Goal: Transaction & Acquisition: Purchase product/service

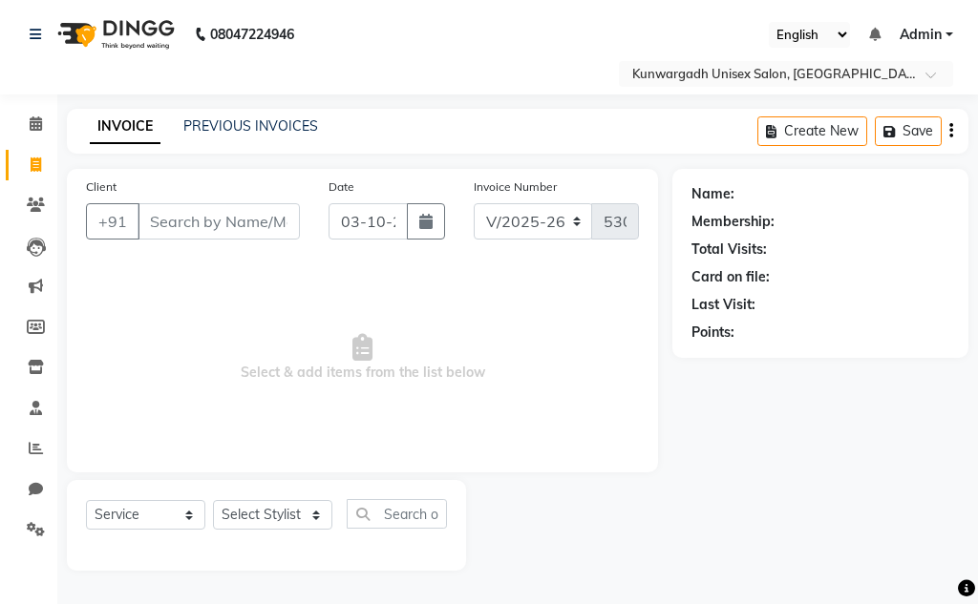
select select "7931"
select select "service"
click at [214, 231] on input "Client" at bounding box center [218, 221] width 162 height 36
type input "8975599666"
click at [249, 239] on button "Add Client" at bounding box center [250, 221] width 98 height 36
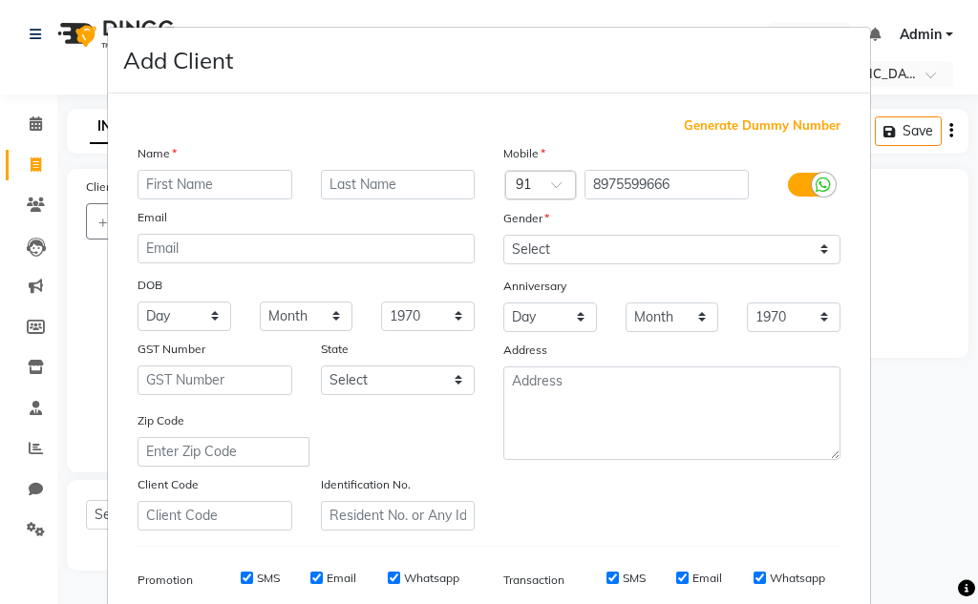
click at [218, 174] on input "text" at bounding box center [214, 185] width 155 height 30
drag, startPoint x: 221, startPoint y: 182, endPoint x: 221, endPoint y: 216, distance: 33.4
click at [221, 186] on input "text" at bounding box center [214, 185] width 155 height 30
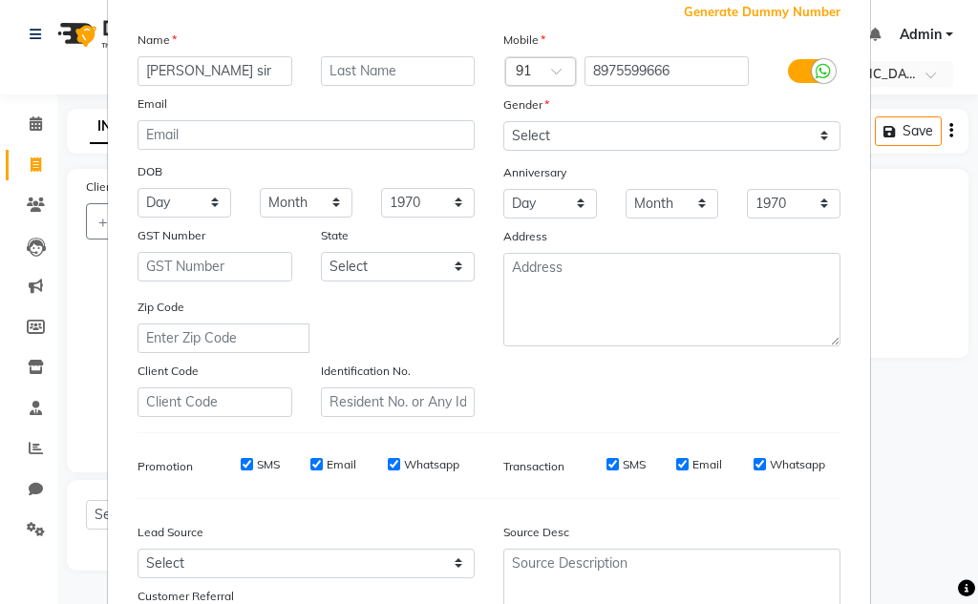
scroll to position [159, 0]
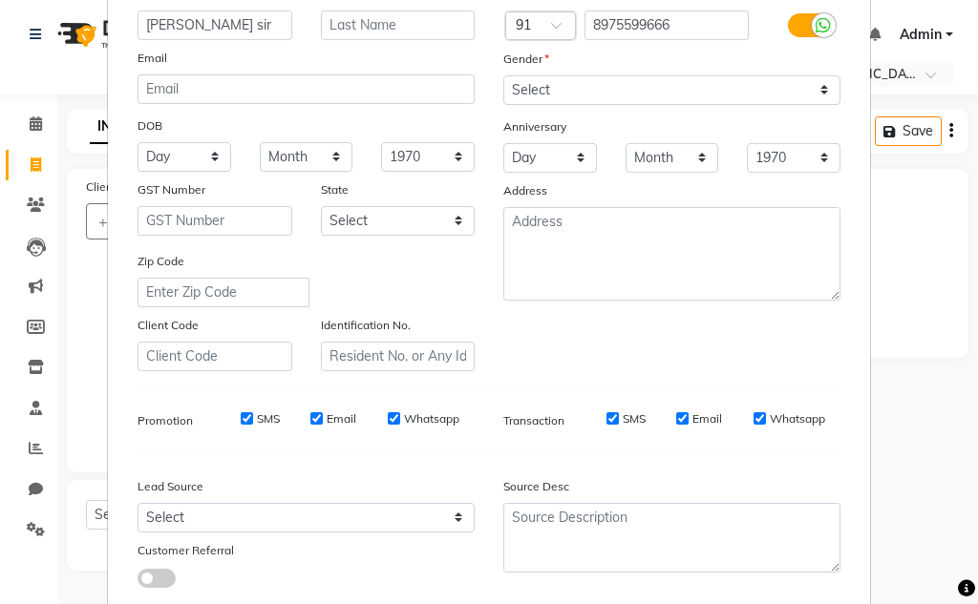
type input "mahendar sir"
drag, startPoint x: 650, startPoint y: 84, endPoint x: 639, endPoint y: 104, distance: 23.1
click at [650, 87] on select "Select Male Female Other Prefer Not To Say" at bounding box center [671, 90] width 337 height 30
select select "male"
click at [503, 75] on select "Select Male Female Other Prefer Not To Say" at bounding box center [671, 90] width 337 height 30
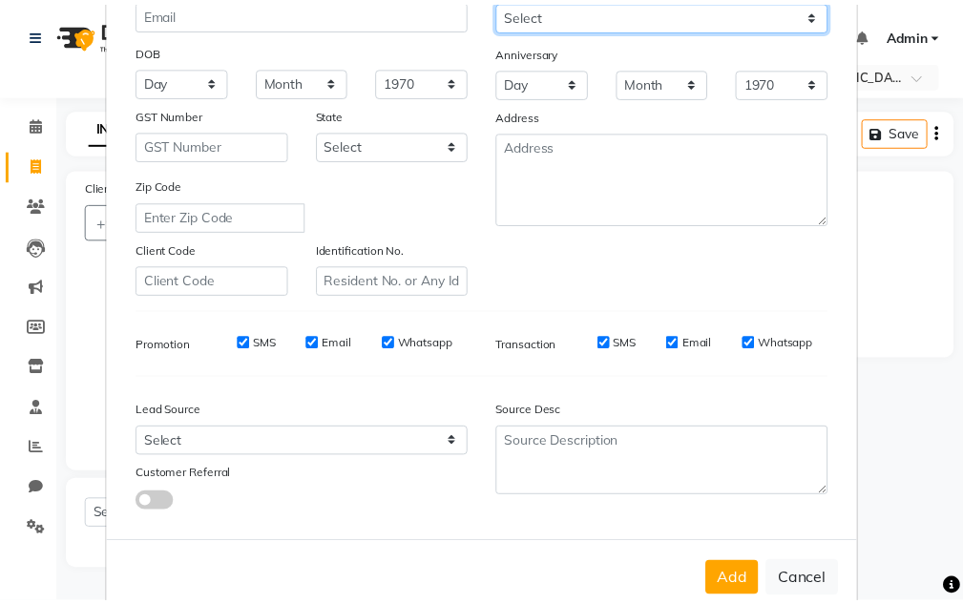
scroll to position [277, 0]
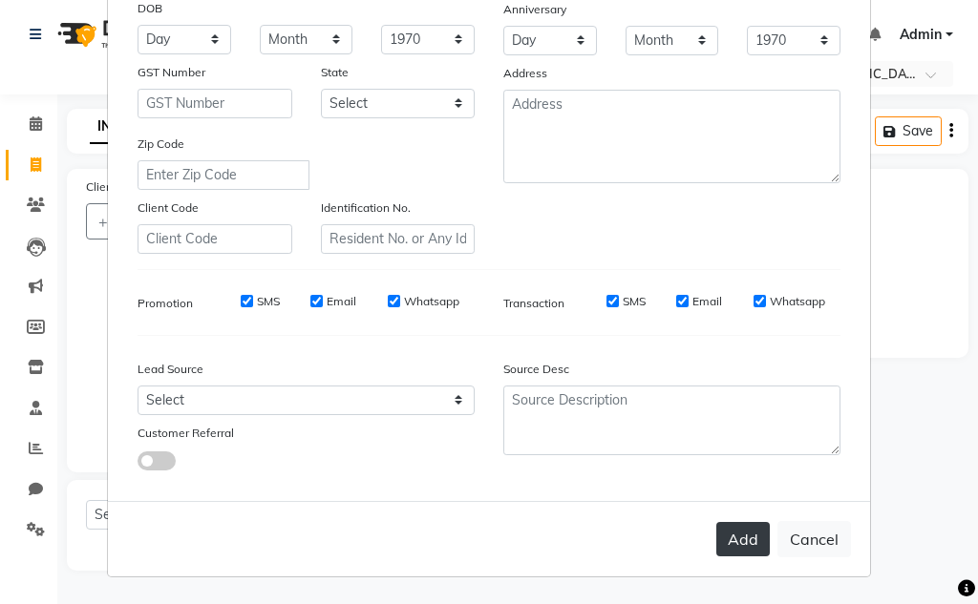
click at [749, 538] on button "Add" at bounding box center [742, 539] width 53 height 34
select select
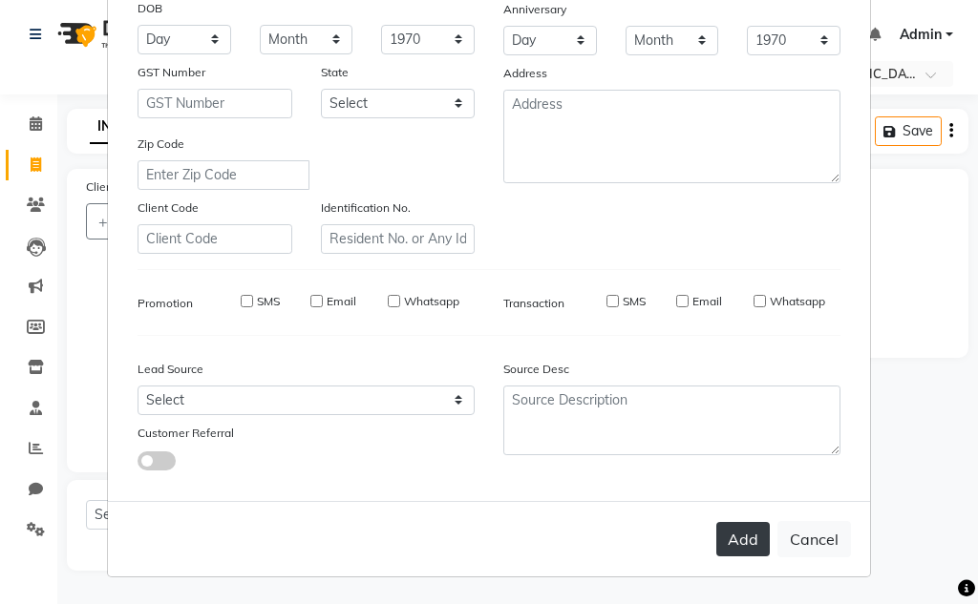
select select
checkbox input "false"
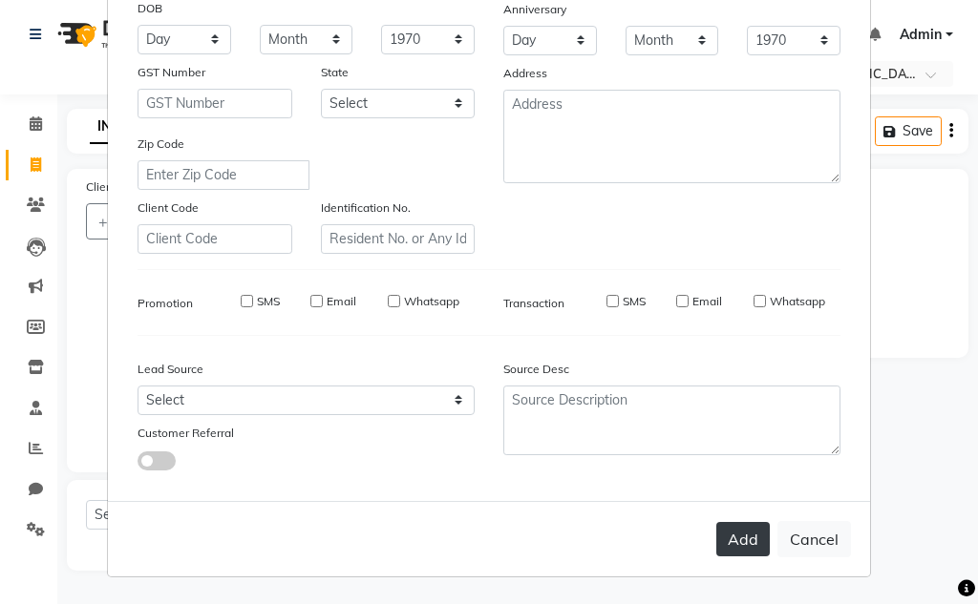
checkbox input "false"
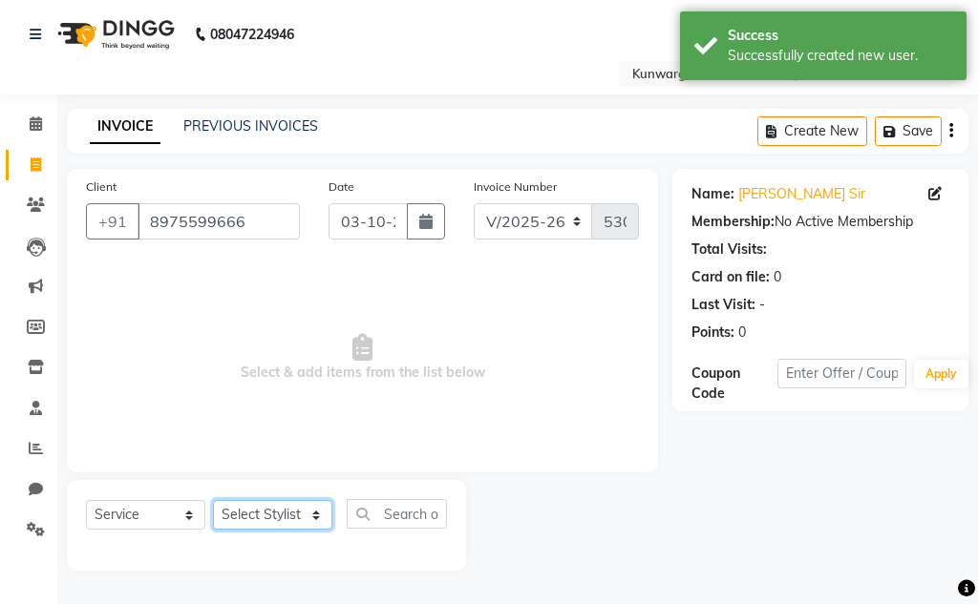
click at [274, 522] on select "Select Stylist Aarti Ayush Sir Chiku Sir Damani Devdas Deepti Sahu Dolly Thakur…" at bounding box center [272, 515] width 119 height 30
select select "84120"
click at [213, 500] on select "Select Stylist Aarti Ayush Sir Chiku Sir Damani Devdas Deepti Sahu Dolly Thakur…" at bounding box center [272, 515] width 119 height 30
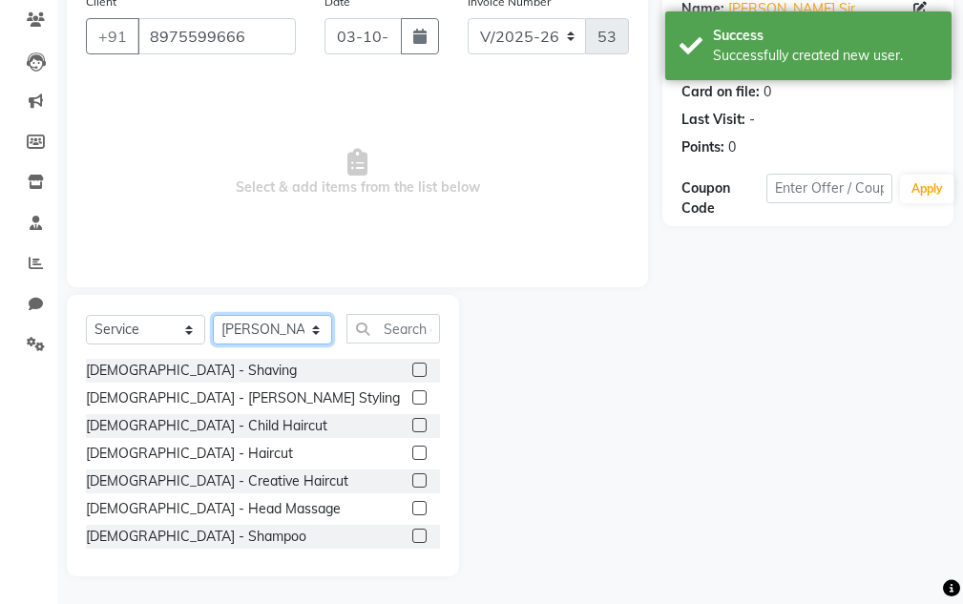
scroll to position [186, 0]
click at [412, 396] on label at bounding box center [419, 397] width 14 height 14
click at [412, 396] on input "checkbox" at bounding box center [418, 397] width 12 height 12
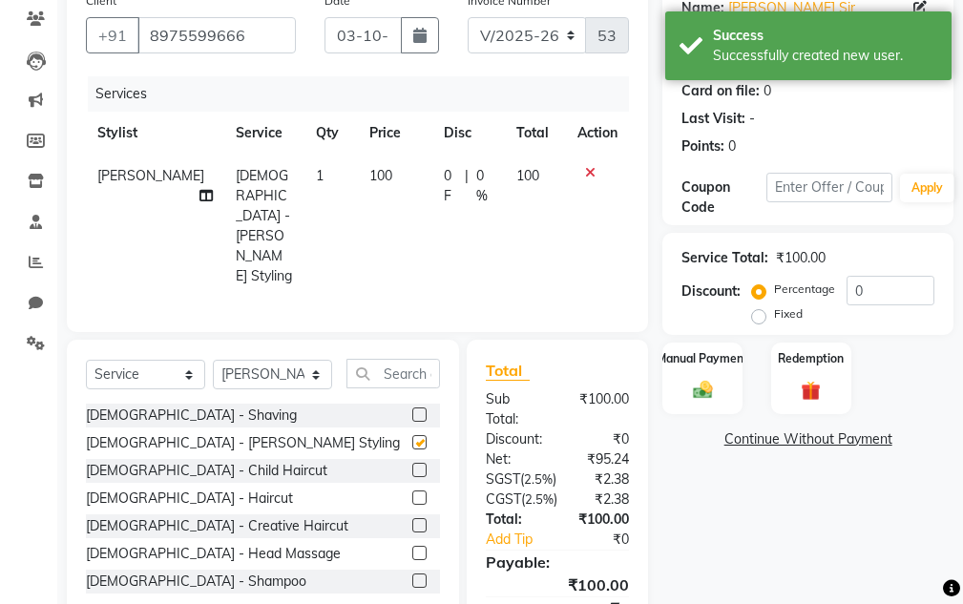
checkbox input "false"
click at [720, 377] on div "Manual Payment" at bounding box center [703, 378] width 83 height 74
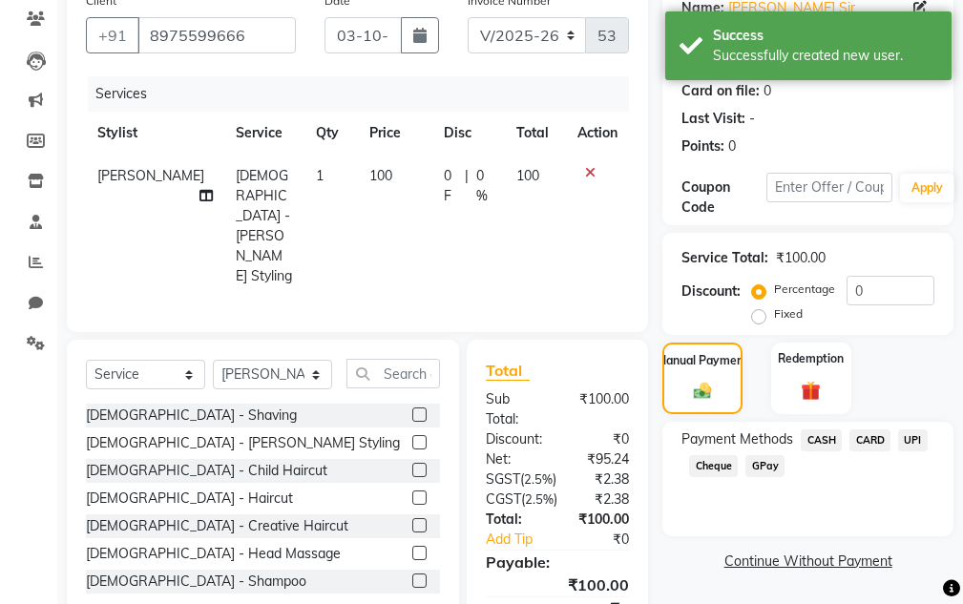
click at [828, 443] on span "CASH" at bounding box center [821, 441] width 41 height 22
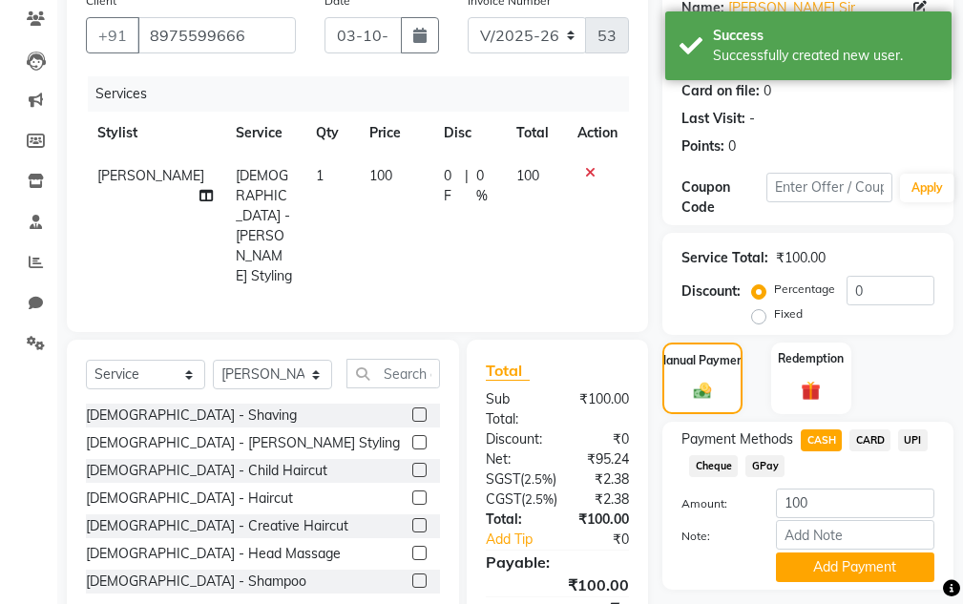
scroll to position [288, 0]
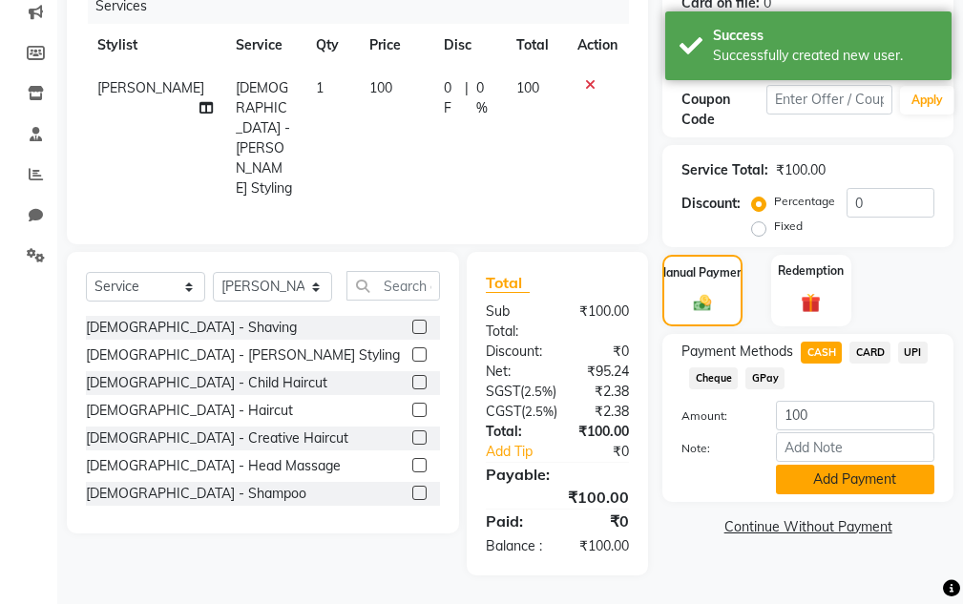
click at [821, 465] on button "Add Payment" at bounding box center [855, 480] width 158 height 30
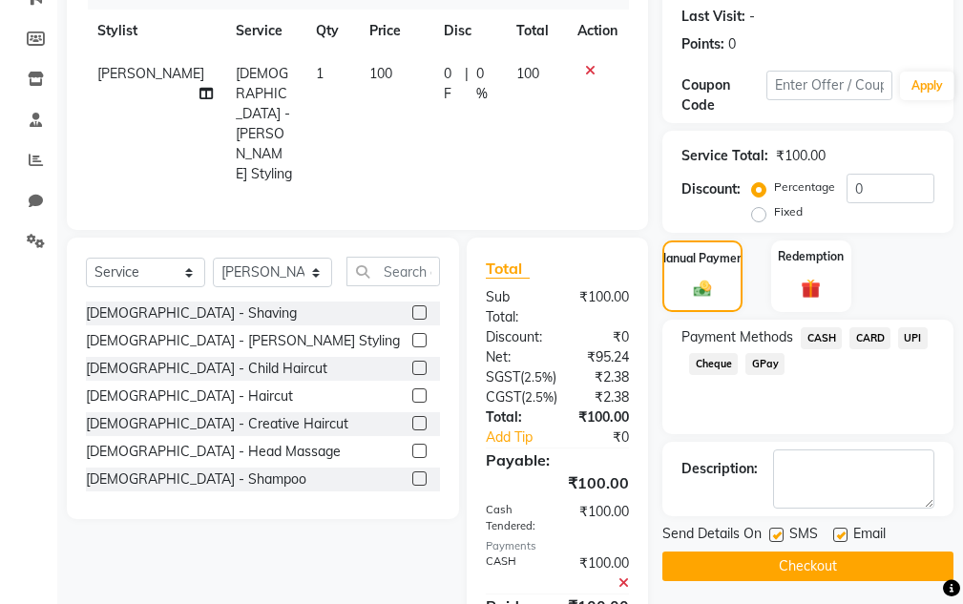
scroll to position [388, 0]
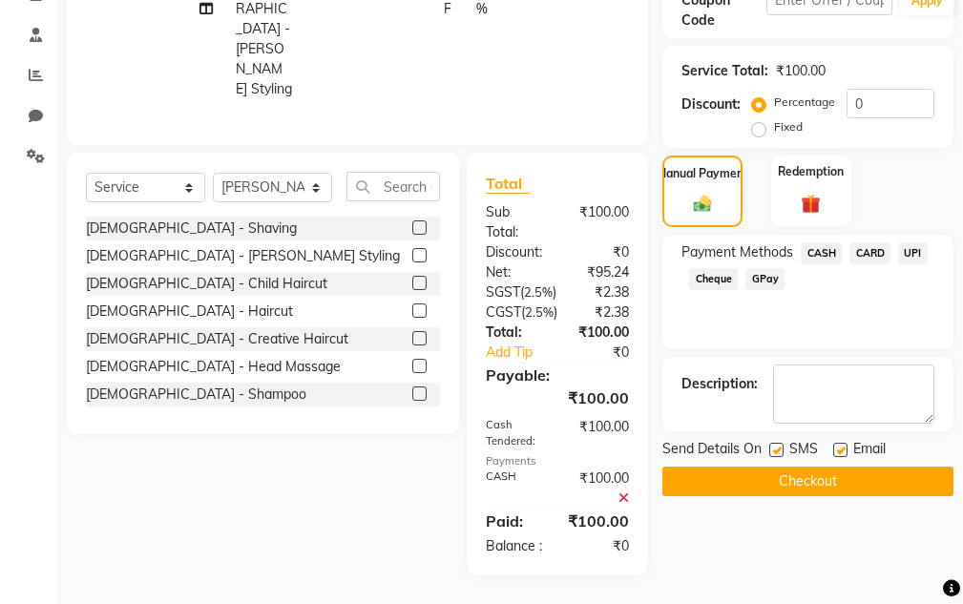
click at [818, 467] on button "Checkout" at bounding box center [808, 482] width 291 height 30
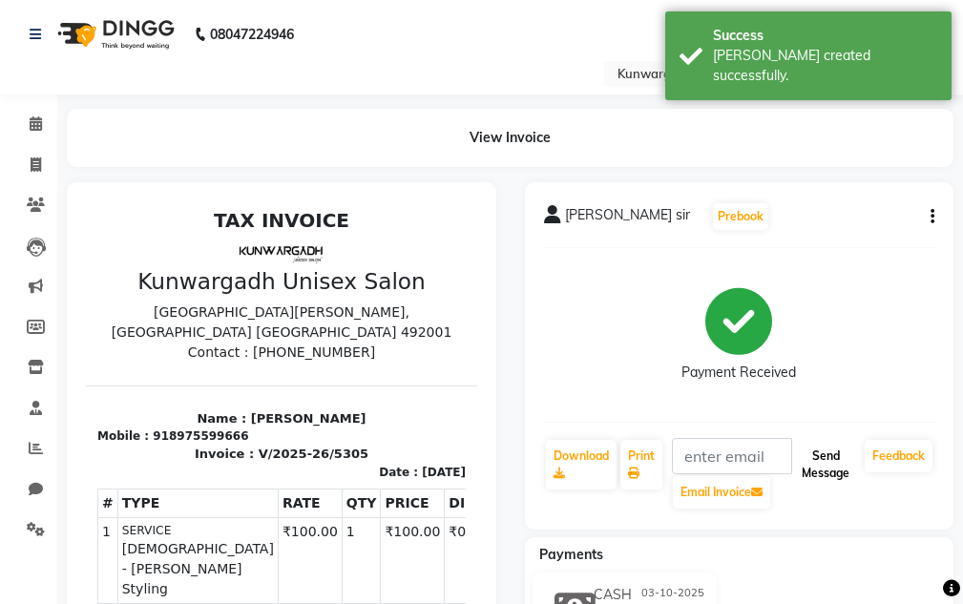
click at [856, 457] on button "Send Message" at bounding box center [825, 465] width 63 height 50
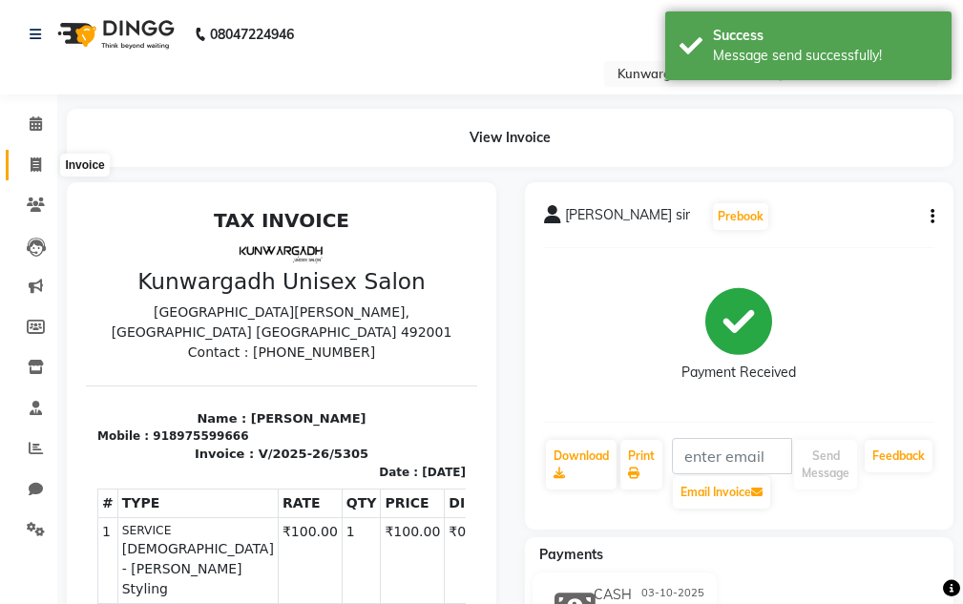
click at [46, 169] on span at bounding box center [35, 166] width 33 height 22
select select "service"
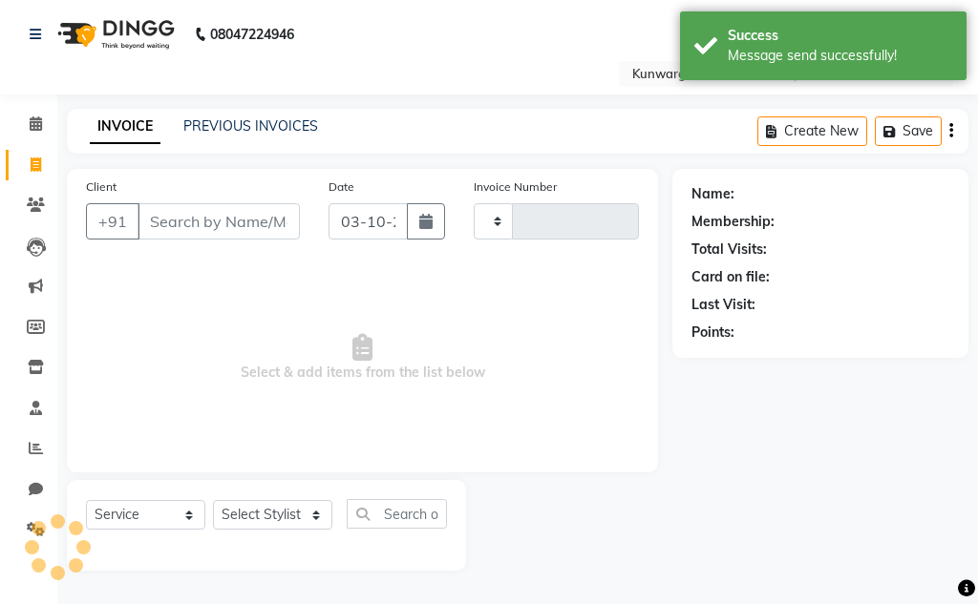
type input "5306"
select select "7931"
click at [233, 210] on input "Client" at bounding box center [218, 221] width 162 height 36
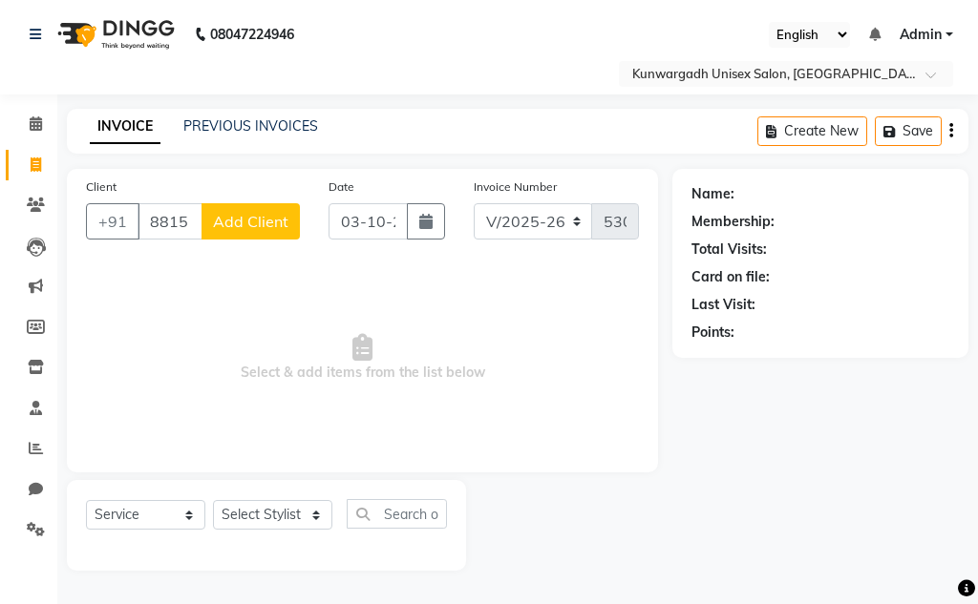
type input "8815188403"
click at [259, 204] on button "Add Client" at bounding box center [250, 221] width 98 height 36
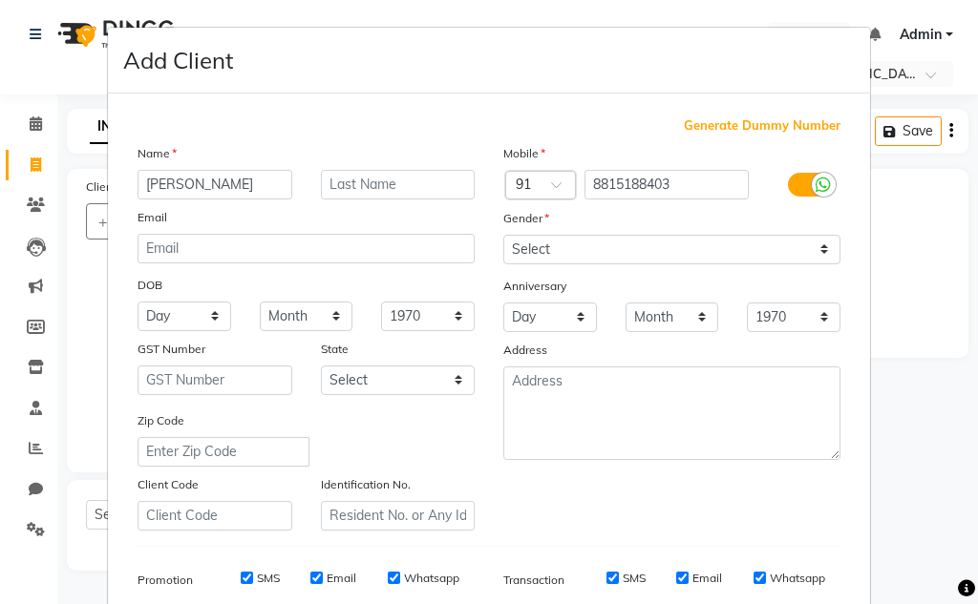
type input "Aditya Sir"
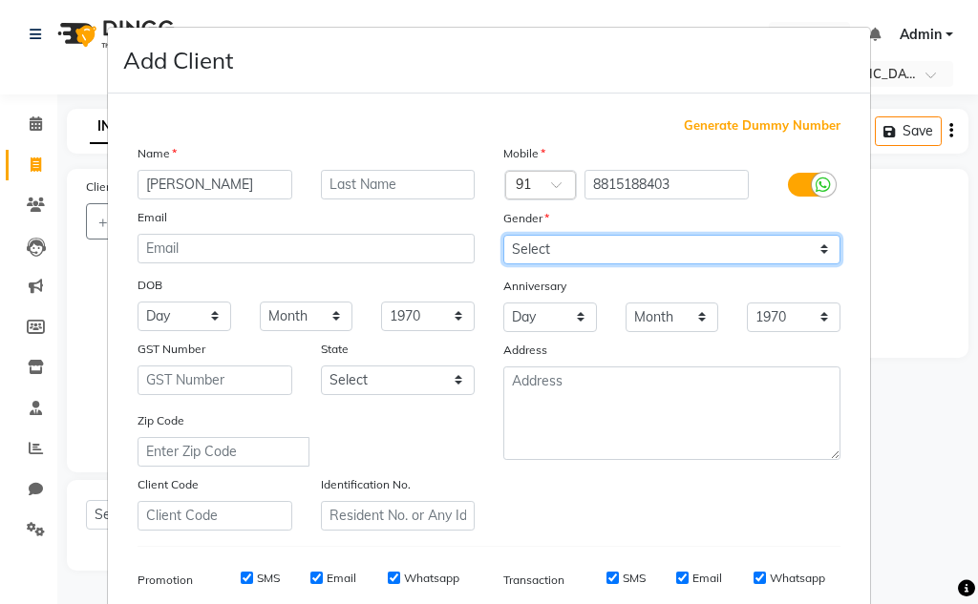
click at [525, 240] on select "Select Male Female Other Prefer Not To Say" at bounding box center [671, 250] width 337 height 30
select select "male"
click at [503, 235] on select "Select Male Female Other Prefer Not To Say" at bounding box center [671, 250] width 337 height 30
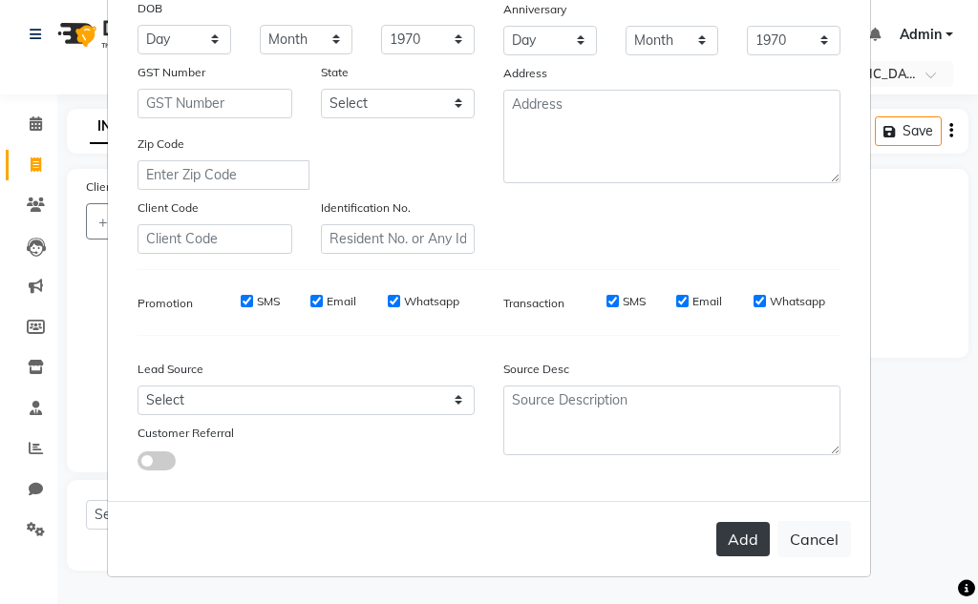
click at [730, 528] on button "Add" at bounding box center [742, 539] width 53 height 34
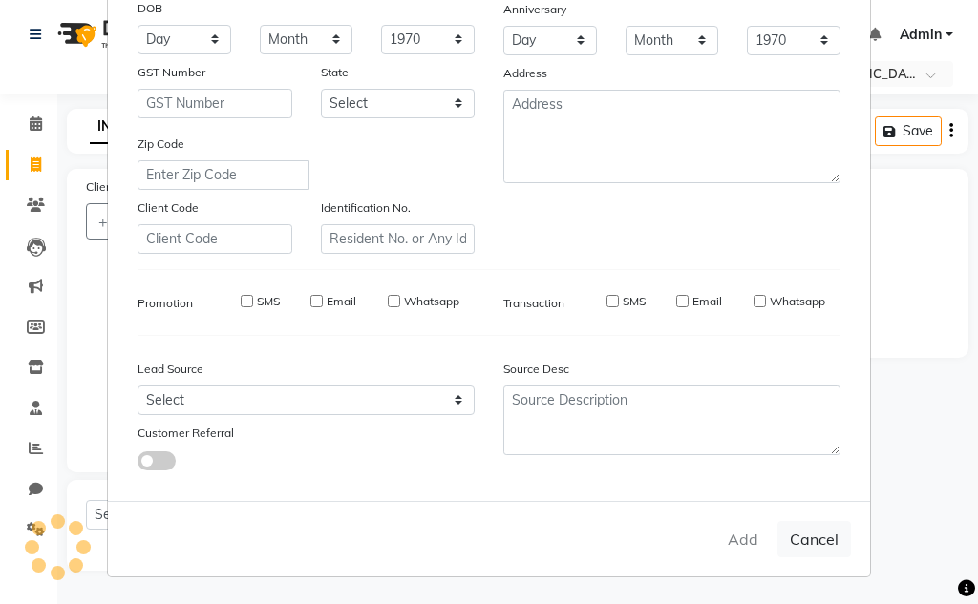
select select
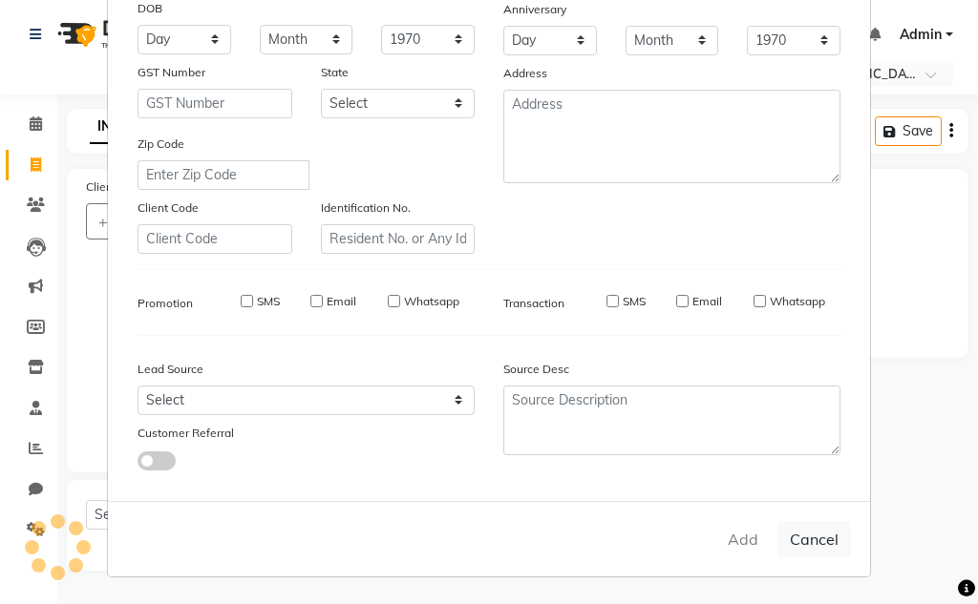
select select
checkbox input "false"
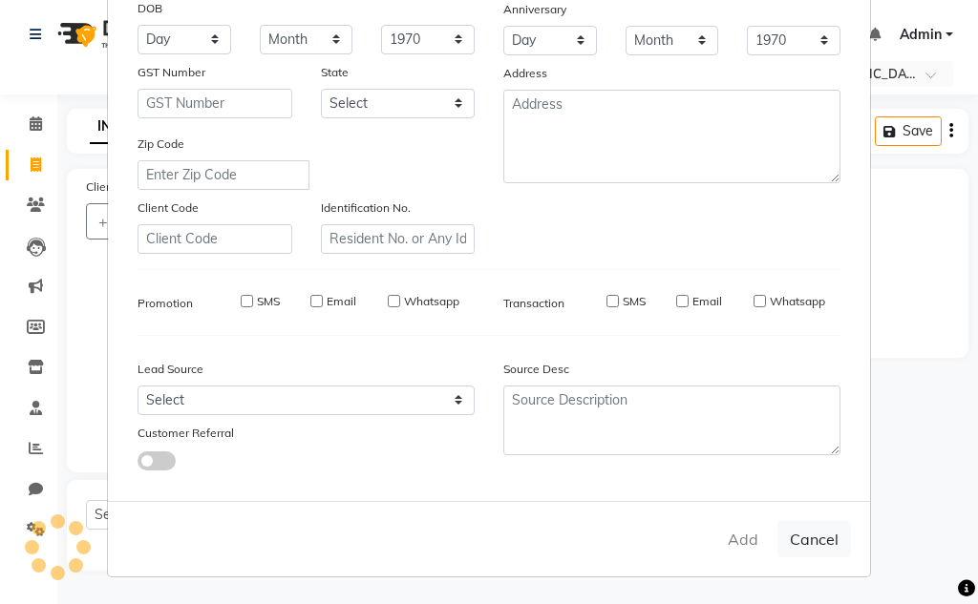
checkbox input "false"
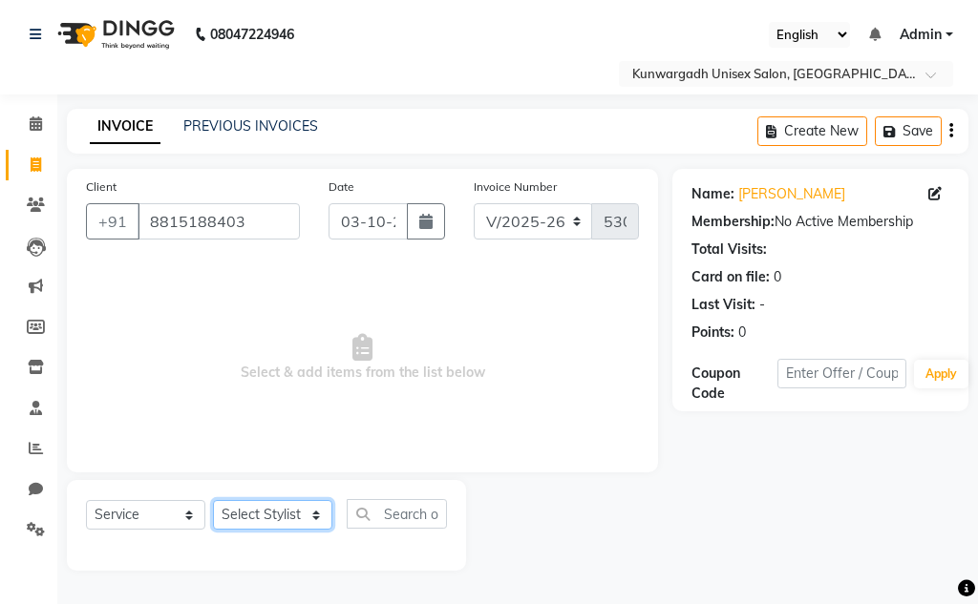
click at [290, 524] on select "Select Stylist Aarti Ayush Sir Chiku Sir Damani Devdas Deepti Sahu Dolly Thakur…" at bounding box center [272, 515] width 119 height 30
select select "85604"
click at [213, 500] on select "Select Stylist Aarti Ayush Sir Chiku Sir Damani Devdas Deepti Sahu Dolly Thakur…" at bounding box center [272, 515] width 119 height 30
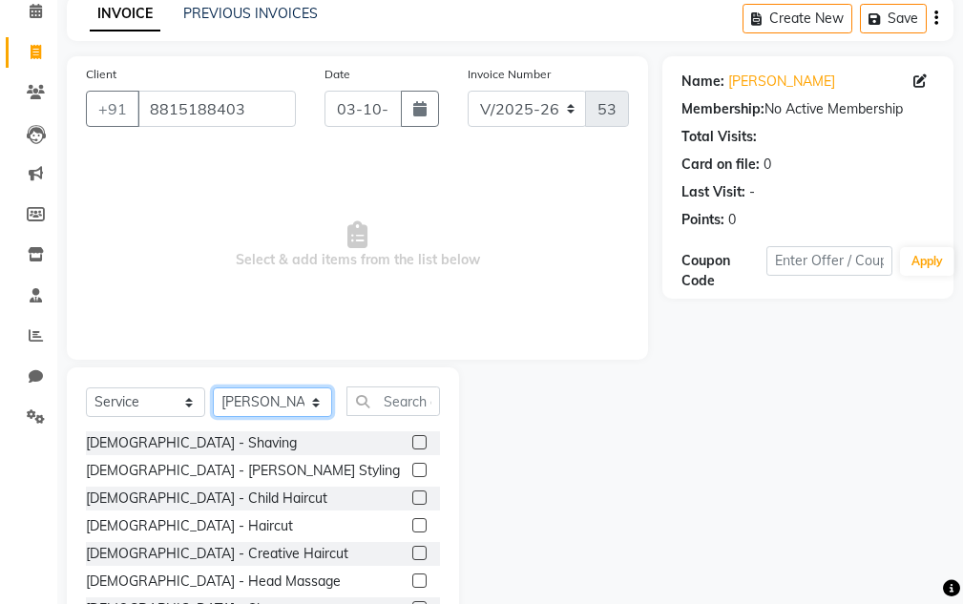
scroll to position [186, 0]
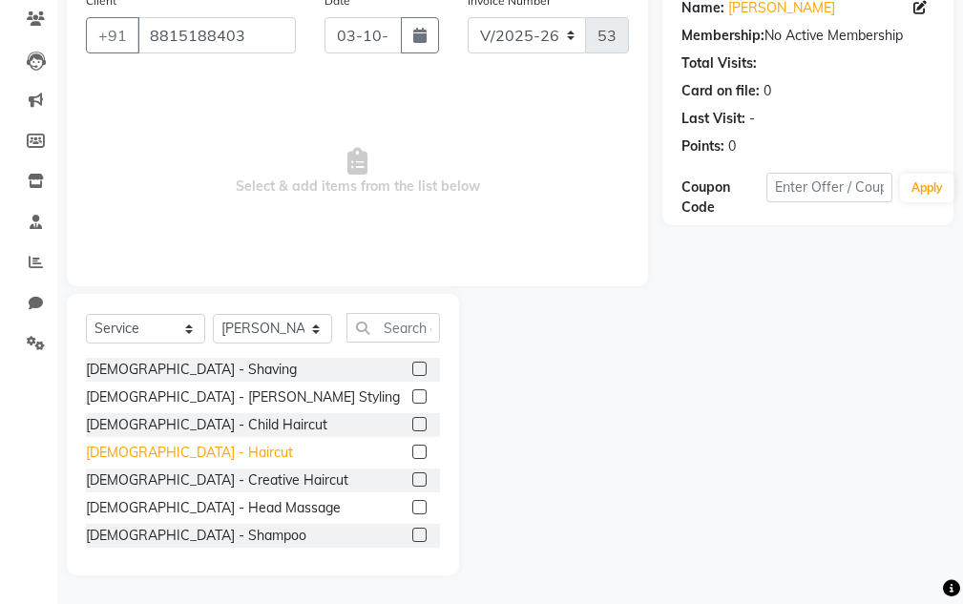
click at [158, 460] on div "Male - Haircut" at bounding box center [189, 453] width 207 height 20
checkbox input "false"
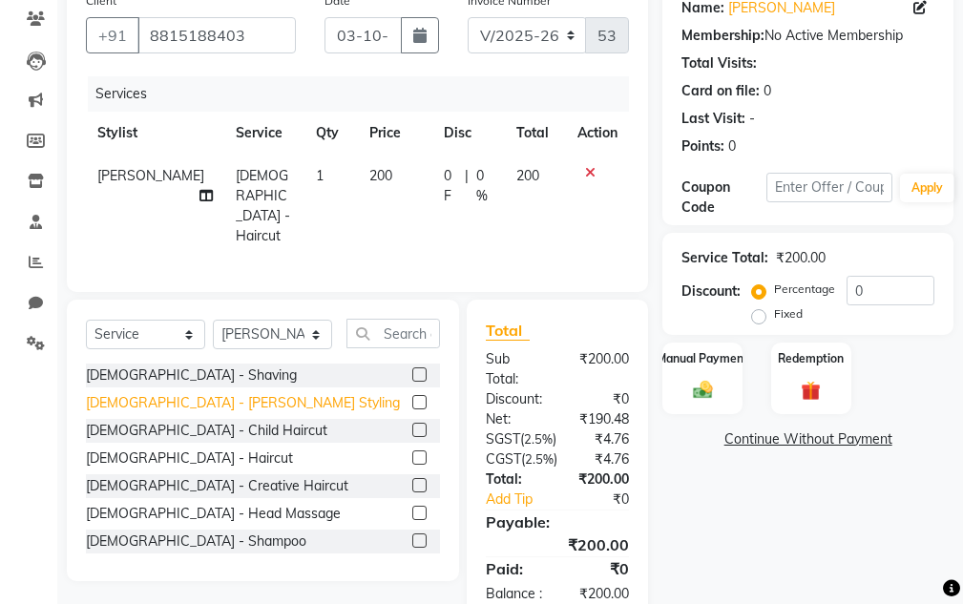
click at [162, 399] on div "Male - Beard Styling" at bounding box center [243, 403] width 314 height 20
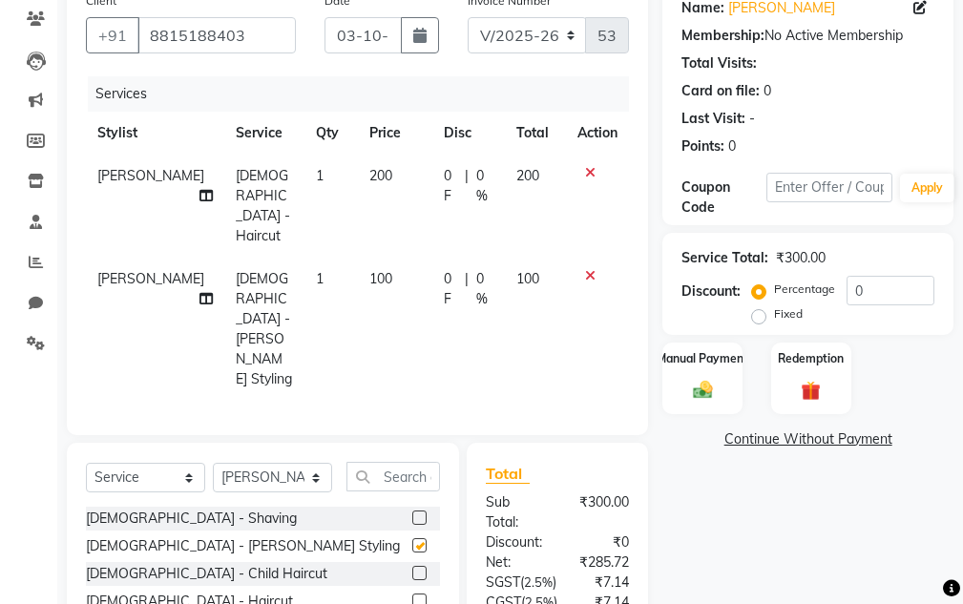
checkbox input "false"
click at [705, 354] on label "Manual Payment" at bounding box center [702, 357] width 95 height 18
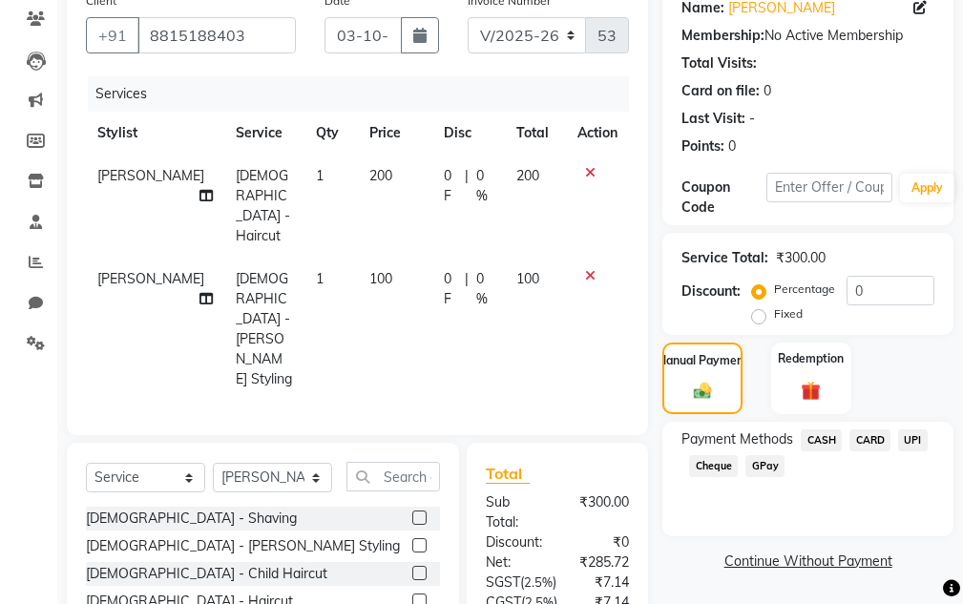
drag, startPoint x: 815, startPoint y: 431, endPoint x: 818, endPoint y: 460, distance: 29.7
click at [815, 432] on span "CASH" at bounding box center [821, 441] width 41 height 22
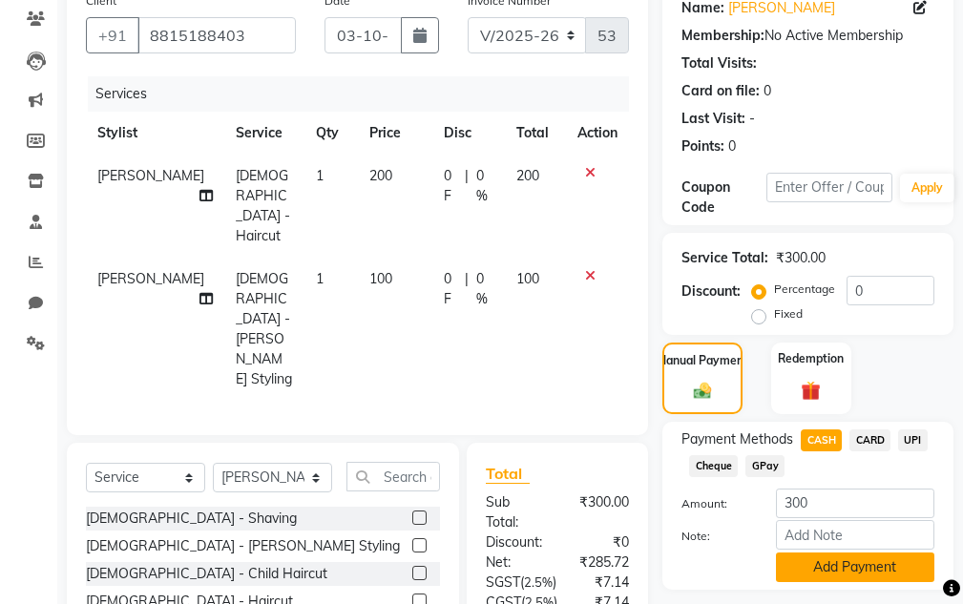
click at [818, 578] on button "Add Payment" at bounding box center [855, 568] width 158 height 30
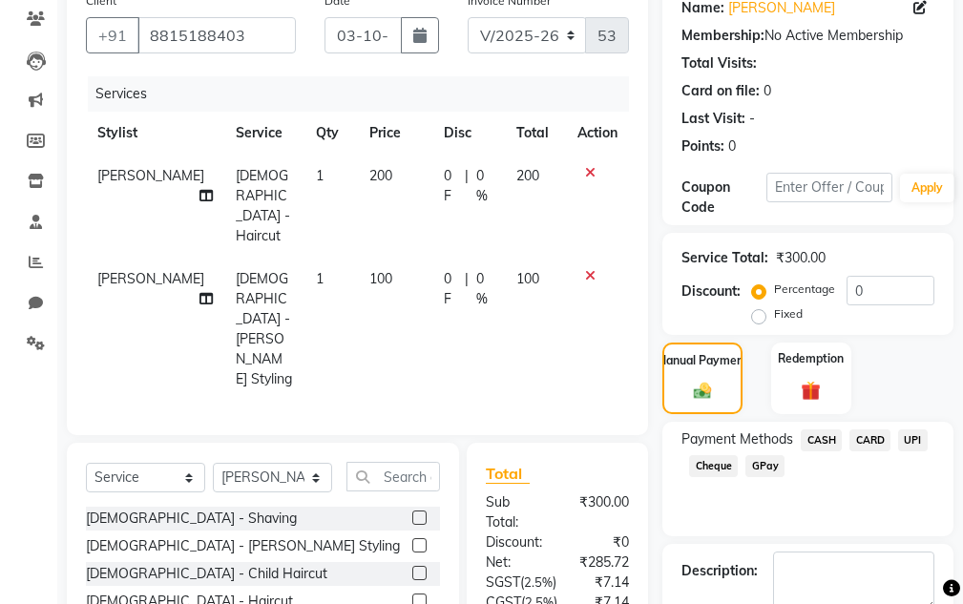
scroll to position [451, 0]
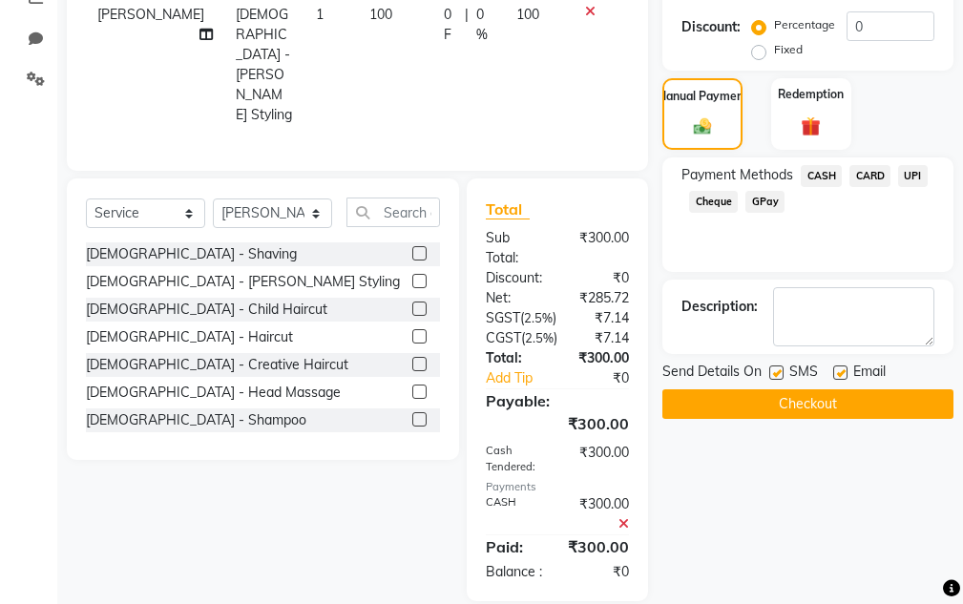
click at [777, 397] on button "Checkout" at bounding box center [808, 405] width 291 height 30
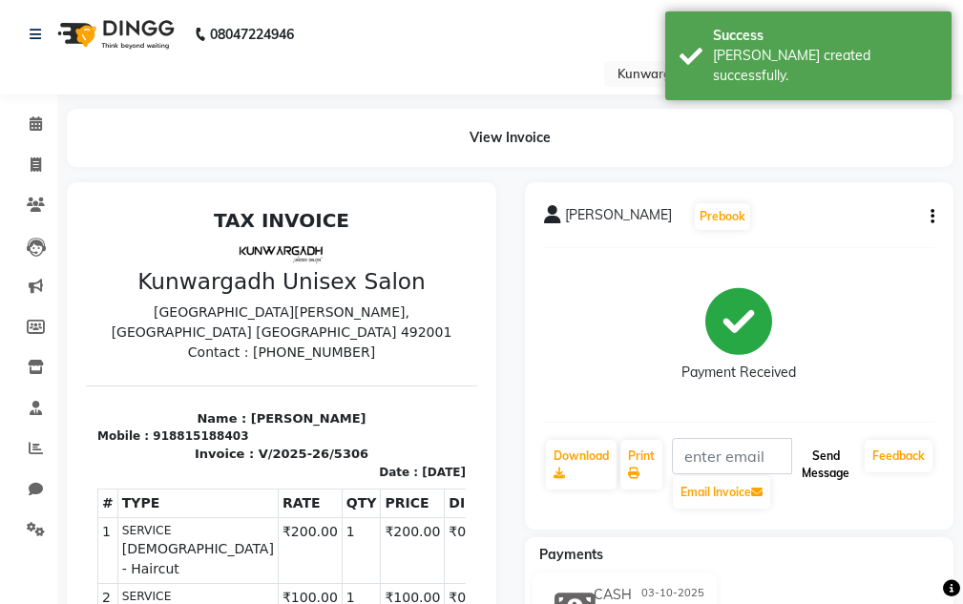
click at [812, 478] on button "Send Message" at bounding box center [825, 465] width 63 height 50
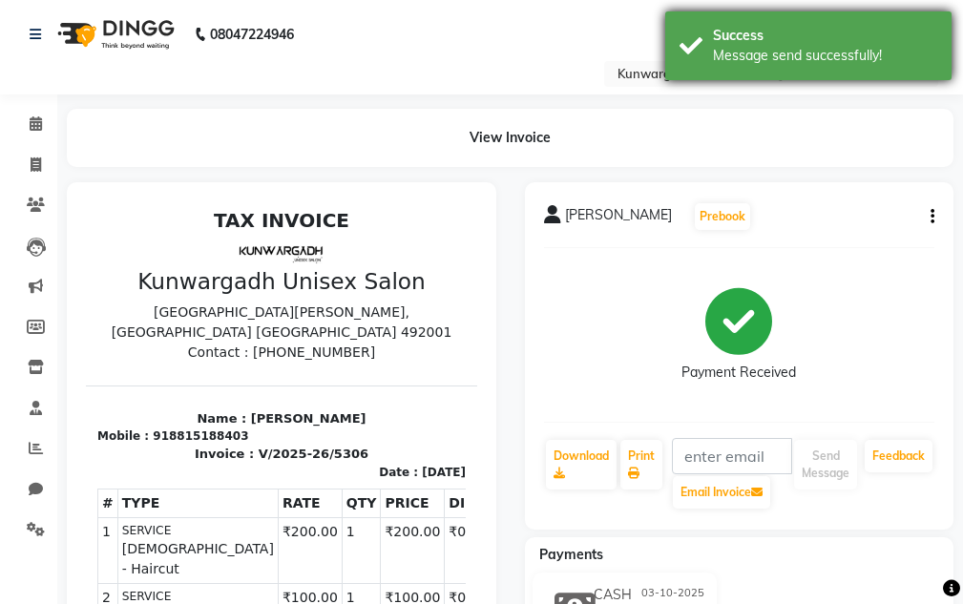
click at [833, 62] on div "Message send successfully!" at bounding box center [825, 56] width 224 height 20
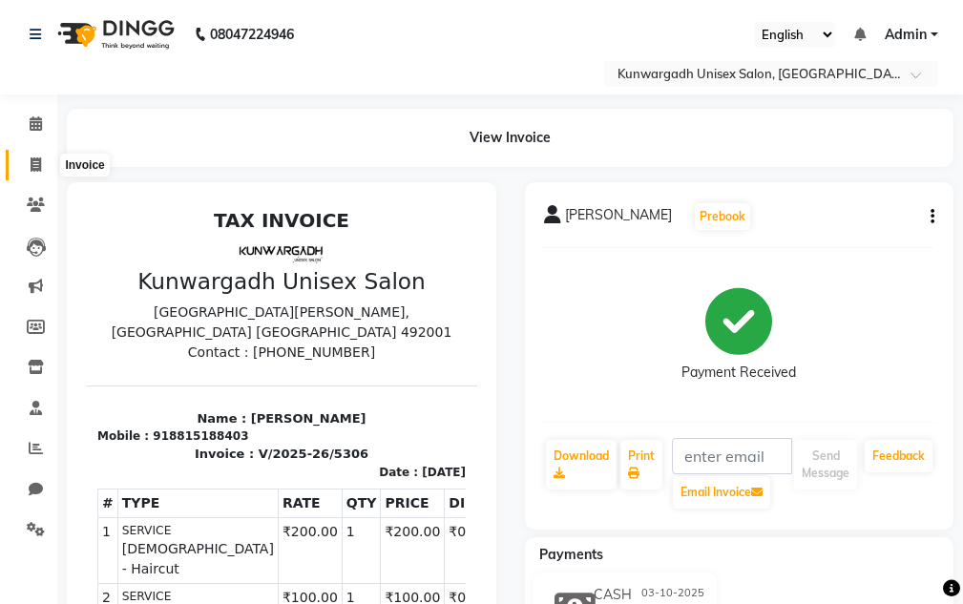
click at [46, 171] on span at bounding box center [35, 166] width 33 height 22
select select "service"
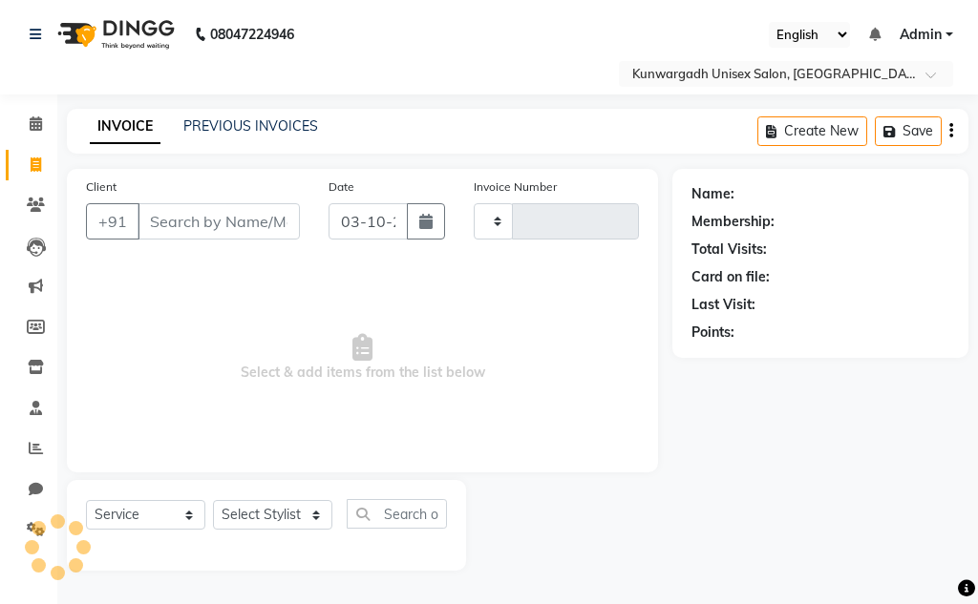
type input "5307"
select select "7931"
type input "9078987423"
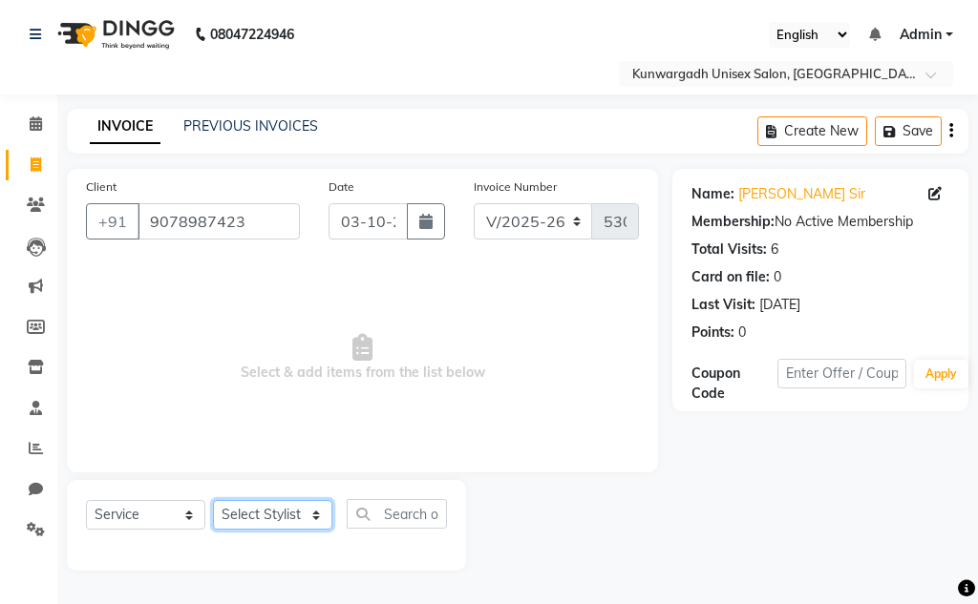
click at [242, 524] on select "Select Stylist Aarti Ayush Sir Chiku Sir Damani Devdas Deepti Sahu Dolly Thakur…" at bounding box center [272, 515] width 119 height 30
click at [213, 500] on select "Select Stylist Aarti Ayush Sir Chiku Sir Damani Devdas Deepti Sahu Dolly Thakur…" at bounding box center [272, 515] width 119 height 30
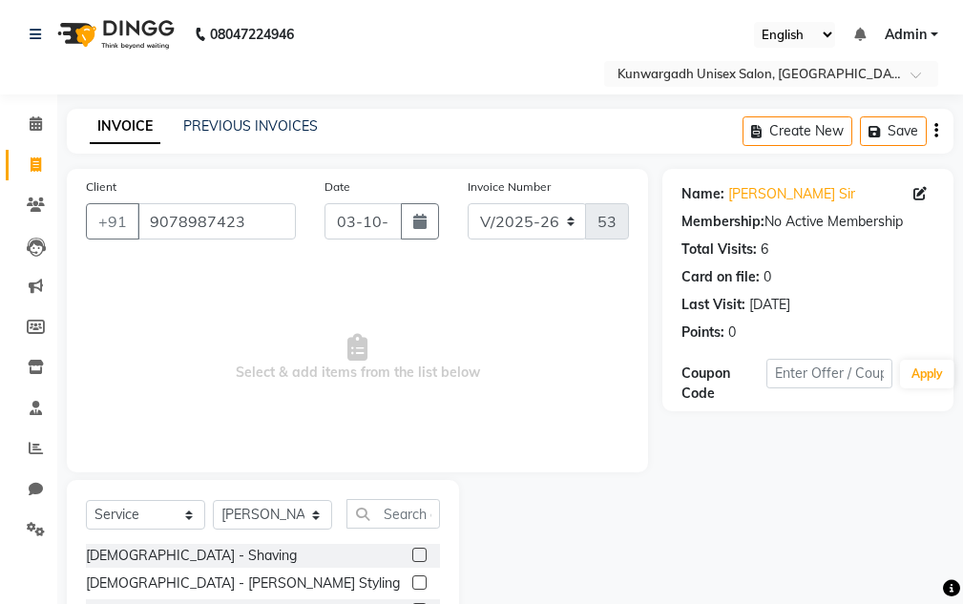
click at [280, 507] on select "Select Stylist Aarti Ayush Sir Chiku Sir Damani Devdas Deepti Sahu Dolly Thakur…" at bounding box center [272, 515] width 119 height 30
select select "84120"
click at [213, 500] on select "Select Stylist Aarti Ayush Sir Chiku Sir Damani Devdas Deepti Sahu Dolly Thakur…" at bounding box center [272, 515] width 119 height 30
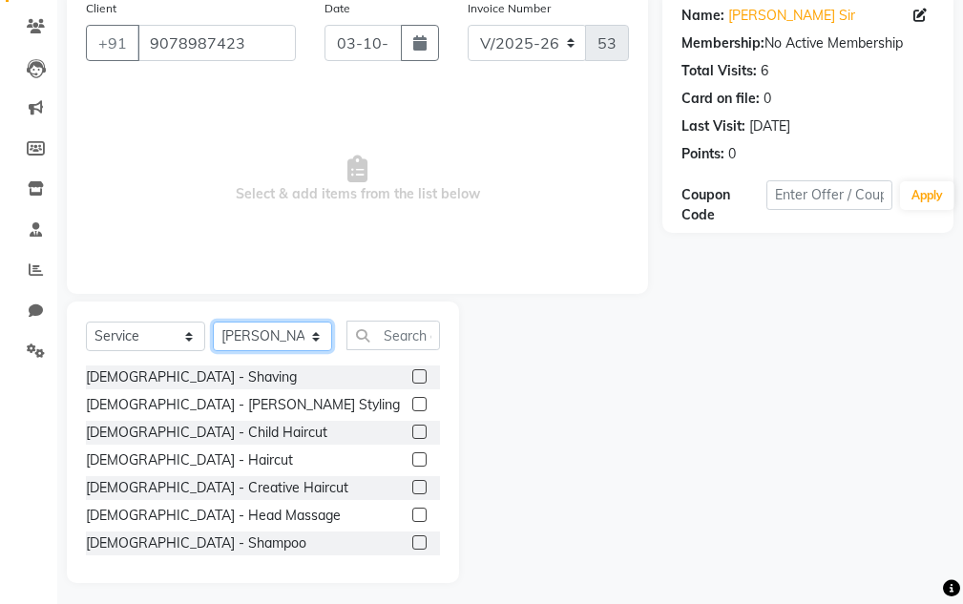
scroll to position [186, 0]
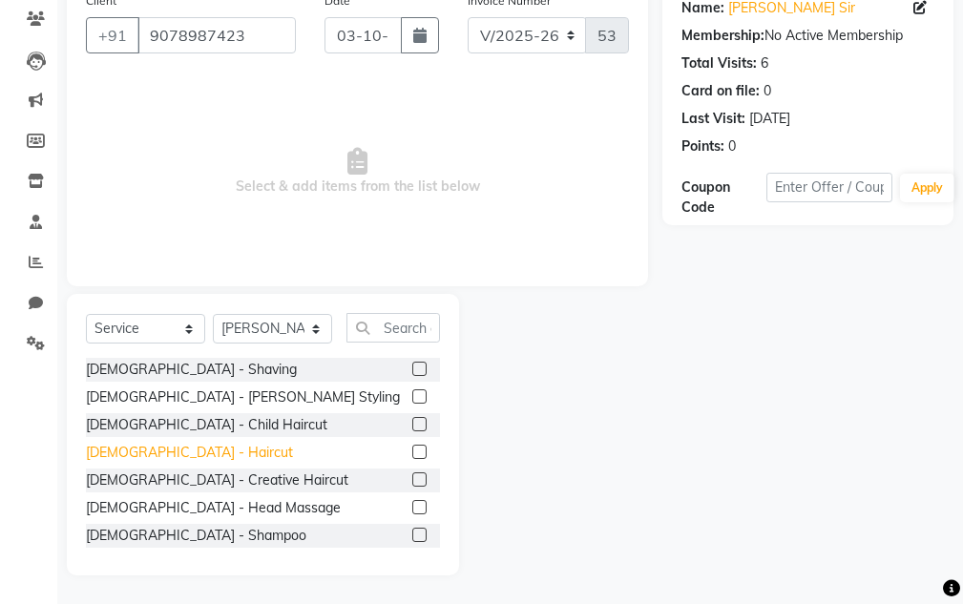
click at [143, 454] on div "Male - Haircut" at bounding box center [189, 453] width 207 height 20
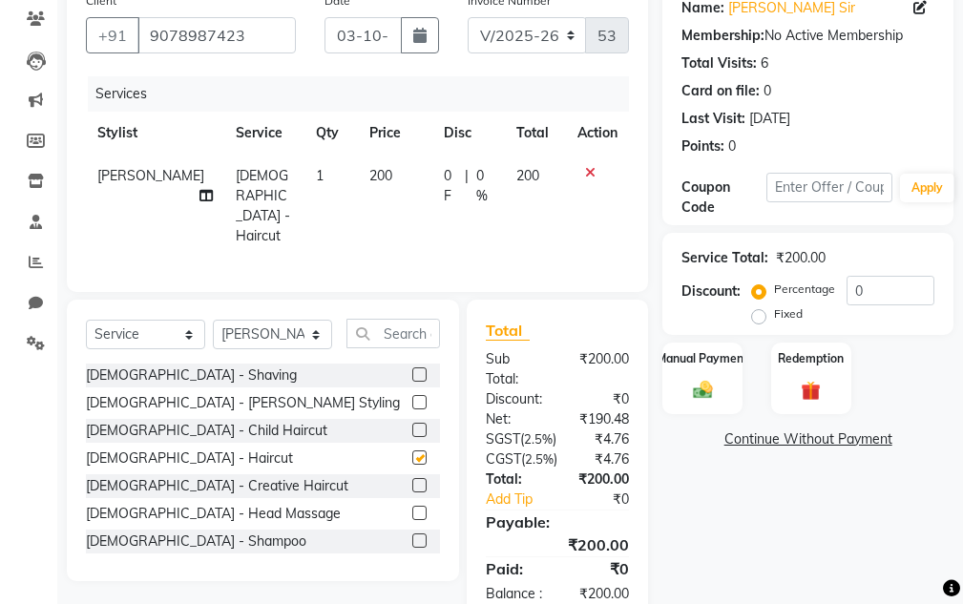
checkbox input "false"
drag, startPoint x: 160, startPoint y: 345, endPoint x: 163, endPoint y: 366, distance: 21.2
click at [160, 348] on div "Select Service Product Membership Package Voucher Prepaid Gift Card Select Styl…" at bounding box center [263, 341] width 354 height 45
click at [163, 372] on div "Male - Shaving" at bounding box center [191, 376] width 211 height 20
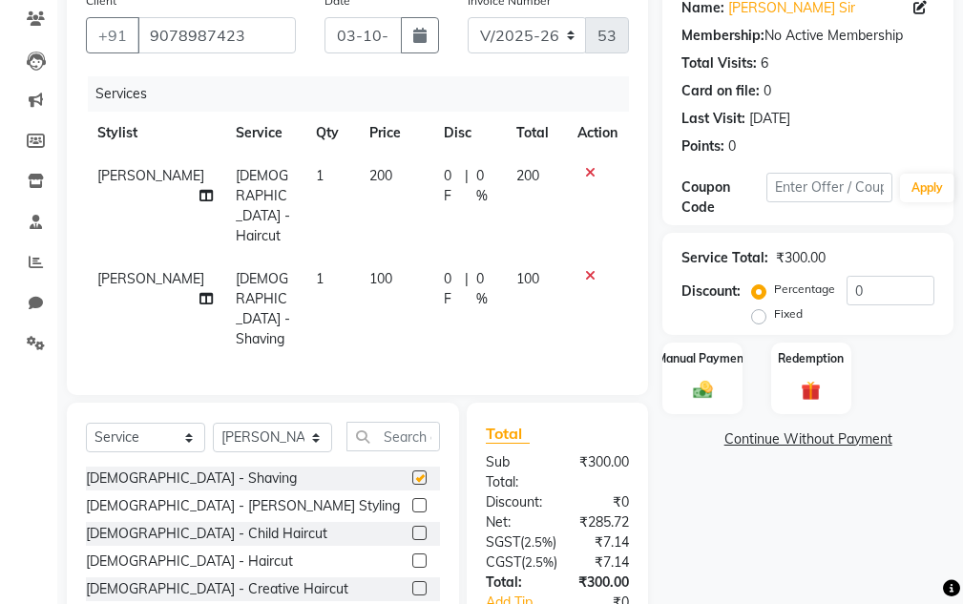
checkbox input "false"
click at [709, 364] on label "Manual Payment" at bounding box center [702, 357] width 95 height 18
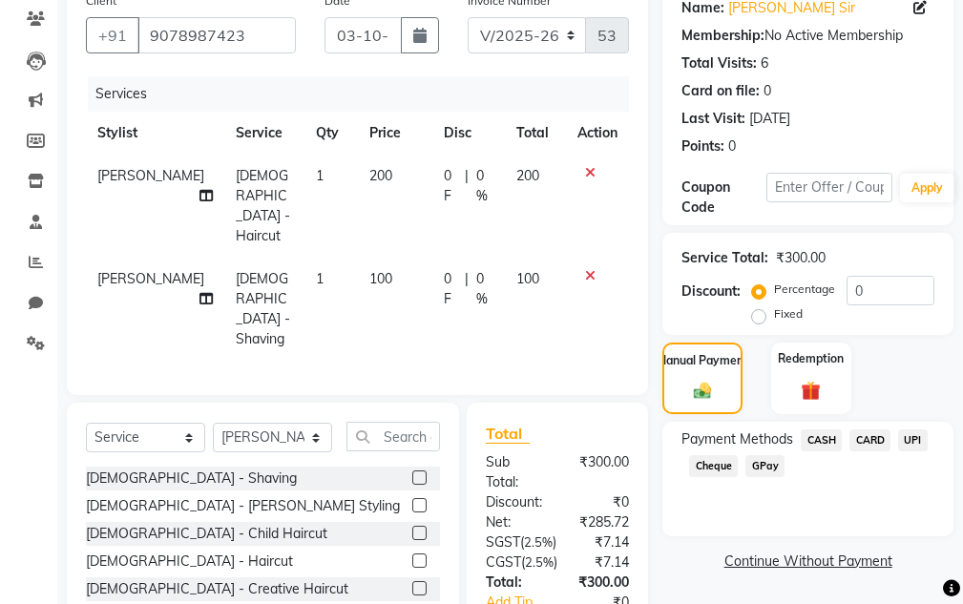
click at [899, 435] on span "UPI" at bounding box center [913, 441] width 30 height 22
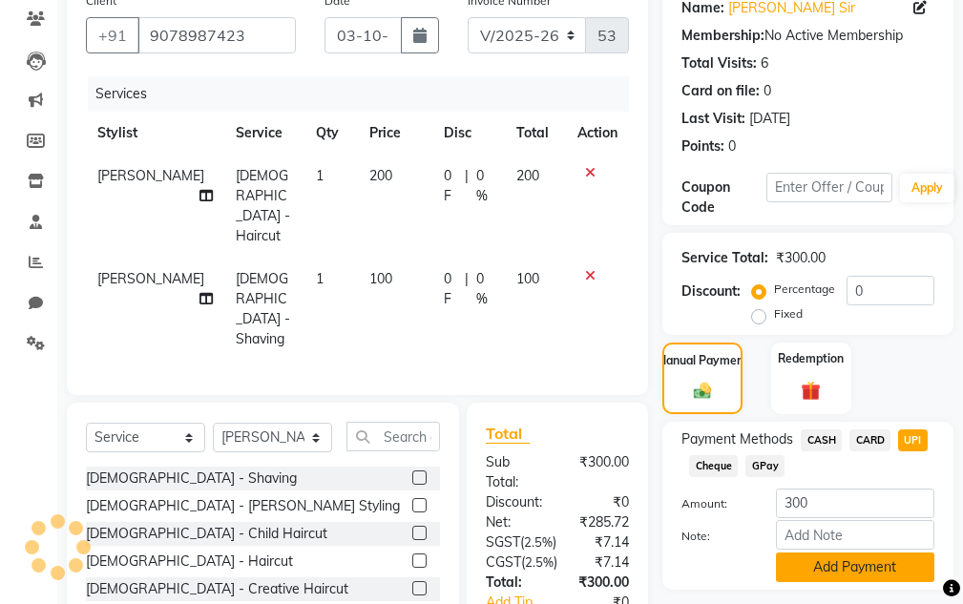
click at [885, 569] on button "Add Payment" at bounding box center [855, 568] width 158 height 30
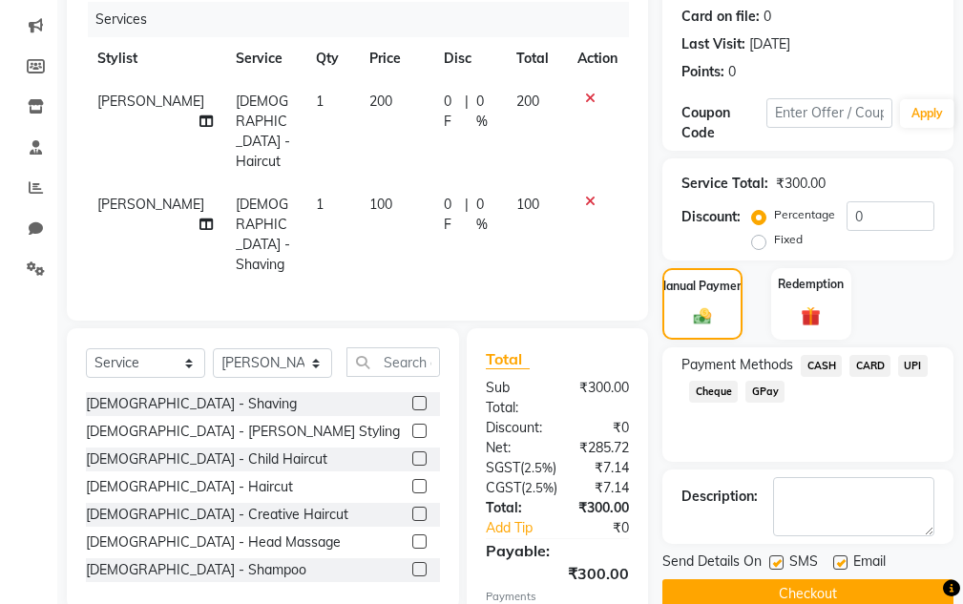
scroll to position [391, 0]
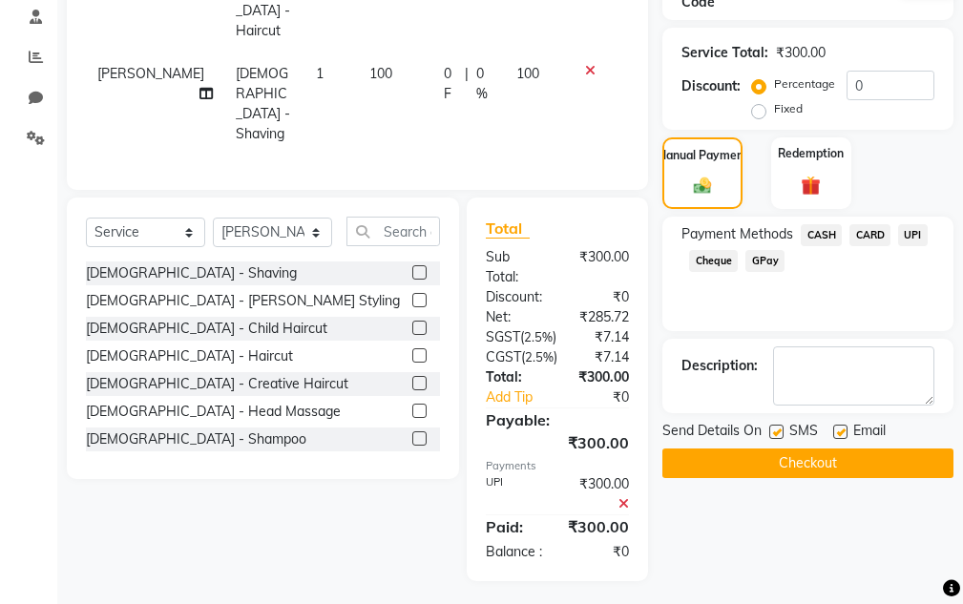
click at [818, 464] on button "Checkout" at bounding box center [808, 464] width 291 height 30
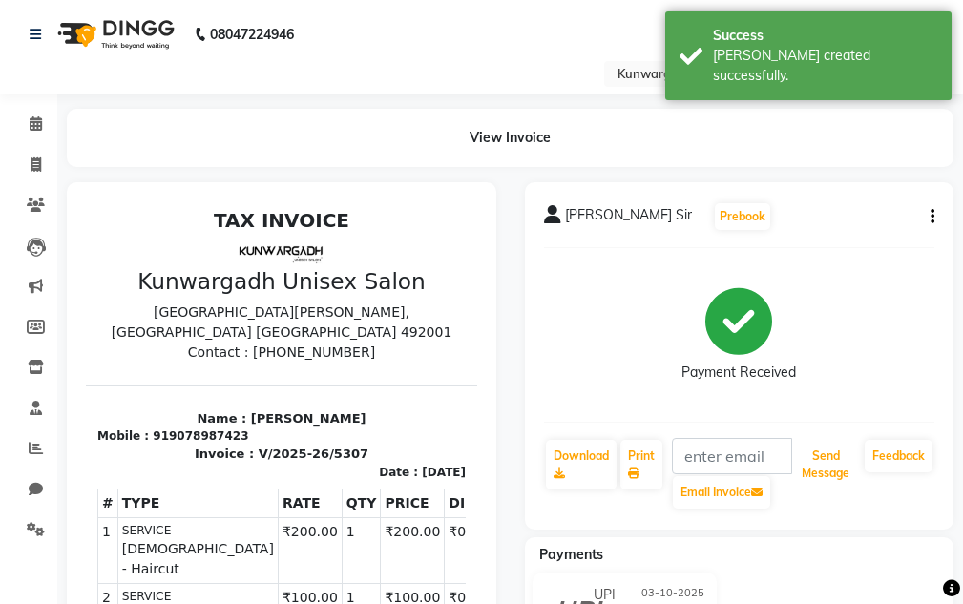
click at [818, 464] on button "Send Message" at bounding box center [825, 465] width 63 height 50
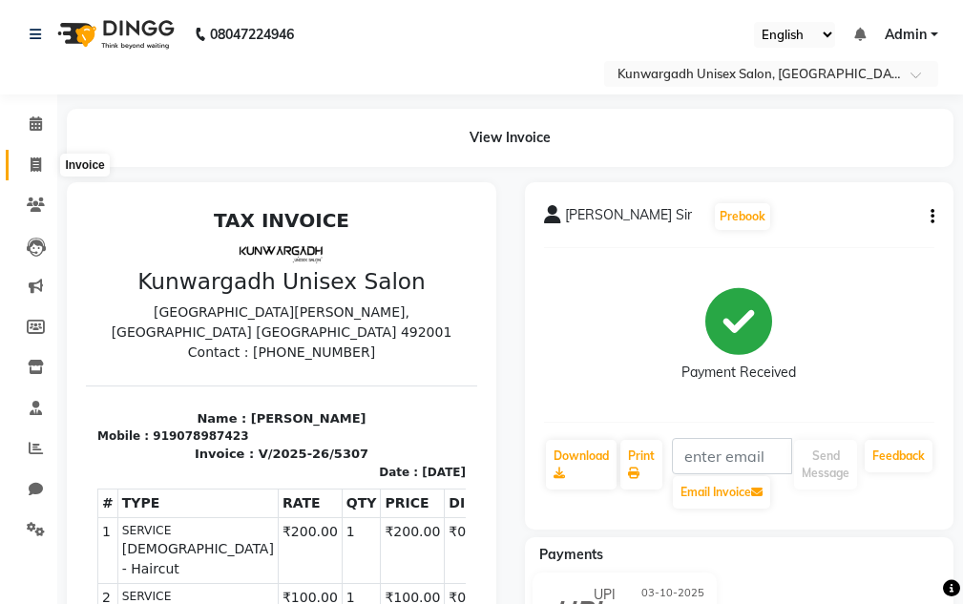
click at [25, 171] on span at bounding box center [35, 166] width 33 height 22
select select "service"
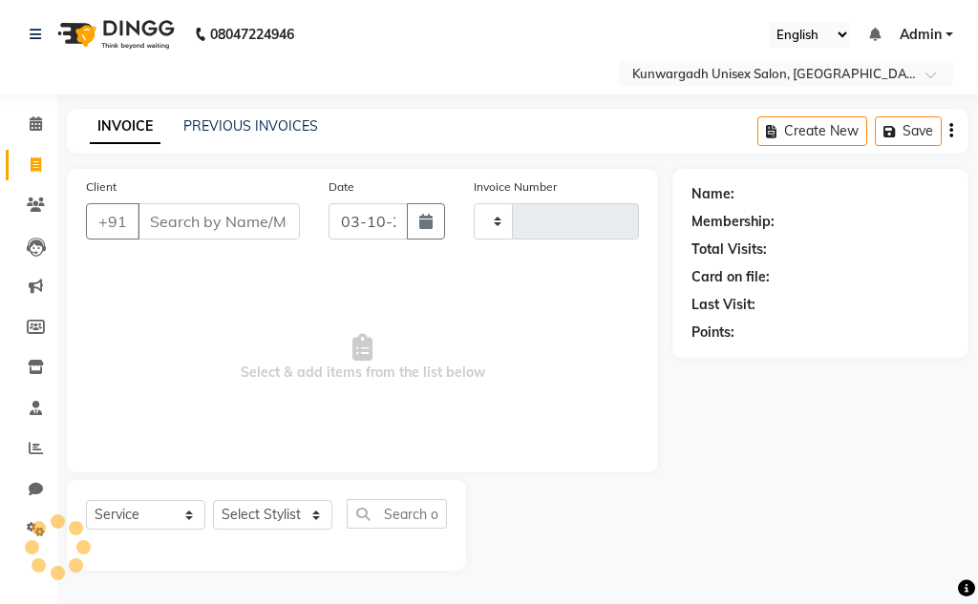
type input "5308"
select select "7931"
click at [292, 538] on div "Select Service Product Membership Package Voucher Prepaid Gift Card Select Styl…" at bounding box center [266, 521] width 361 height 45
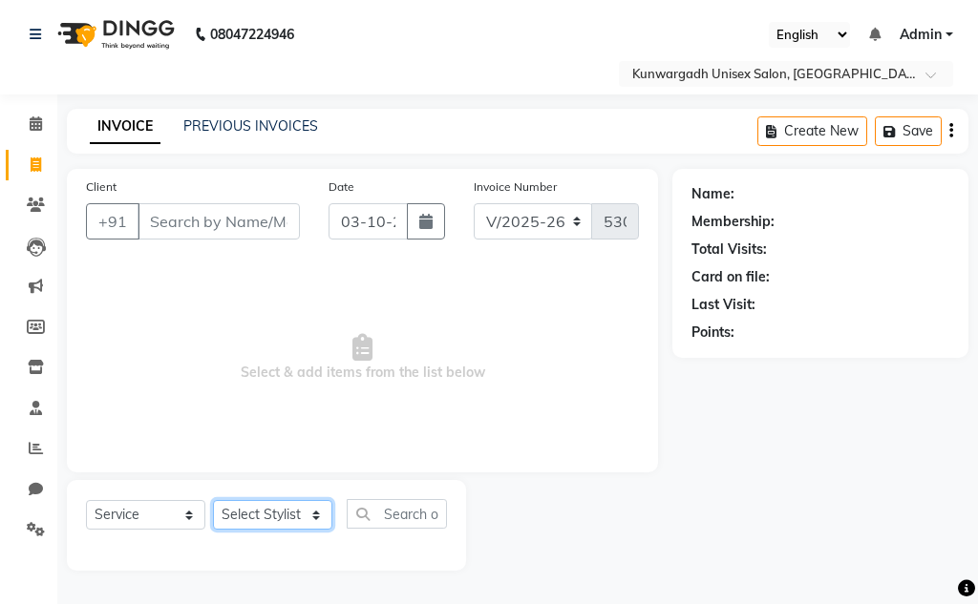
drag, startPoint x: 294, startPoint y: 521, endPoint x: 299, endPoint y: 504, distance: 17.8
click at [296, 517] on select "Select Stylist Aarti Ayush Sir Chiku Sir Damani Devdas Deepti Sahu Dolly Thakur…" at bounding box center [272, 515] width 119 height 30
click at [213, 500] on select "Select Stylist Aarti Ayush Sir Chiku Sir Damani Devdas Deepti Sahu Dolly Thakur…" at bounding box center [272, 515] width 119 height 30
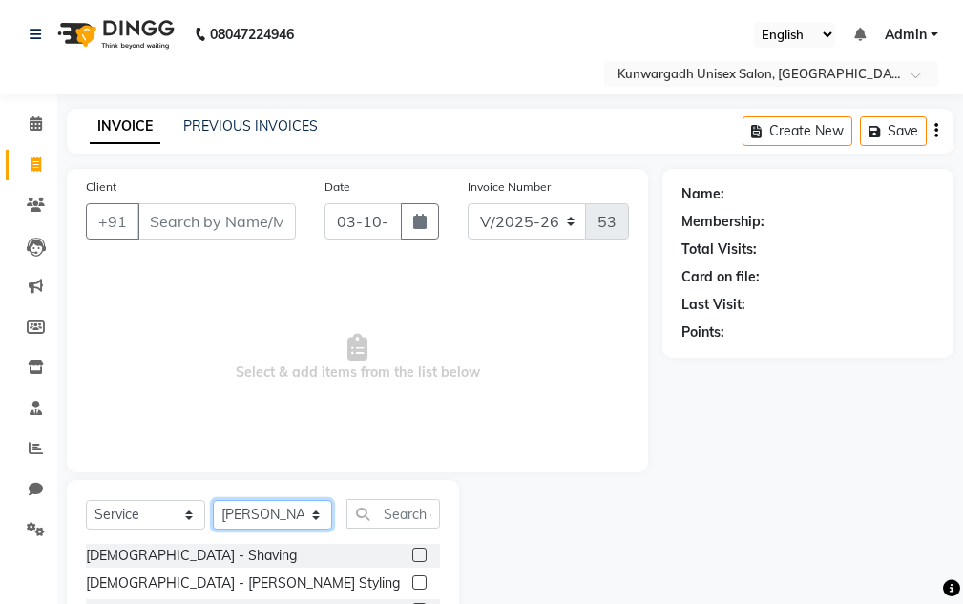
click at [259, 526] on select "Select Stylist Aarti Ayush Sir Chiku Sir Damani Devdas Deepti Sahu Dolly Thakur…" at bounding box center [272, 515] width 119 height 30
select select "84120"
click at [213, 500] on select "Select Stylist Aarti Ayush Sir Chiku Sir Damani Devdas Deepti Sahu Dolly Thakur…" at bounding box center [272, 515] width 119 height 30
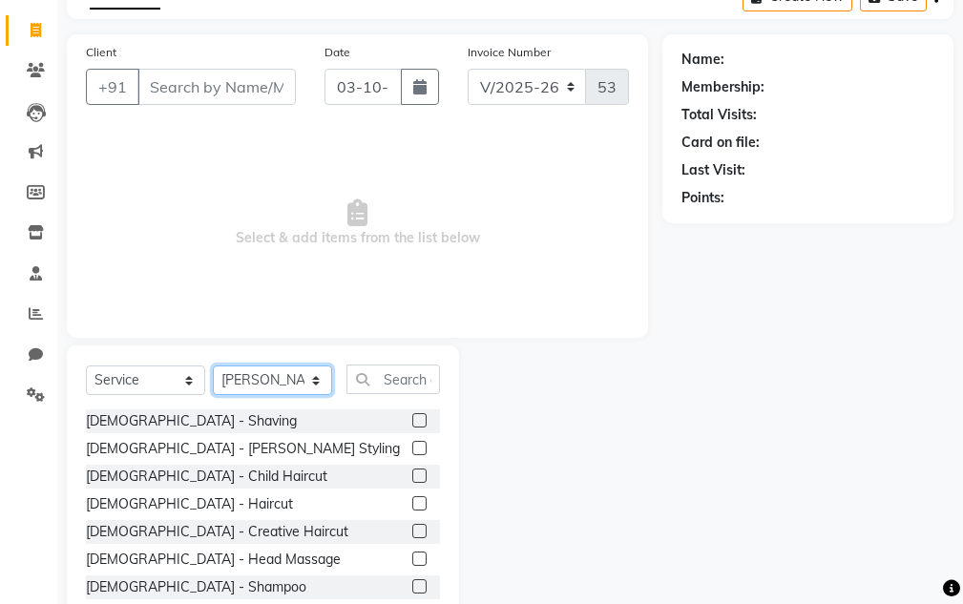
scroll to position [186, 0]
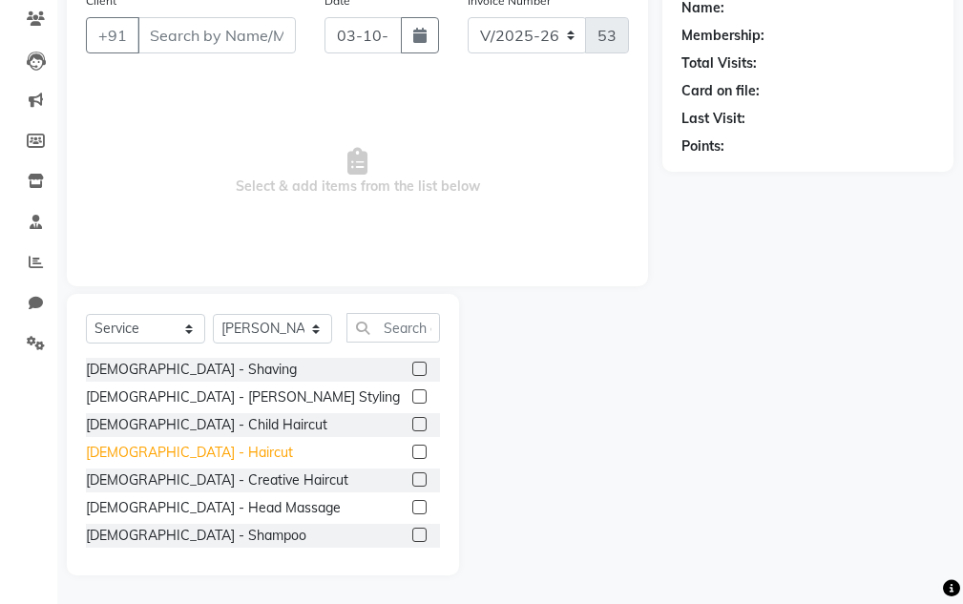
click at [162, 455] on div "Male - Haircut" at bounding box center [189, 453] width 207 height 20
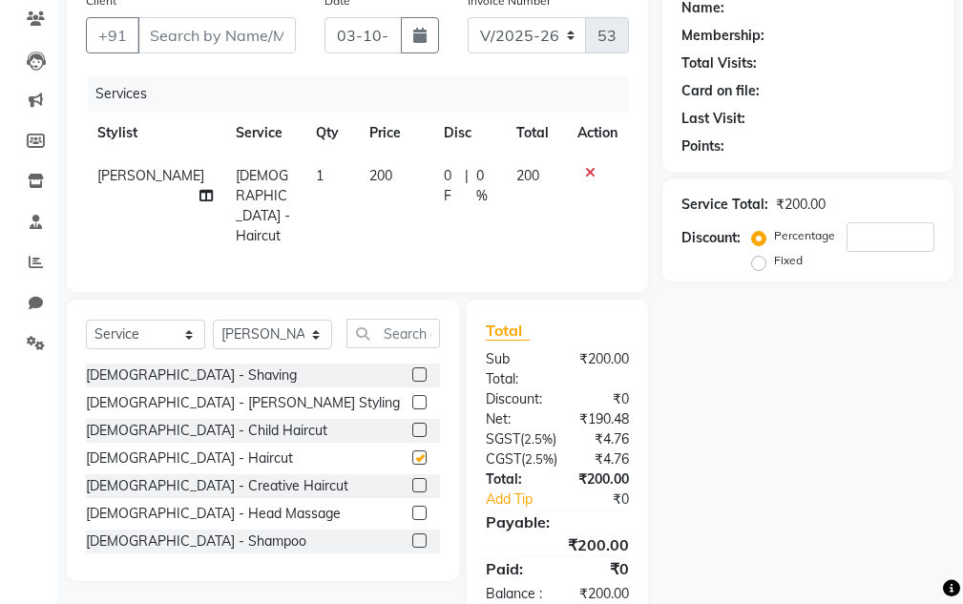
checkbox input "false"
click at [254, 29] on input "Client" at bounding box center [216, 35] width 158 height 36
type input "9"
type input "0"
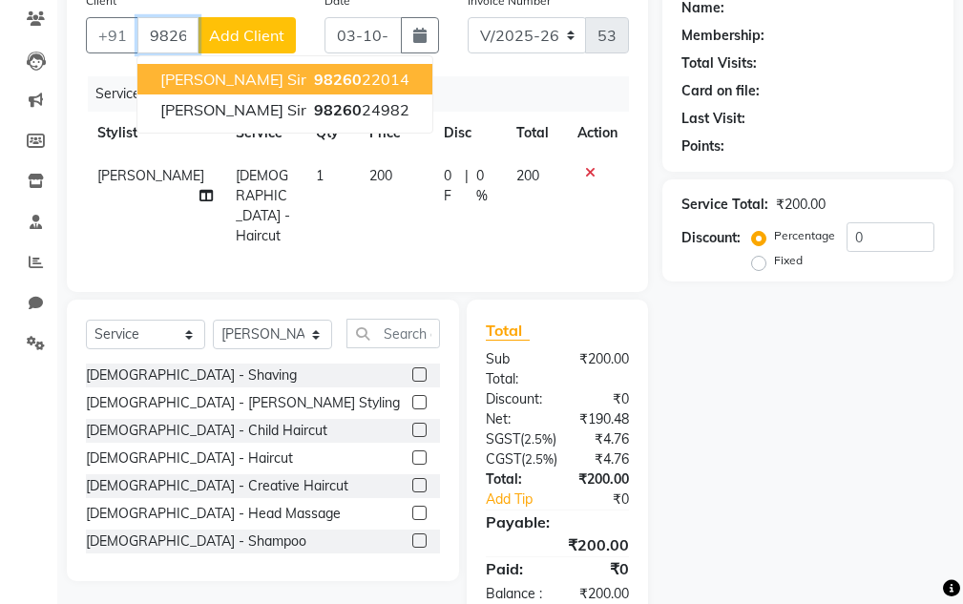
click at [310, 78] on ngb-highlight "98260 22014" at bounding box center [359, 79] width 99 height 19
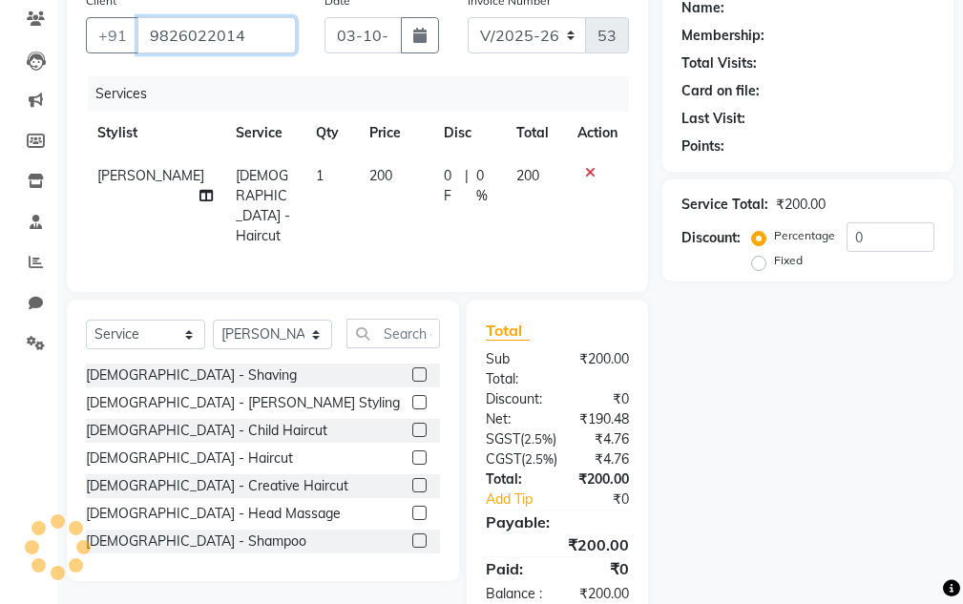
type input "9826022014"
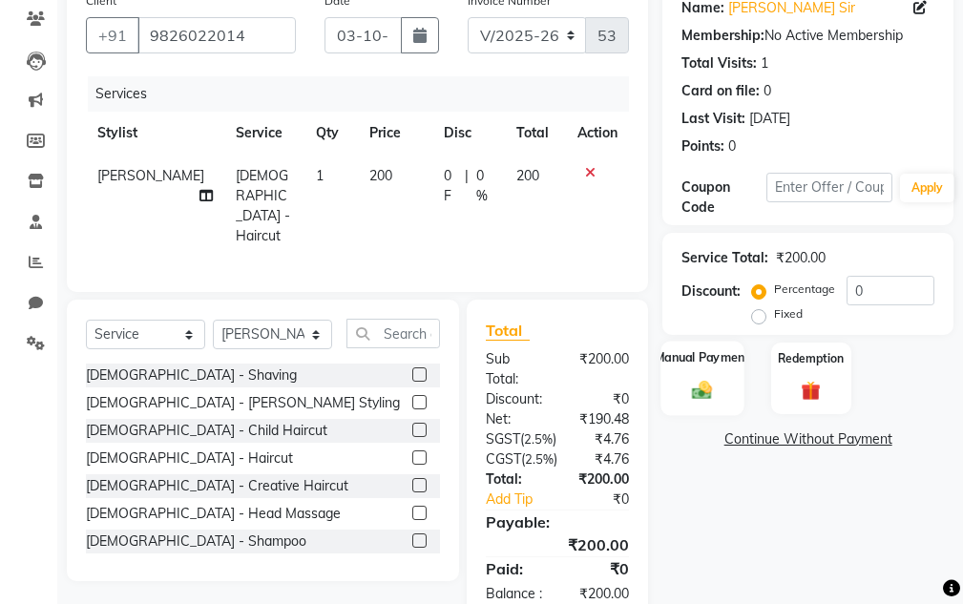
click at [707, 377] on div "Manual Payment" at bounding box center [703, 378] width 83 height 74
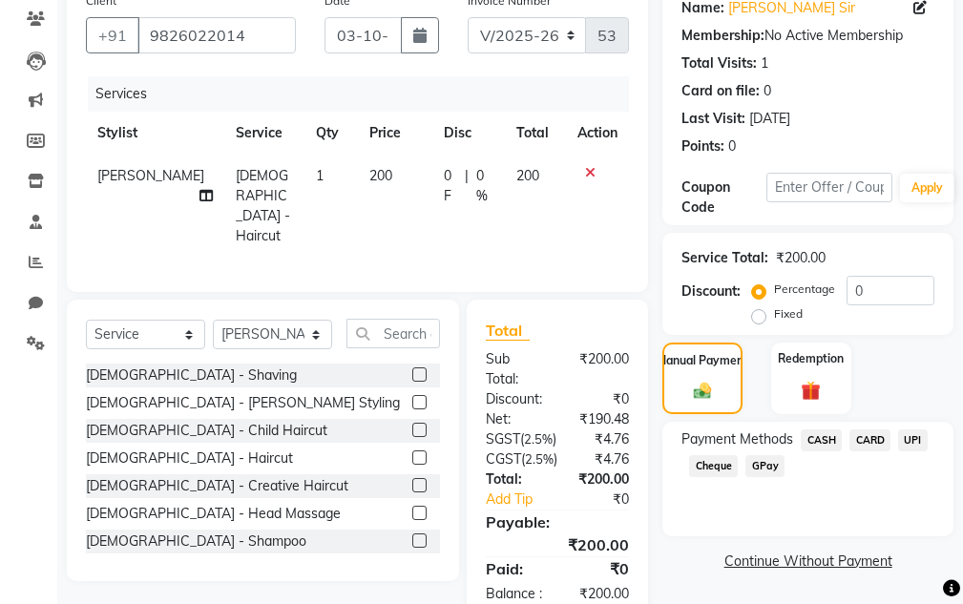
click at [808, 448] on span "CASH" at bounding box center [821, 441] width 41 height 22
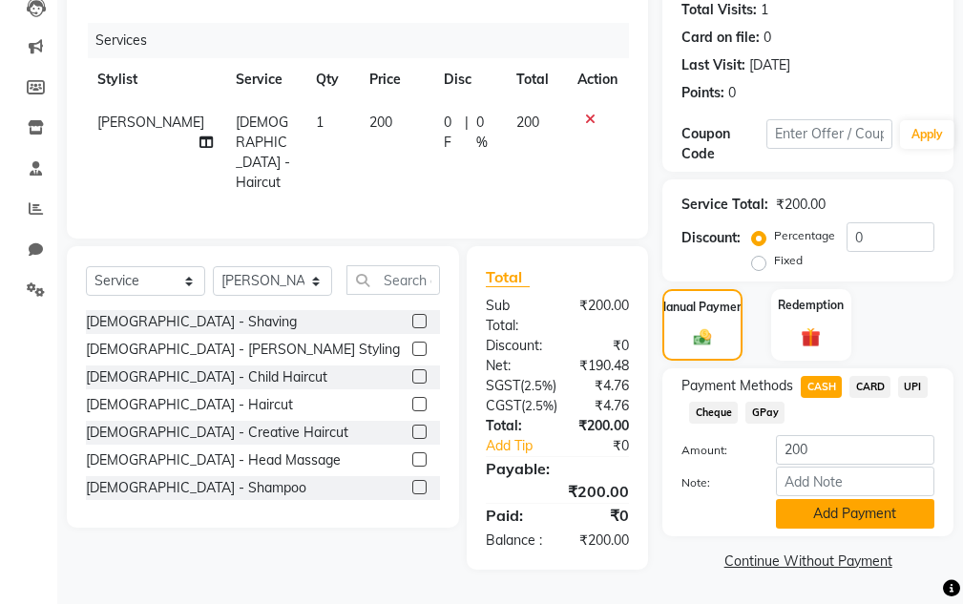
click at [810, 499] on button "Add Payment" at bounding box center [855, 514] width 158 height 30
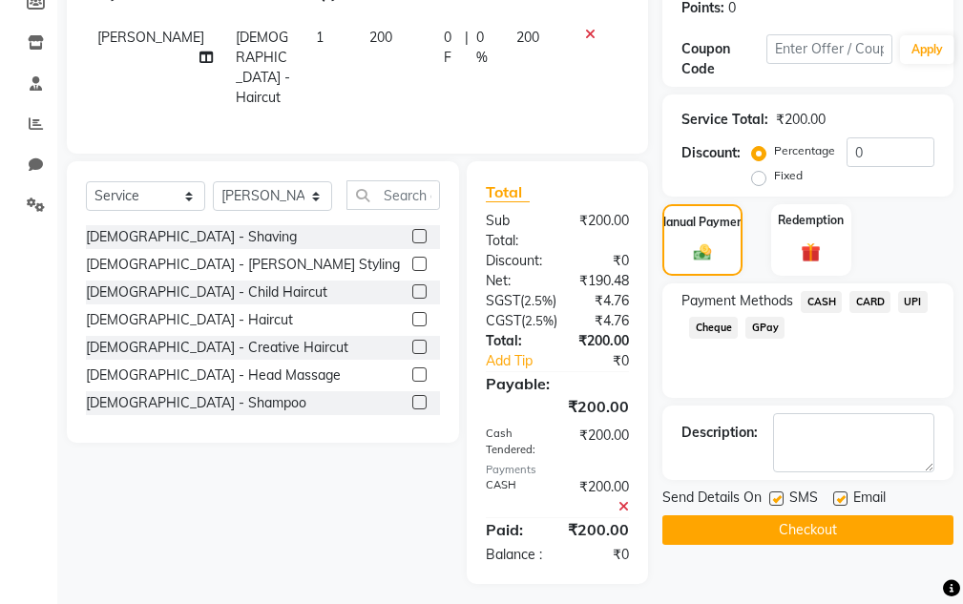
scroll to position [388, 0]
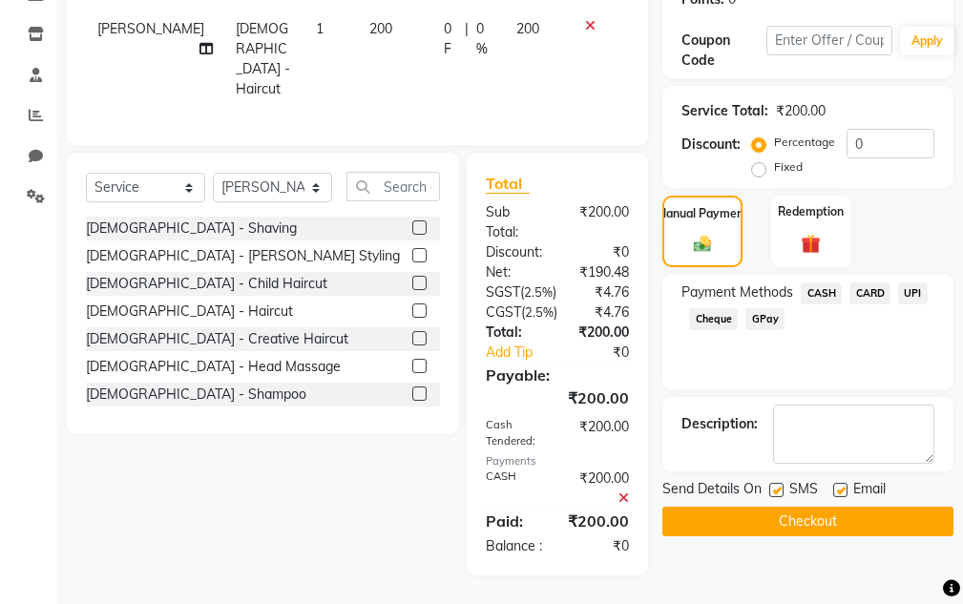
click at [749, 507] on button "Checkout" at bounding box center [808, 522] width 291 height 30
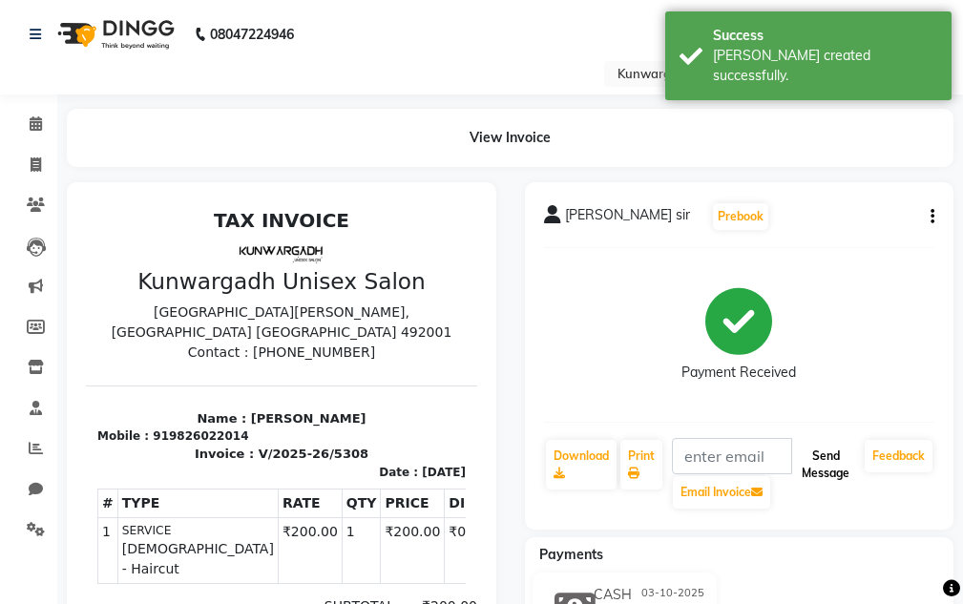
click at [831, 472] on button "Send Message" at bounding box center [825, 465] width 63 height 50
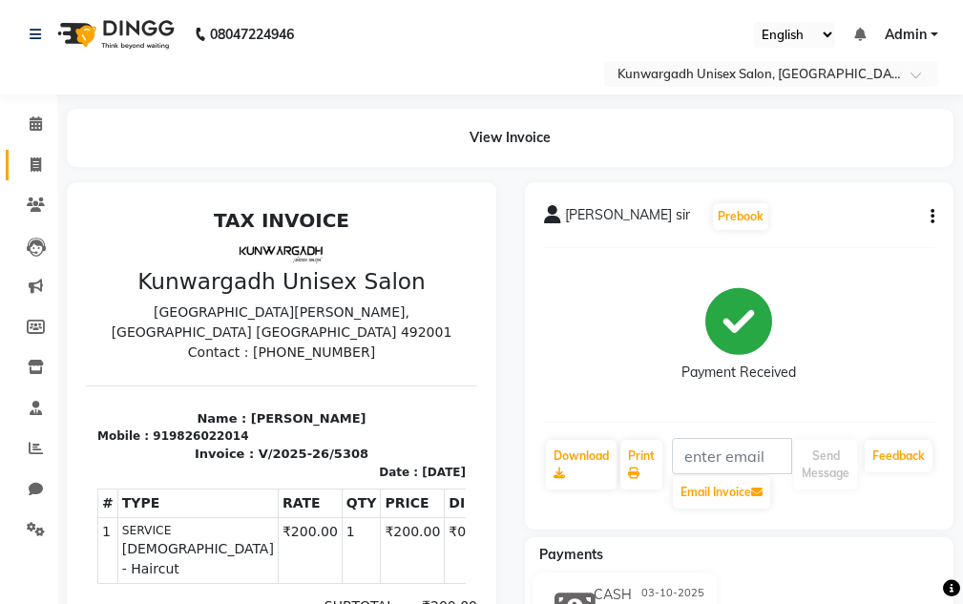
click at [22, 150] on link "Invoice" at bounding box center [29, 166] width 46 height 32
select select "service"
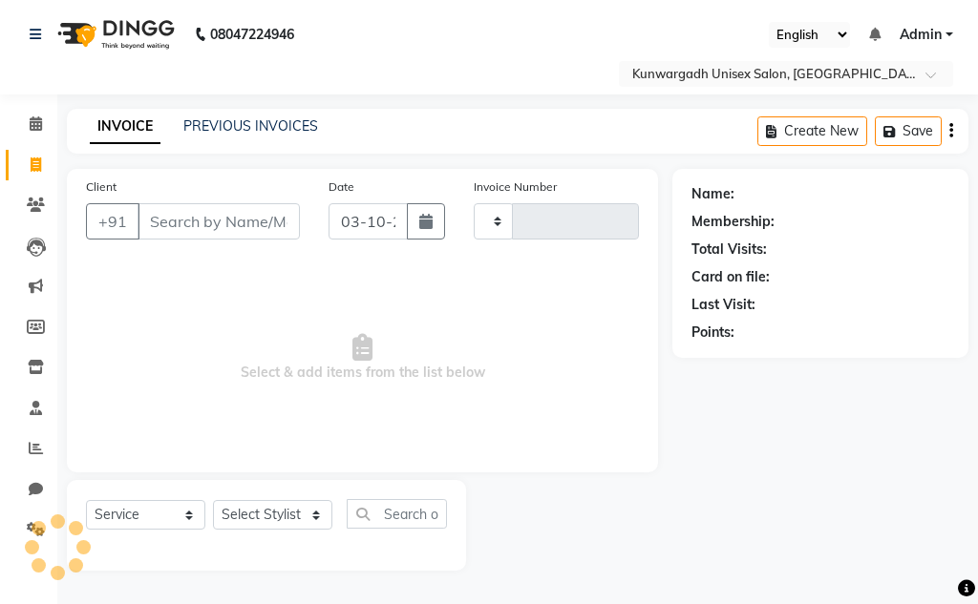
type input "5309"
select select "7931"
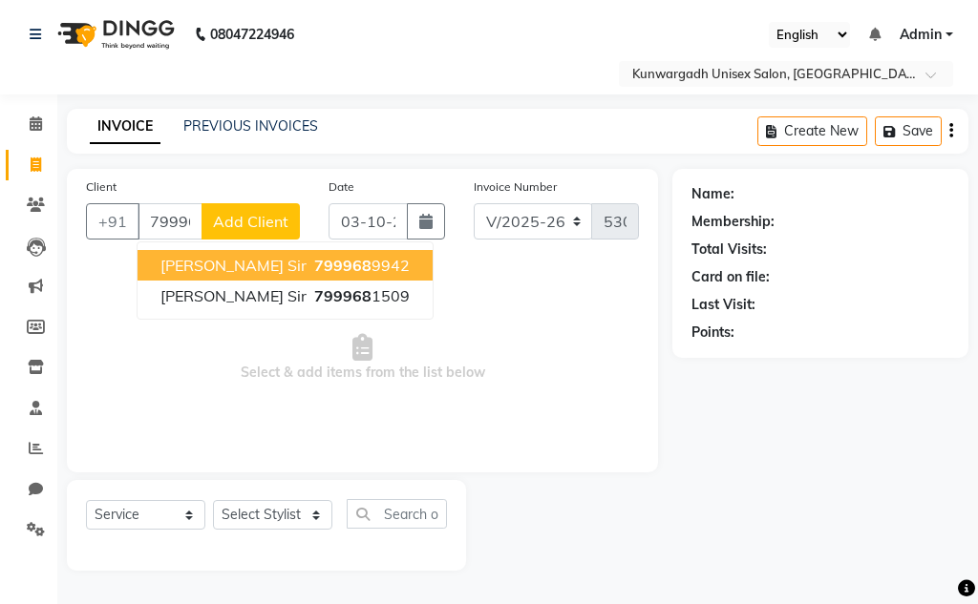
click at [281, 267] on span "Aatish Sharma Sir" at bounding box center [233, 265] width 146 height 19
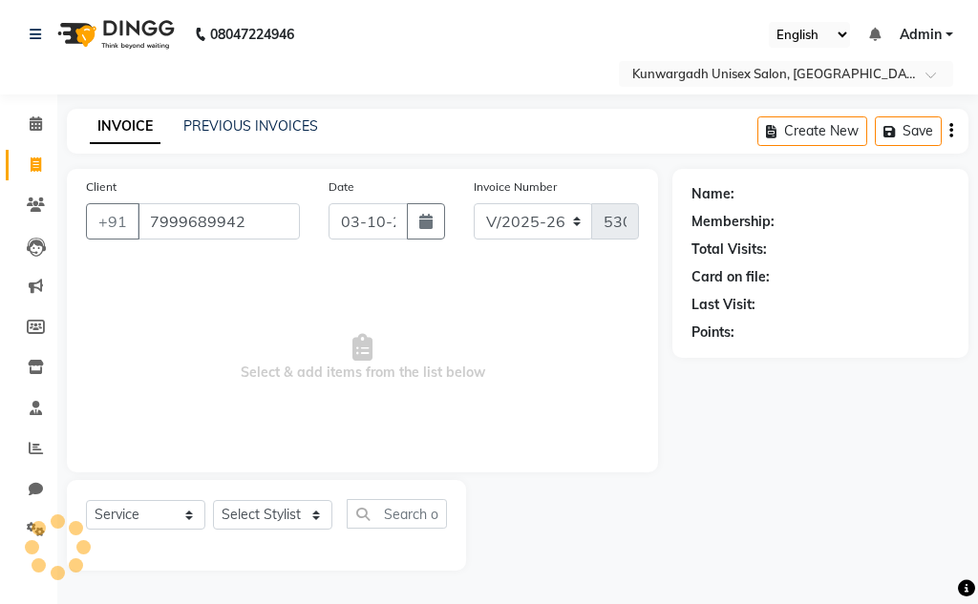
type input "7999689942"
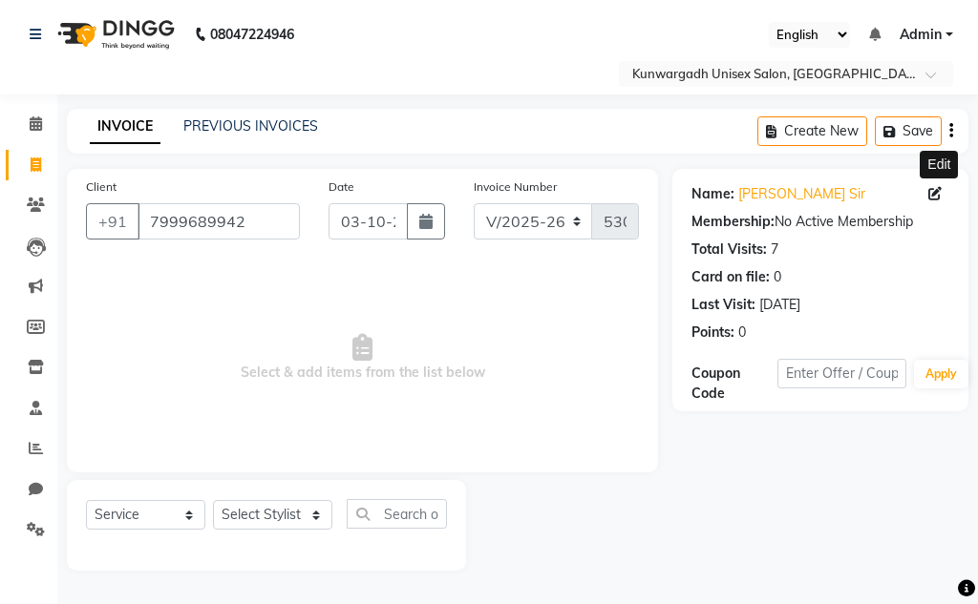
click at [932, 197] on icon at bounding box center [934, 193] width 13 height 13
select select "male"
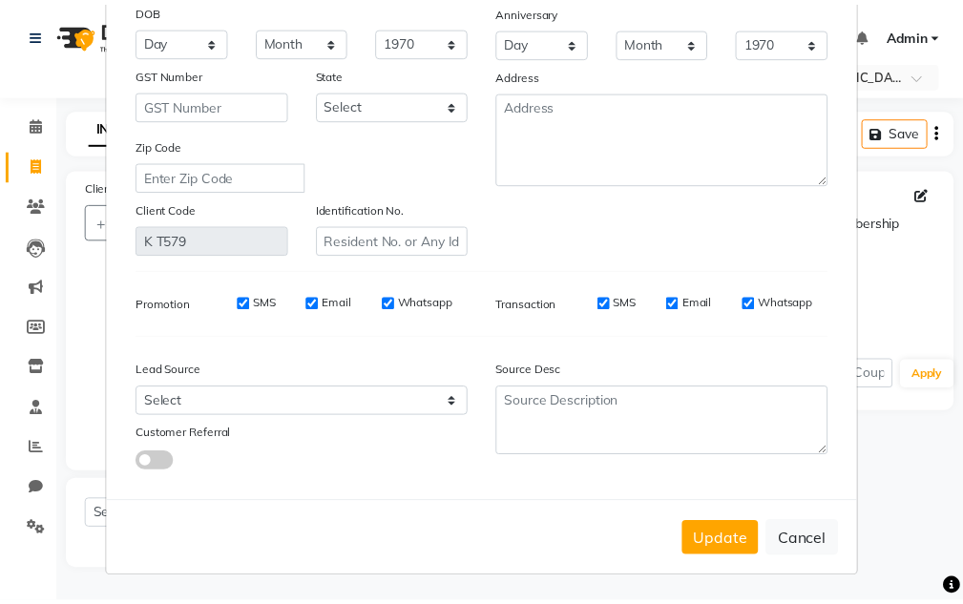
scroll to position [242, 0]
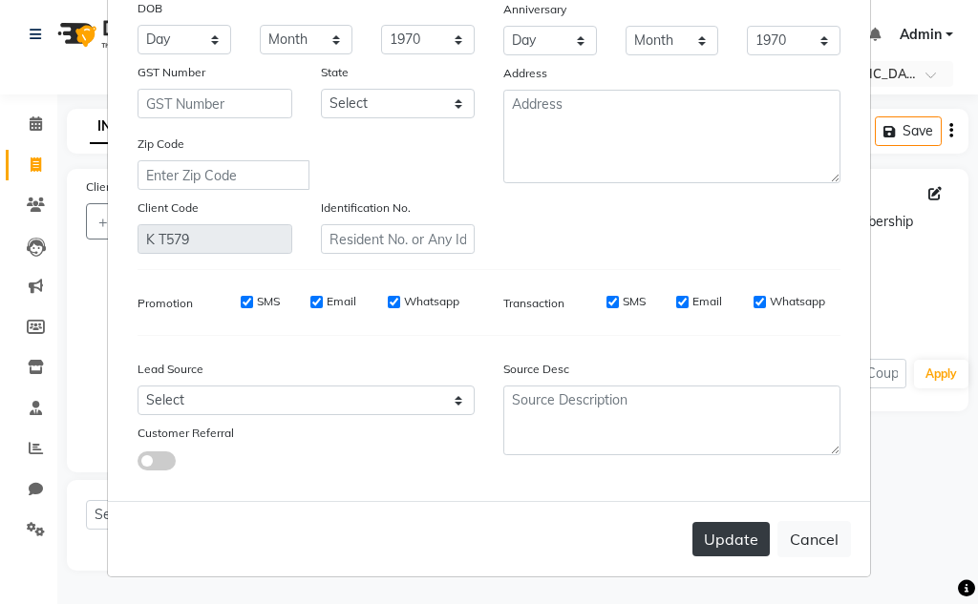
click at [712, 540] on button "Update" at bounding box center [730, 539] width 77 height 34
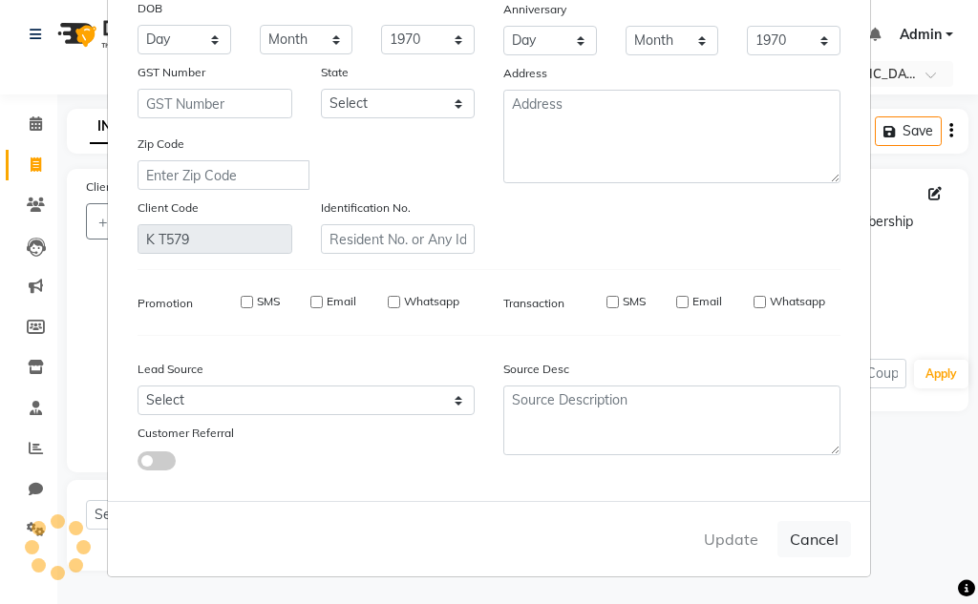
select select
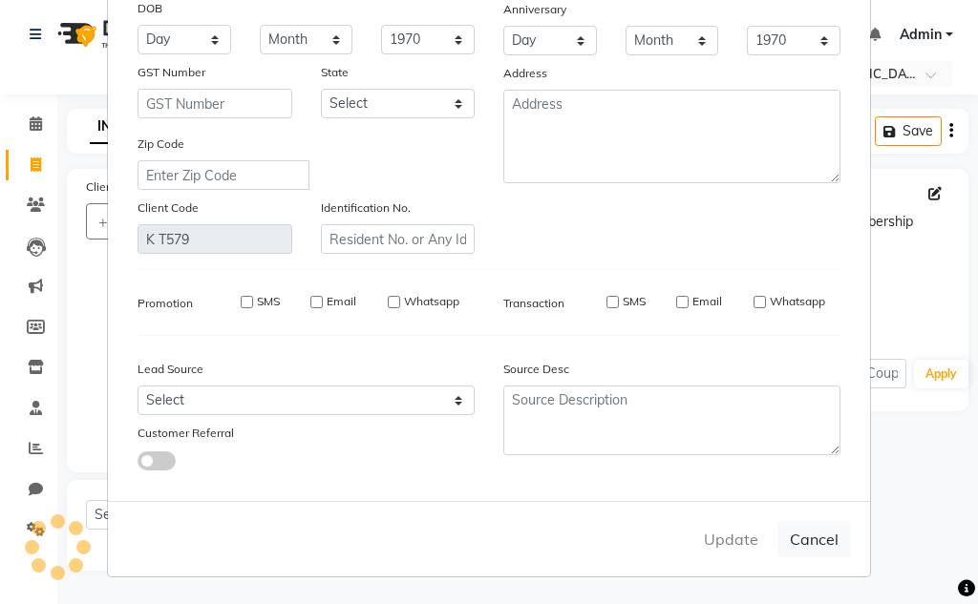
select select
checkbox input "false"
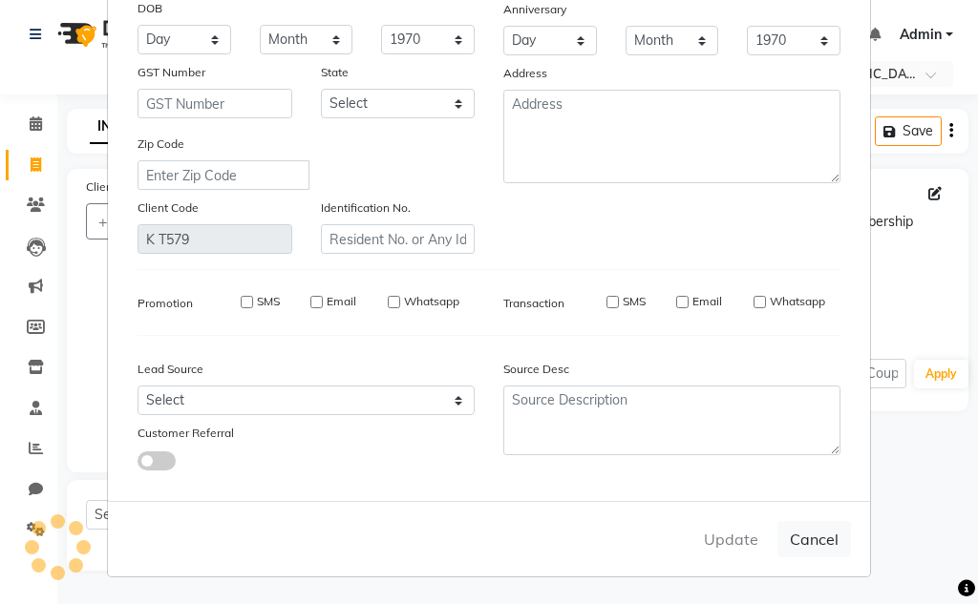
checkbox input "false"
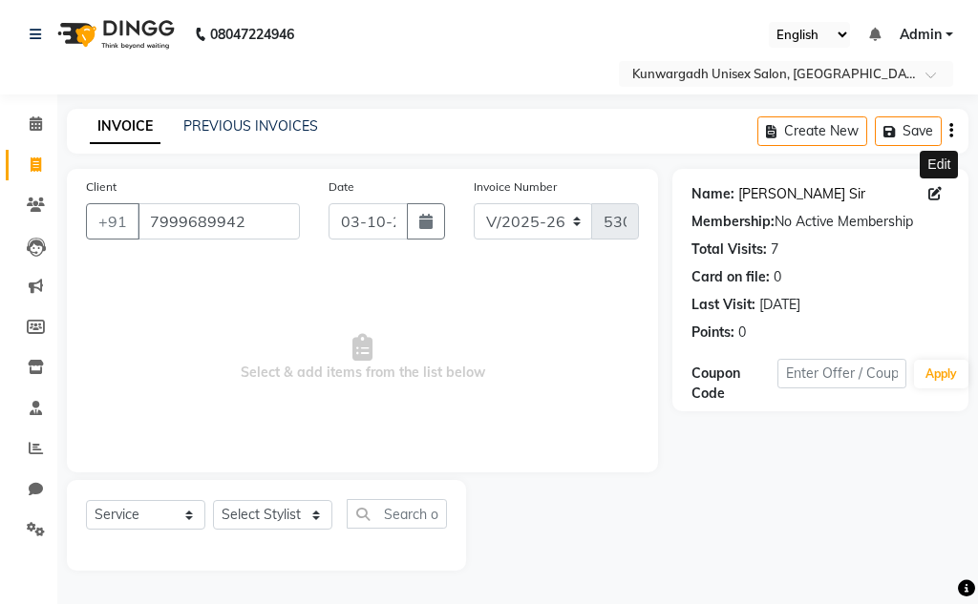
click at [792, 198] on link "Aatish Sharma Sir" at bounding box center [801, 194] width 127 height 20
click at [47, 163] on span at bounding box center [35, 166] width 33 height 22
select select "service"
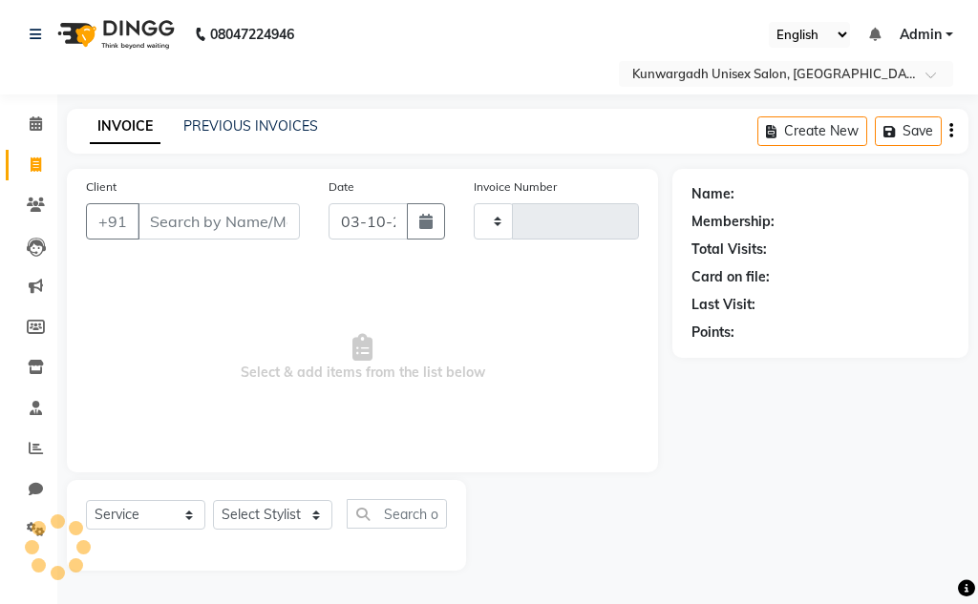
type input "5309"
select select "7931"
click at [21, 171] on span at bounding box center [35, 166] width 33 height 22
select select "7931"
select select "service"
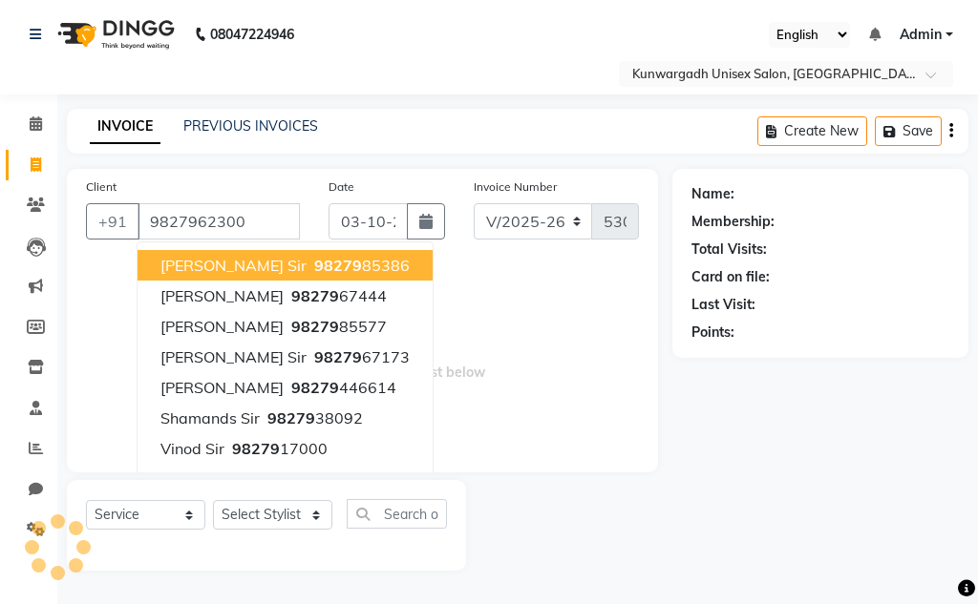
type input "9827962300"
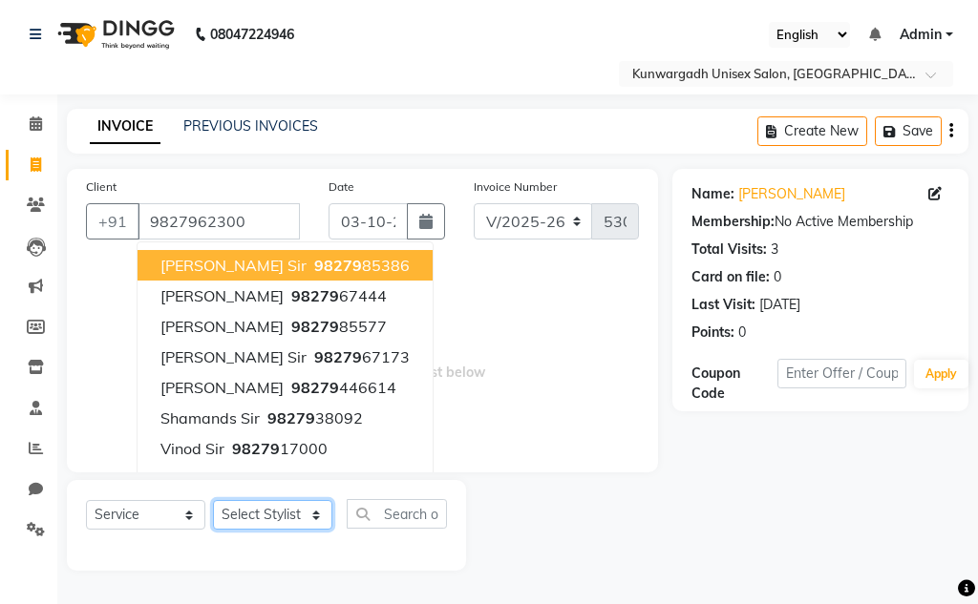
click at [252, 522] on select "Select Stylist Aarti Ayush Sir Chiku Sir Damani Devdas Deepti Sahu Dolly Thakur…" at bounding box center [272, 515] width 119 height 30
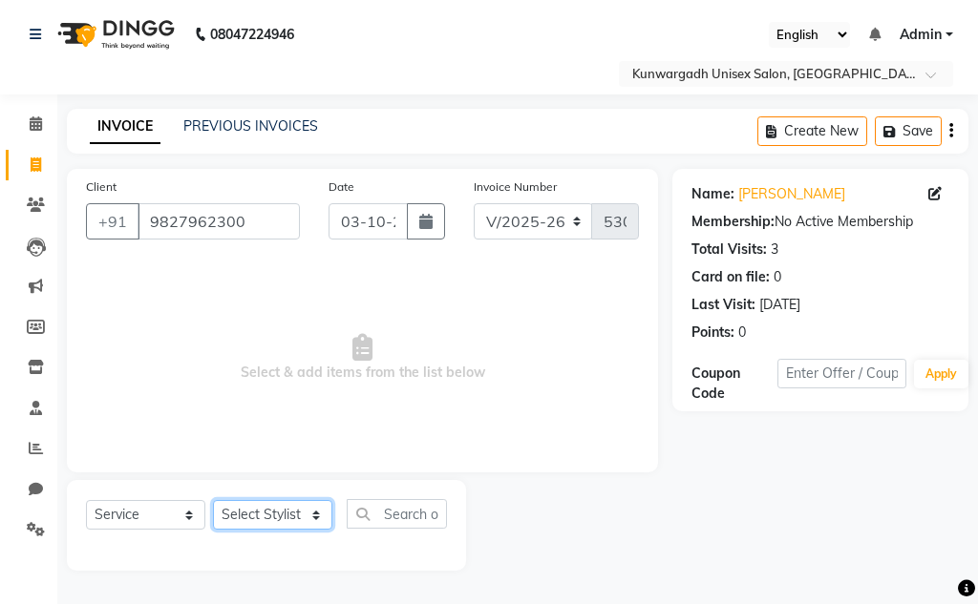
select select "84120"
click at [213, 500] on select "Select Stylist Aarti Ayush Sir Chiku Sir Damani Devdas Deepti Sahu Dolly Thakur…" at bounding box center [272, 515] width 119 height 30
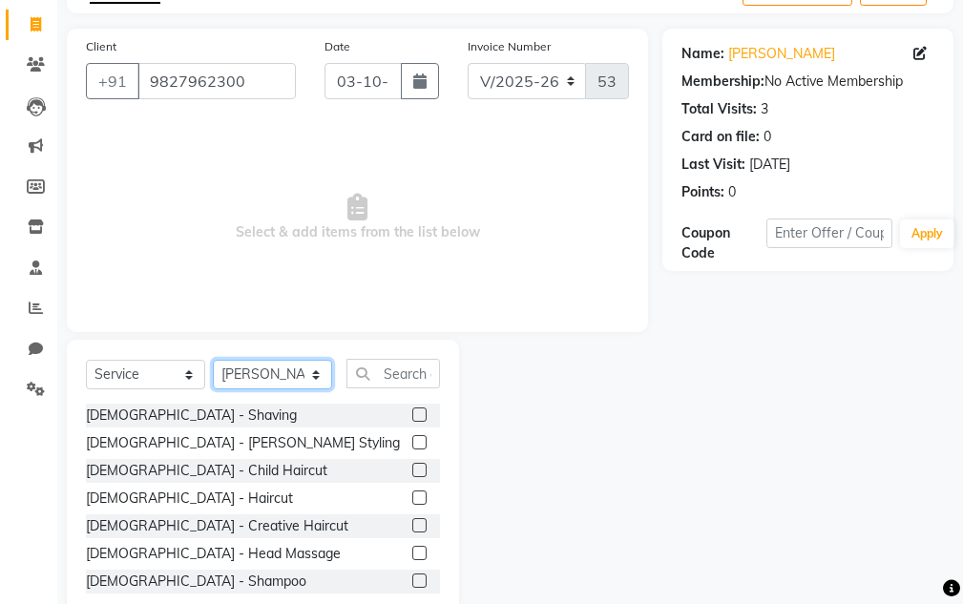
scroll to position [186, 0]
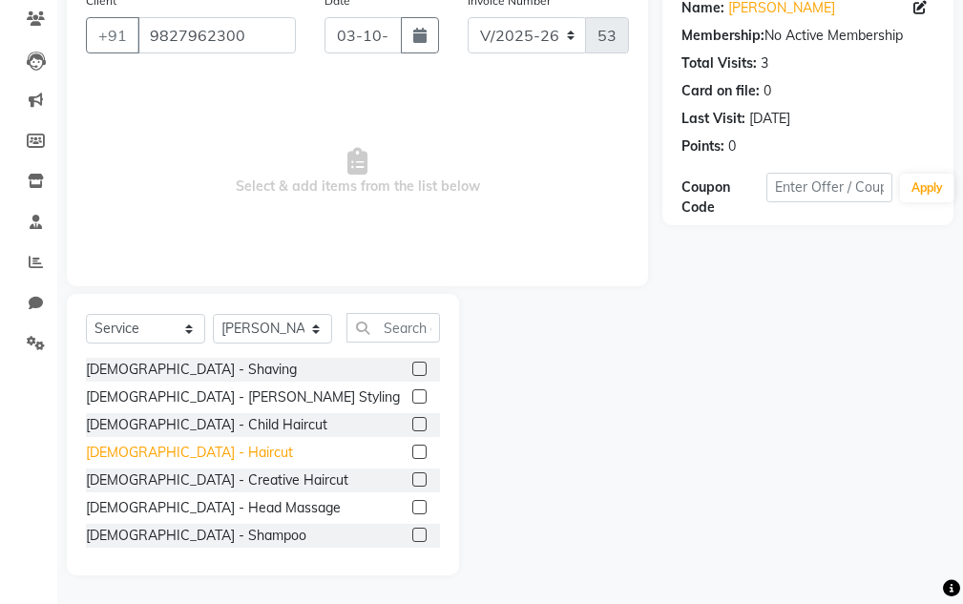
click at [154, 458] on div "Male - Haircut" at bounding box center [189, 453] width 207 height 20
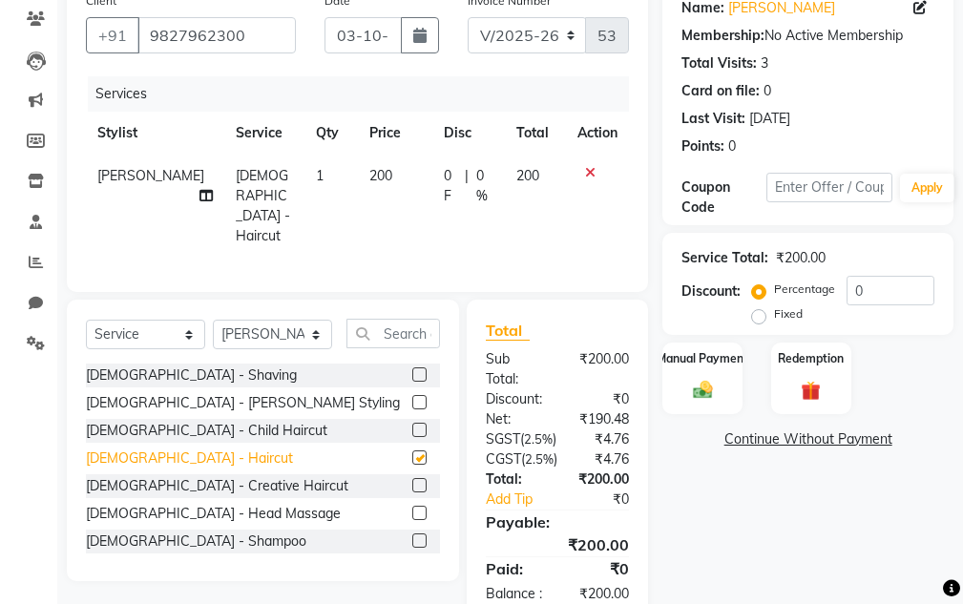
checkbox input "false"
drag, startPoint x: 699, startPoint y: 394, endPoint x: 720, endPoint y: 407, distance: 24.4
click at [699, 395] on img at bounding box center [702, 390] width 32 height 23
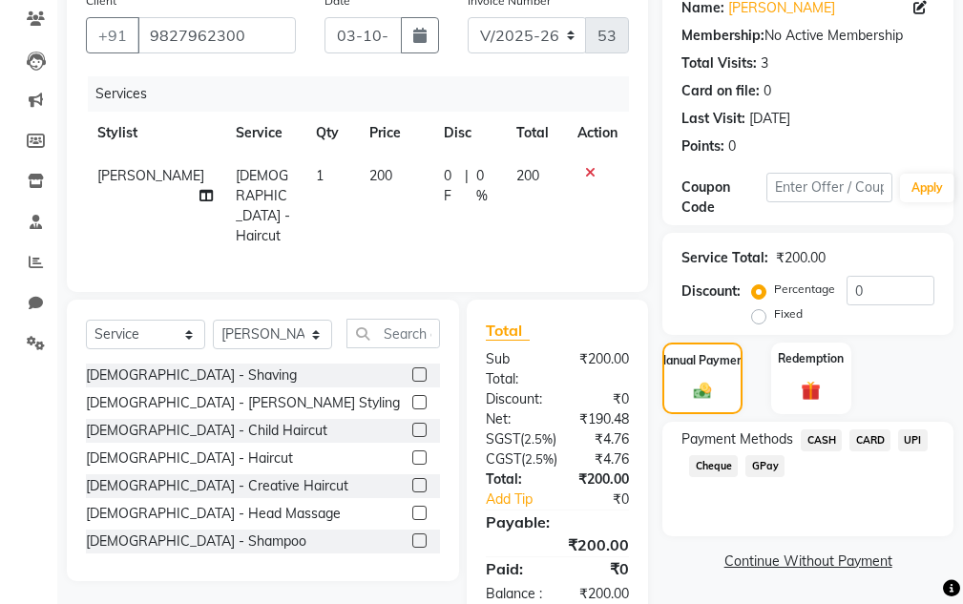
click at [835, 436] on span "CASH" at bounding box center [821, 441] width 41 height 22
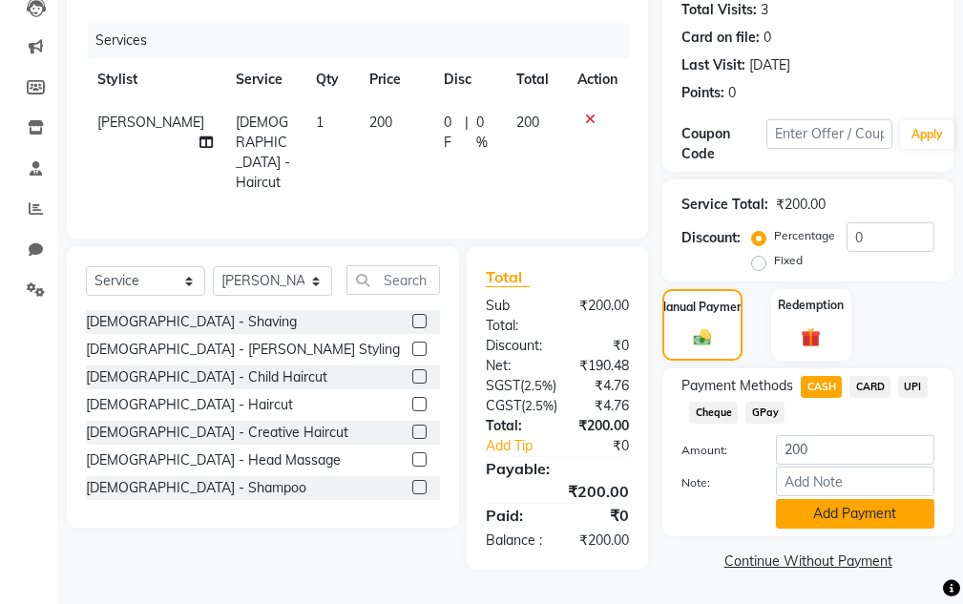
click at [832, 499] on button "Add Payment" at bounding box center [855, 514] width 158 height 30
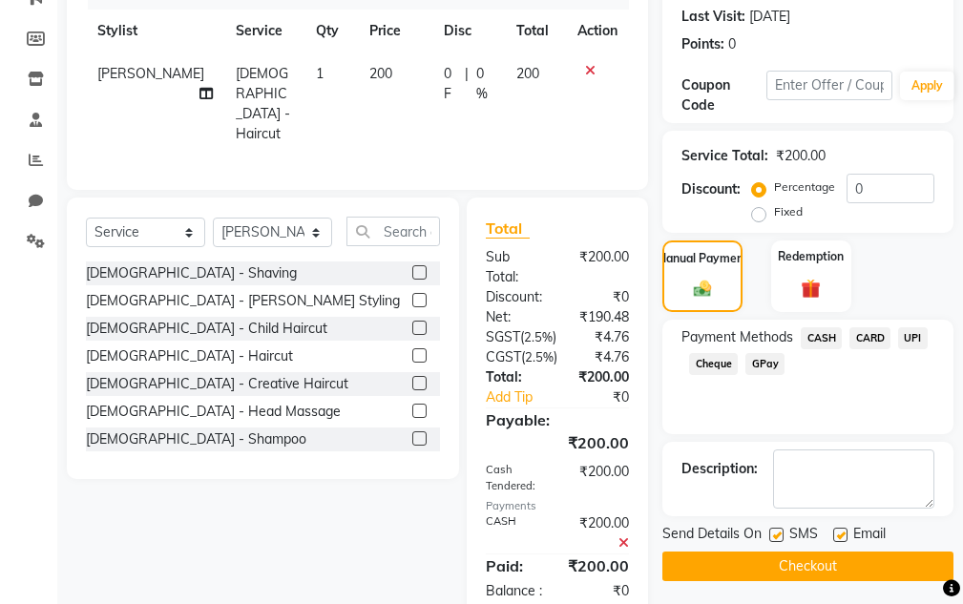
scroll to position [388, 0]
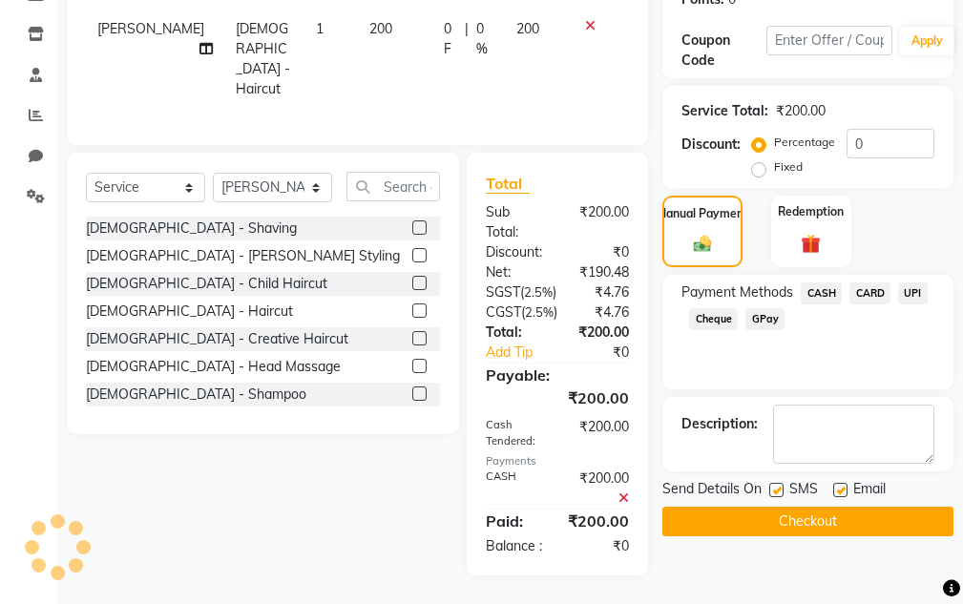
click at [828, 507] on button "Checkout" at bounding box center [808, 522] width 291 height 30
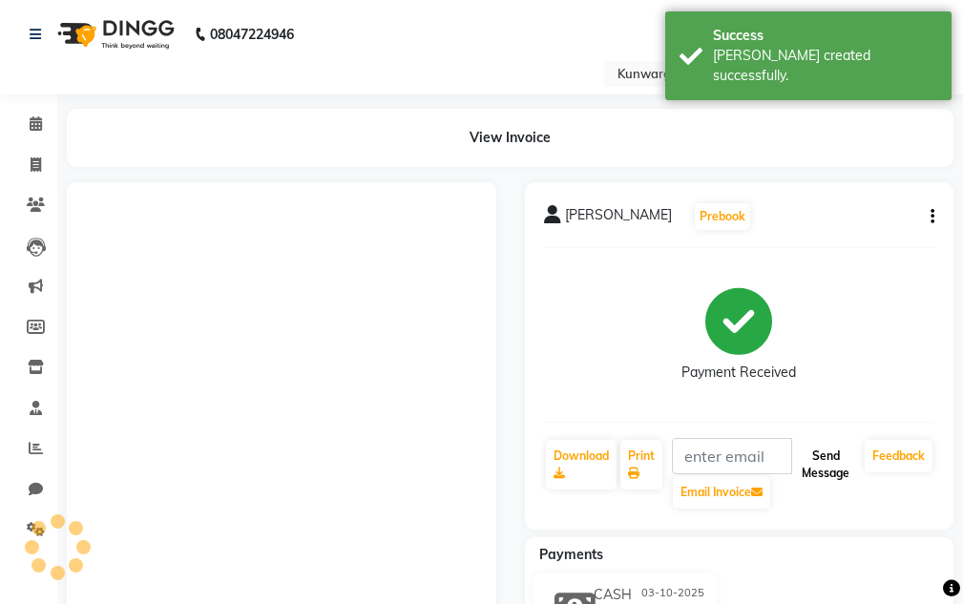
click at [827, 454] on button "Send Message" at bounding box center [825, 465] width 63 height 50
click at [826, 454] on button "Send Message" at bounding box center [825, 465] width 63 height 50
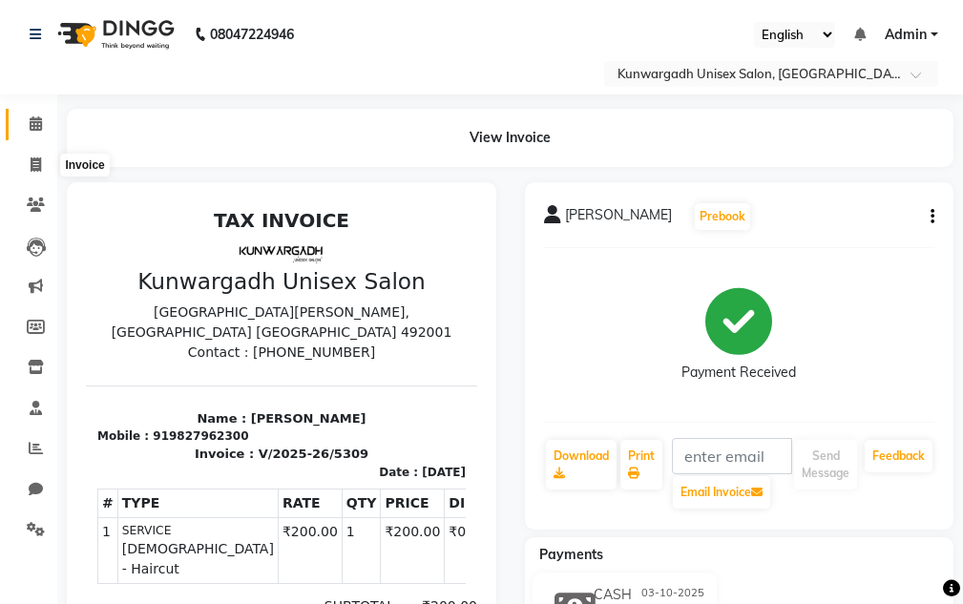
click at [29, 138] on link "Calendar" at bounding box center [29, 125] width 46 height 32
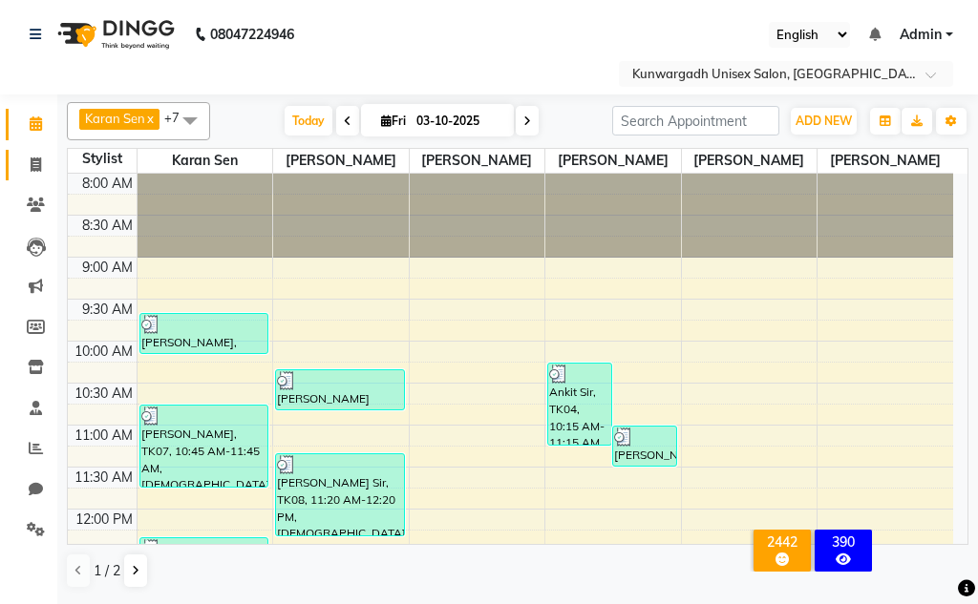
click at [27, 151] on link "Invoice" at bounding box center [29, 166] width 46 height 32
select select "service"
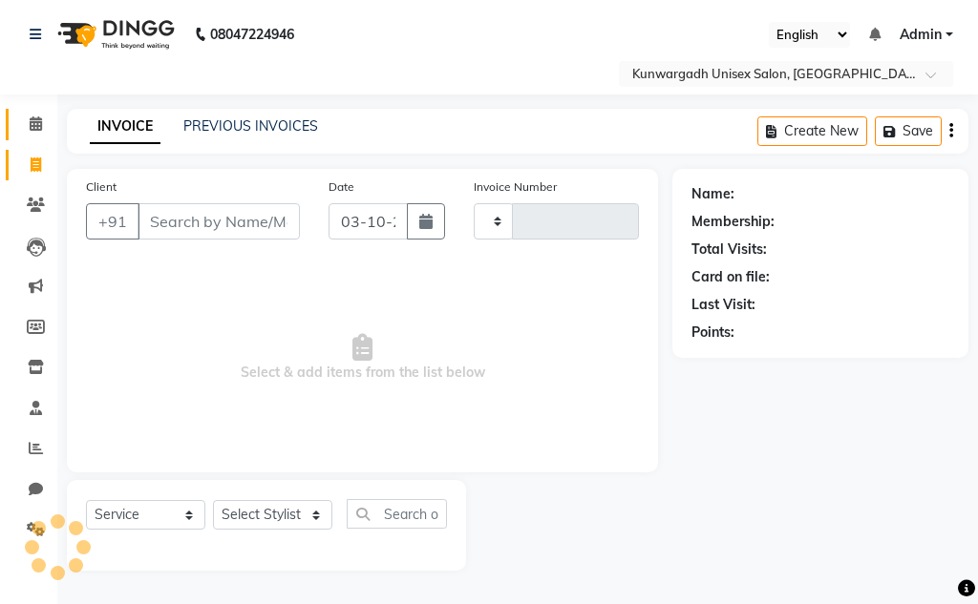
type input "5310"
select select "7931"
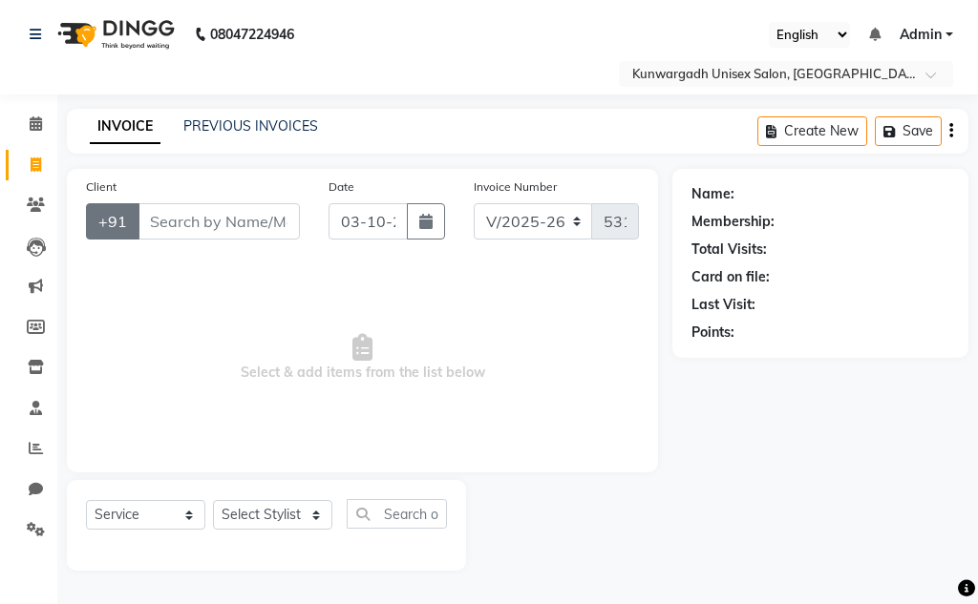
click at [118, 214] on button "+91" at bounding box center [112, 221] width 53 height 36
click at [148, 213] on input "Client" at bounding box center [218, 221] width 162 height 36
click at [289, 505] on select "Select Stylist Aarti Ayush Sir Chiku Sir Damani Devdas Deepti Sahu Dolly Thakur…" at bounding box center [272, 515] width 119 height 30
select select "82467"
click at [213, 500] on select "Select Stylist Aarti Ayush Sir Chiku Sir Damani Devdas Deepti Sahu Dolly Thakur…" at bounding box center [272, 515] width 119 height 30
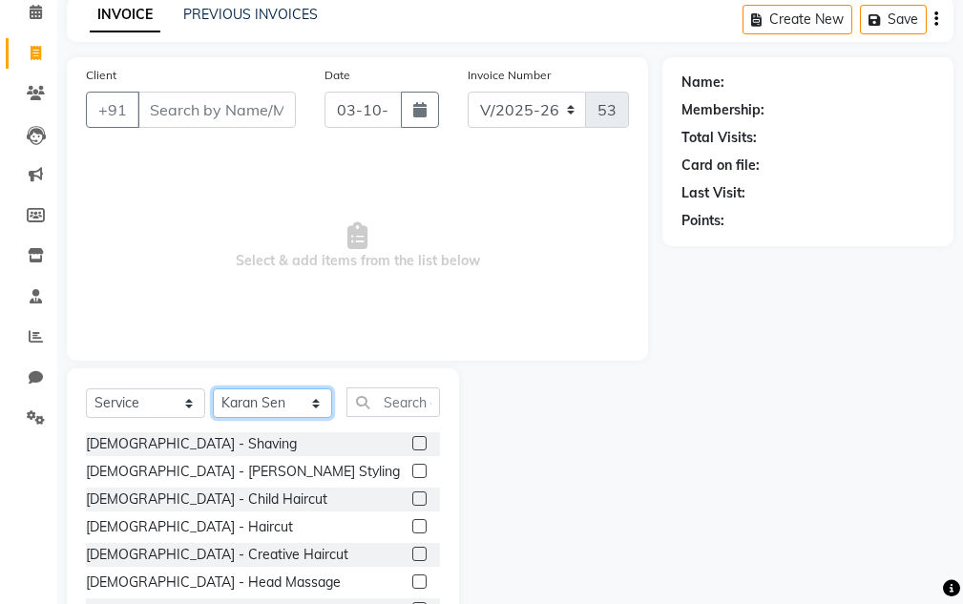
scroll to position [186, 0]
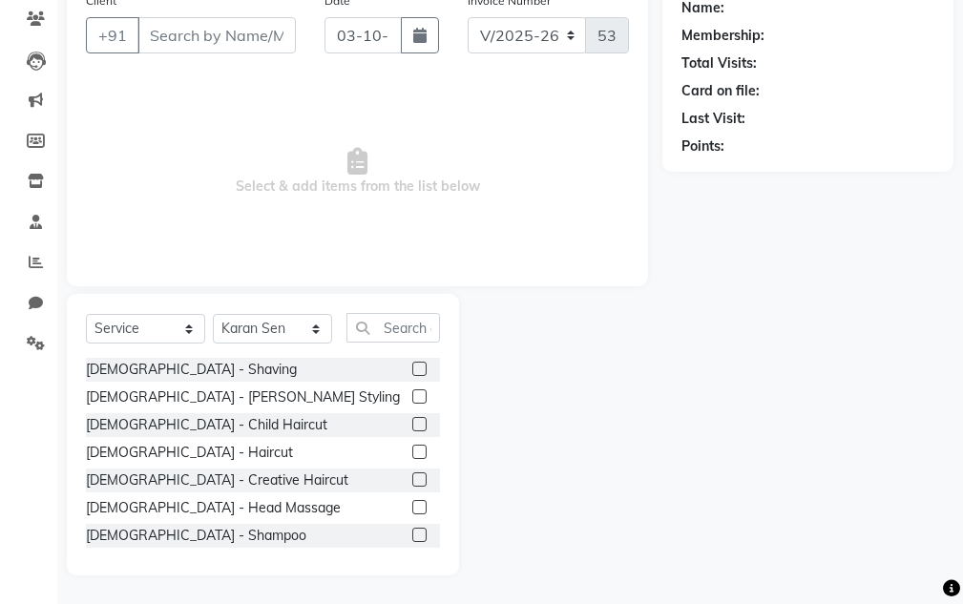
click at [145, 441] on div "Male - Haircut" at bounding box center [263, 453] width 354 height 24
click at [145, 440] on div "Male - Shaving Male - Beard Styling Male - Child Haircut Male - Haircut Male - …" at bounding box center [263, 453] width 354 height 191
click at [154, 453] on div "Male - Haircut" at bounding box center [189, 453] width 207 height 20
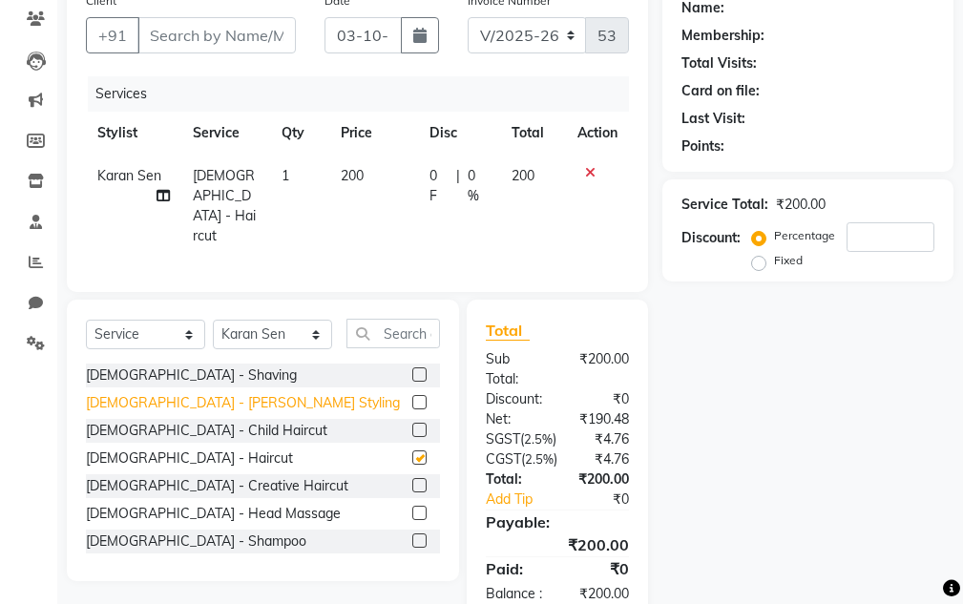
checkbox input "false"
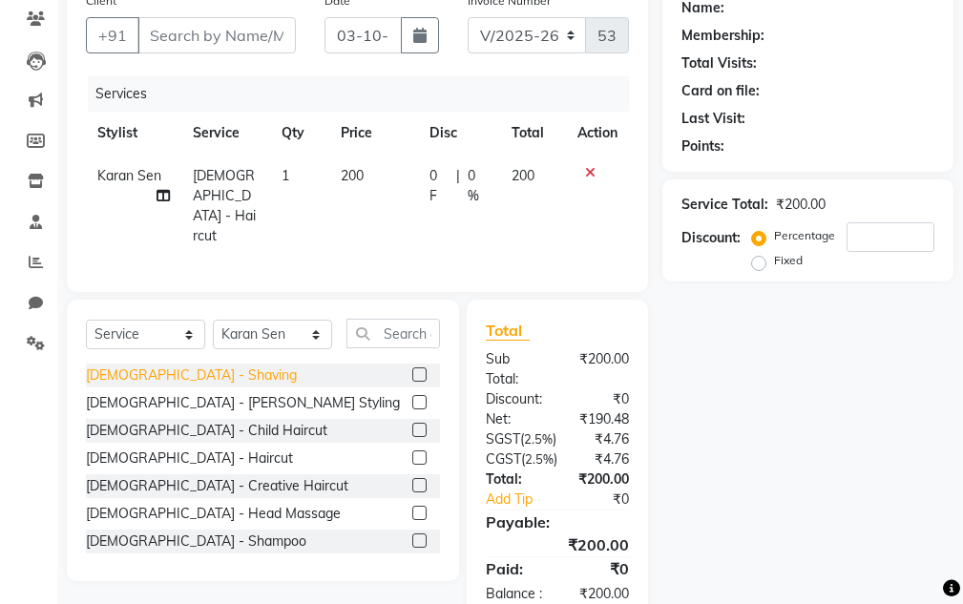
click at [141, 376] on div "Male - Shaving" at bounding box center [191, 376] width 211 height 20
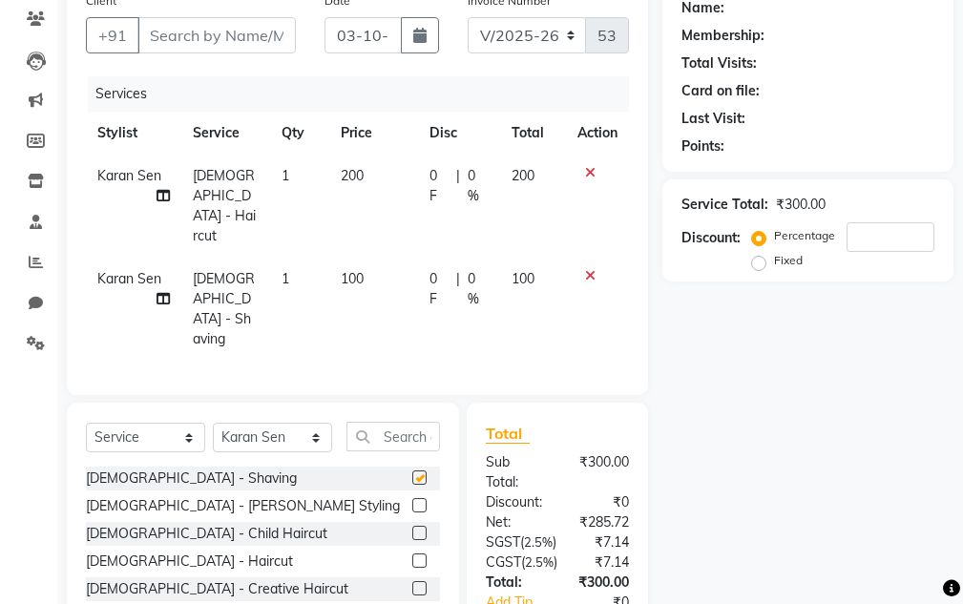
checkbox input "false"
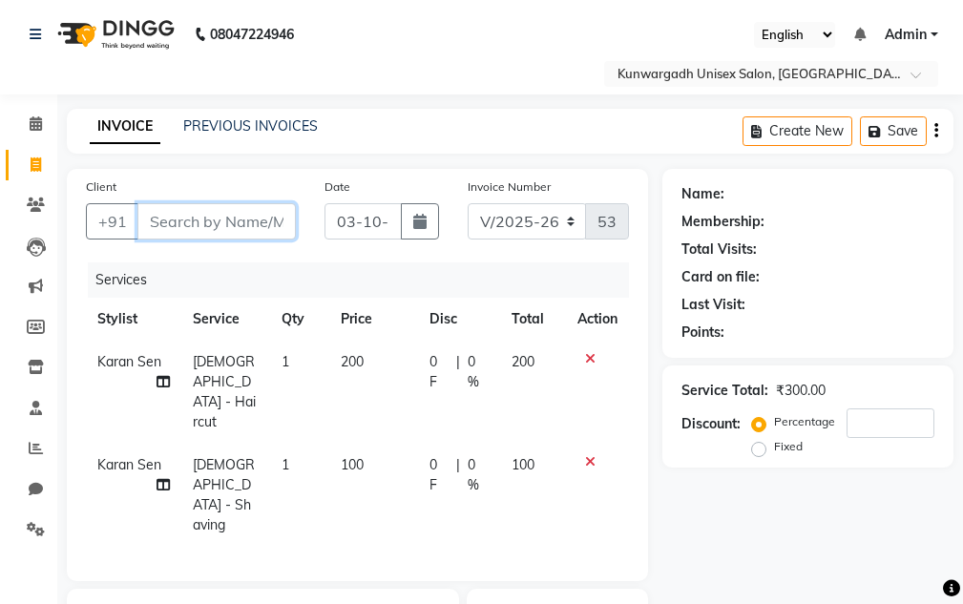
click at [169, 224] on input "Client" at bounding box center [216, 221] width 158 height 36
type input "9"
type input "0"
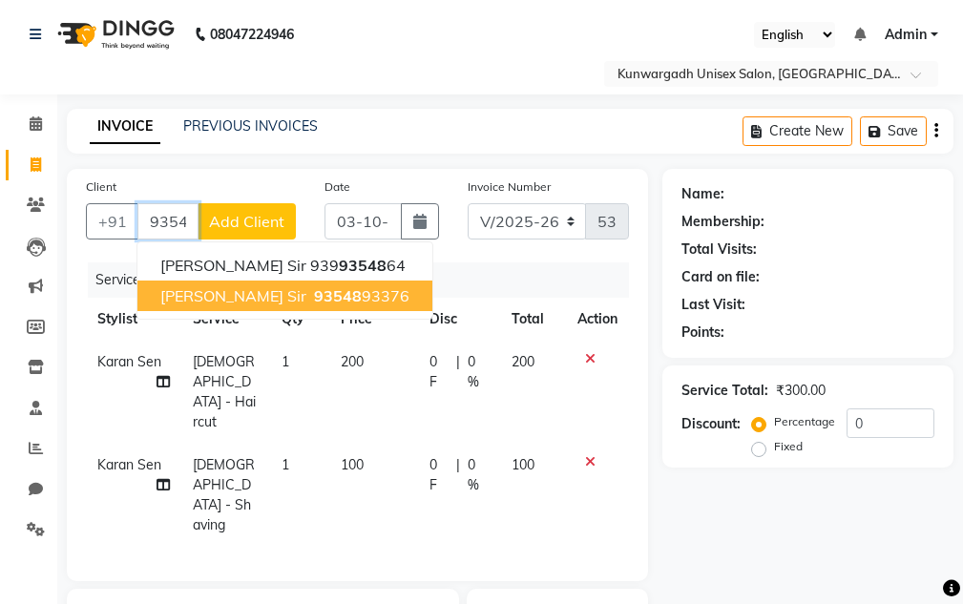
click at [235, 302] on span "Promod Gupta Sir" at bounding box center [233, 295] width 146 height 19
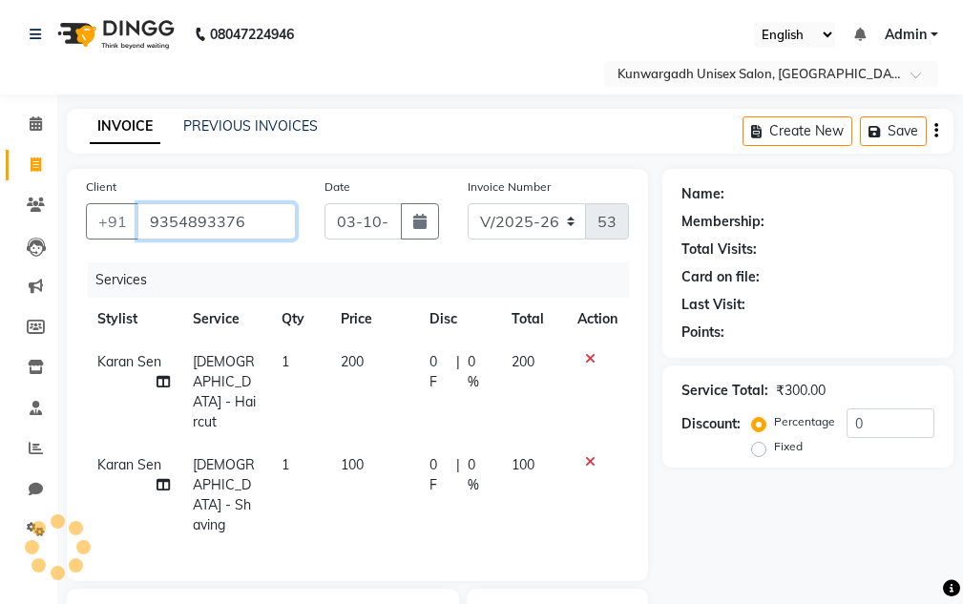
type input "9354893376"
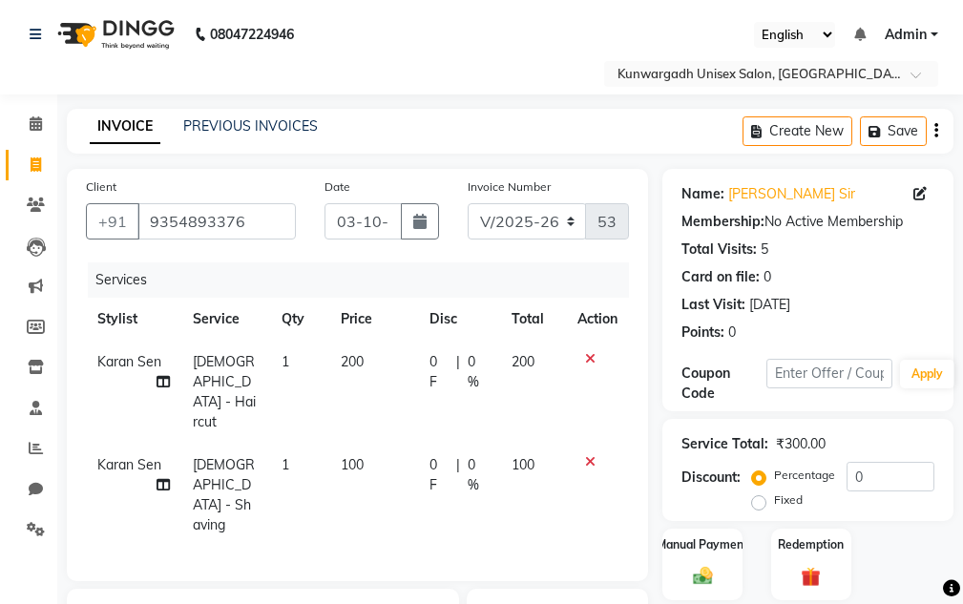
scroll to position [331, 0]
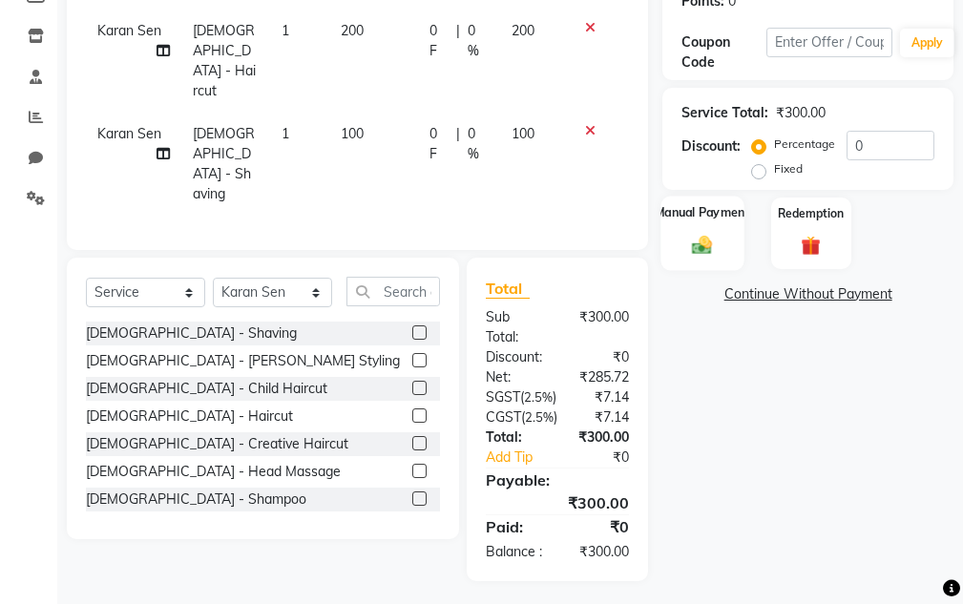
click at [712, 236] on div "Manual Payment" at bounding box center [703, 233] width 83 height 74
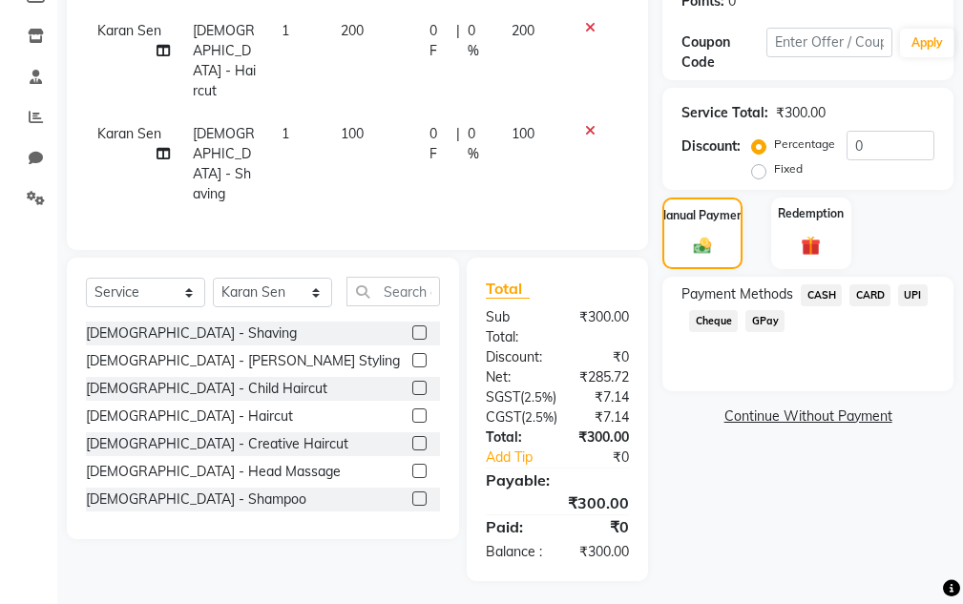
click at [815, 296] on span "CASH" at bounding box center [821, 296] width 41 height 22
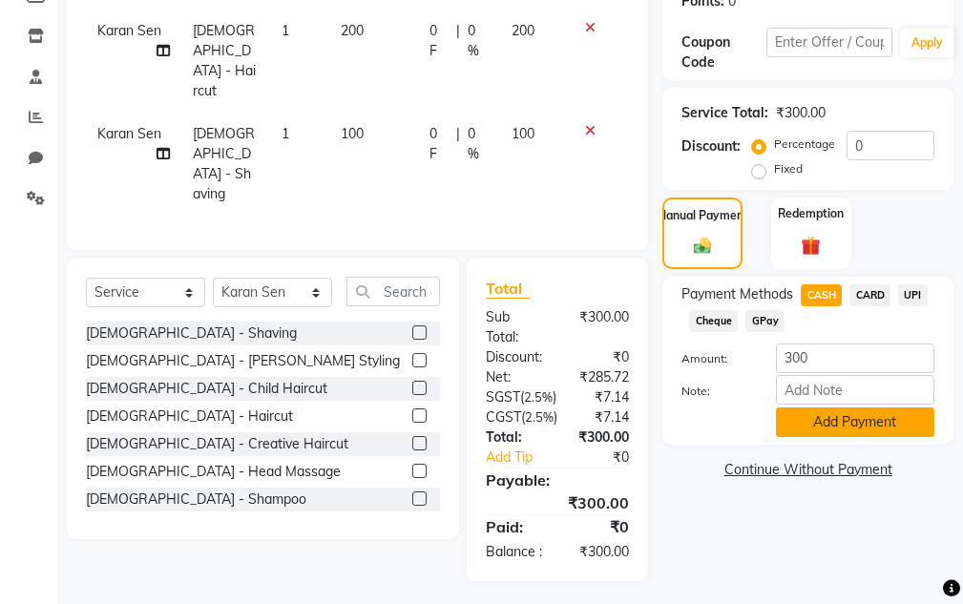
click at [865, 430] on button "Add Payment" at bounding box center [855, 423] width 158 height 30
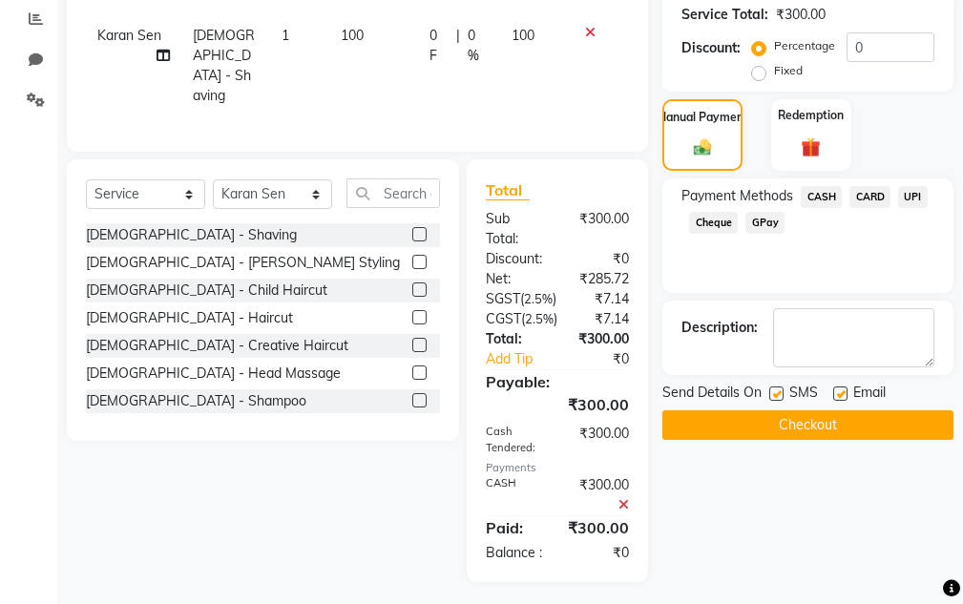
scroll to position [431, 0]
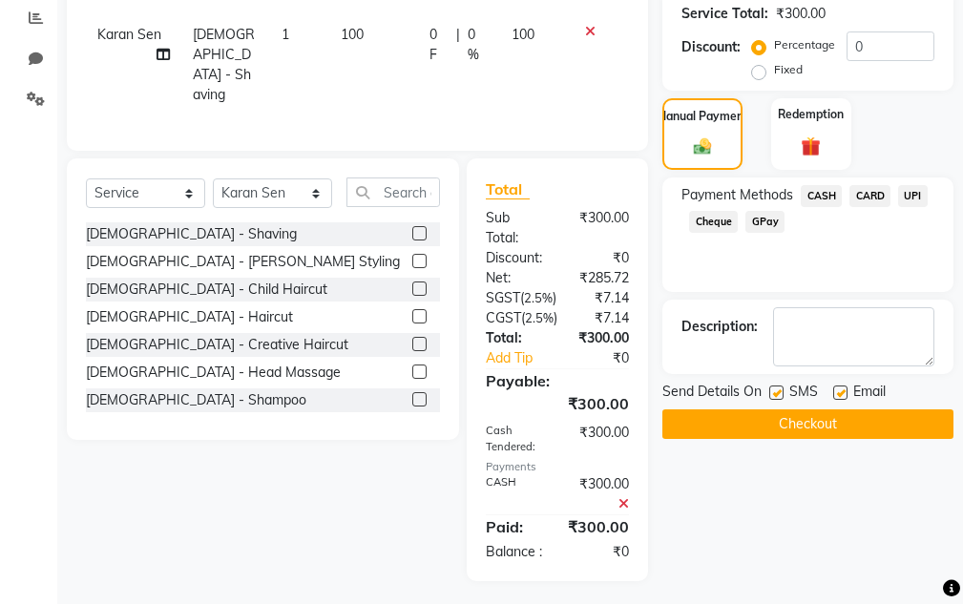
click at [912, 193] on span "UPI" at bounding box center [913, 196] width 30 height 22
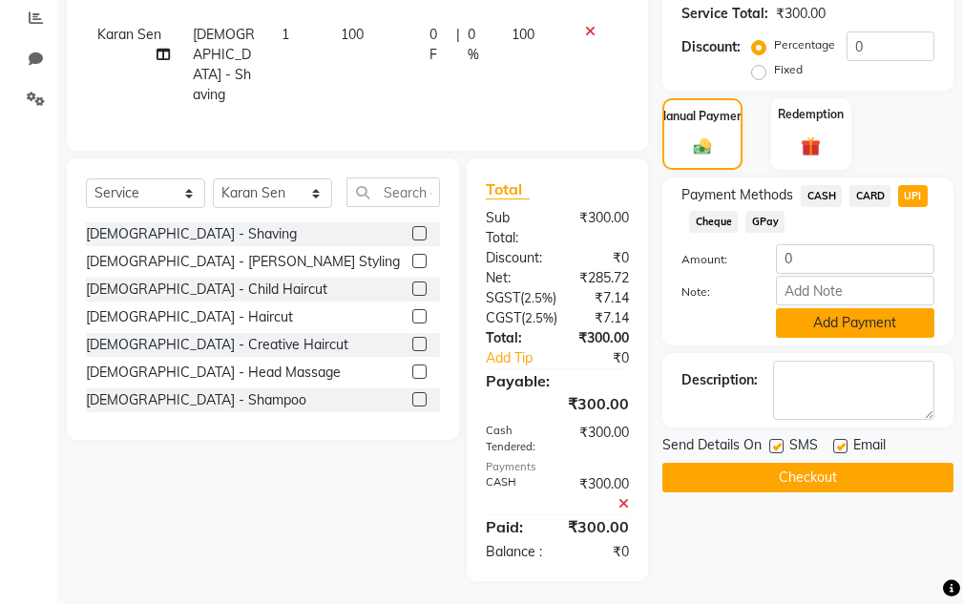
click at [859, 329] on button "Add Payment" at bounding box center [855, 323] width 158 height 30
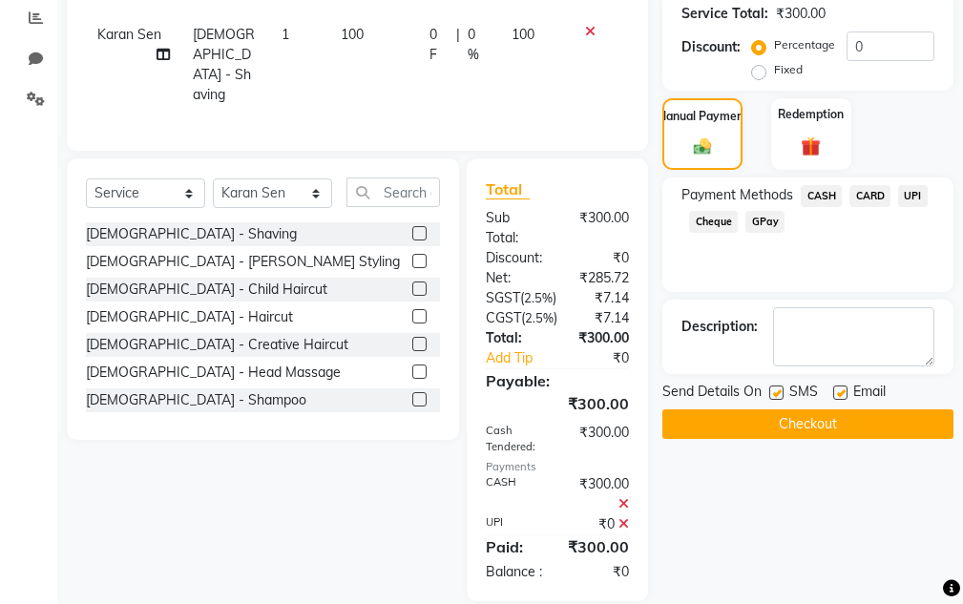
click at [625, 497] on icon at bounding box center [624, 503] width 11 height 13
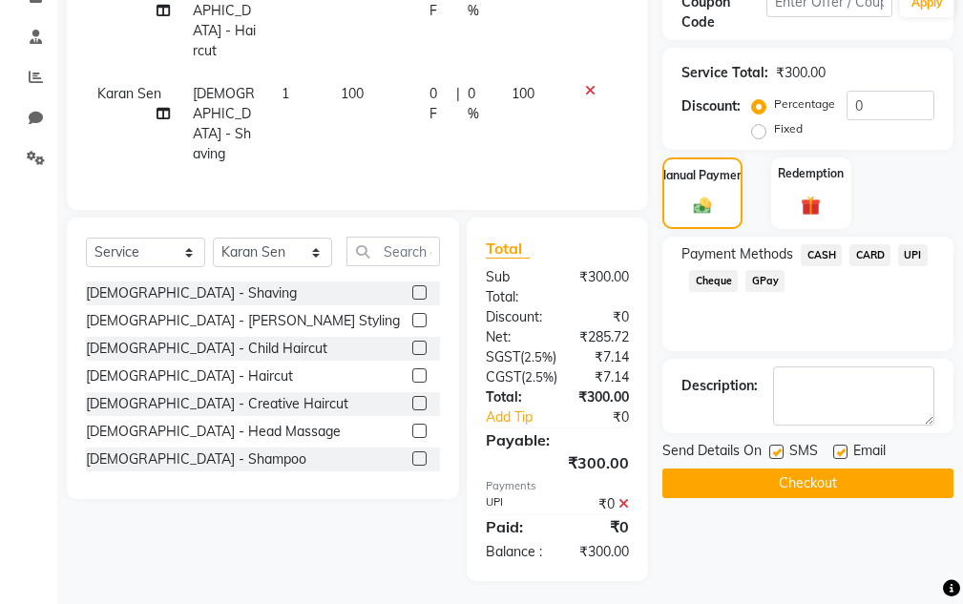
click at [626, 497] on icon at bounding box center [624, 503] width 11 height 13
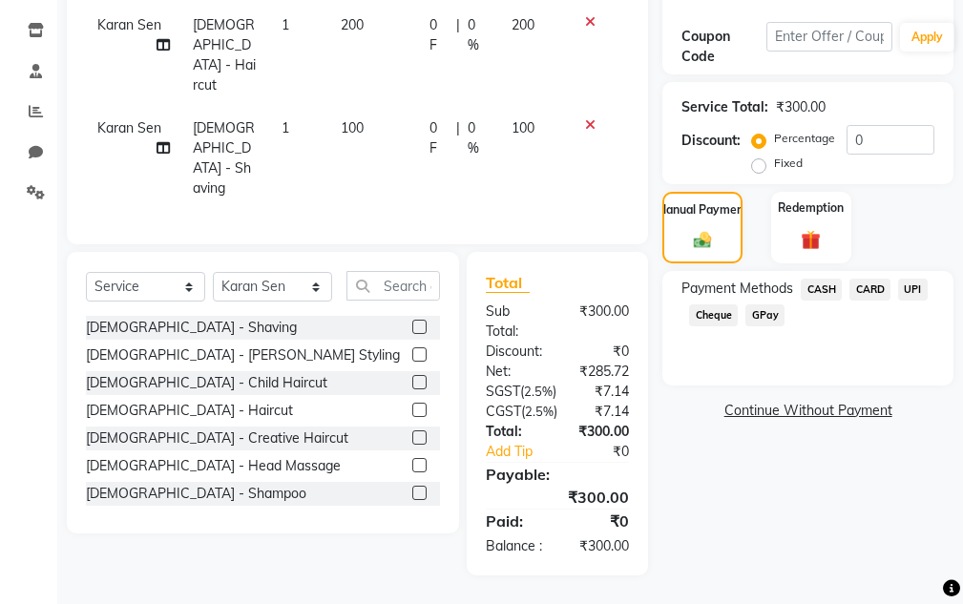
scroll to position [331, 0]
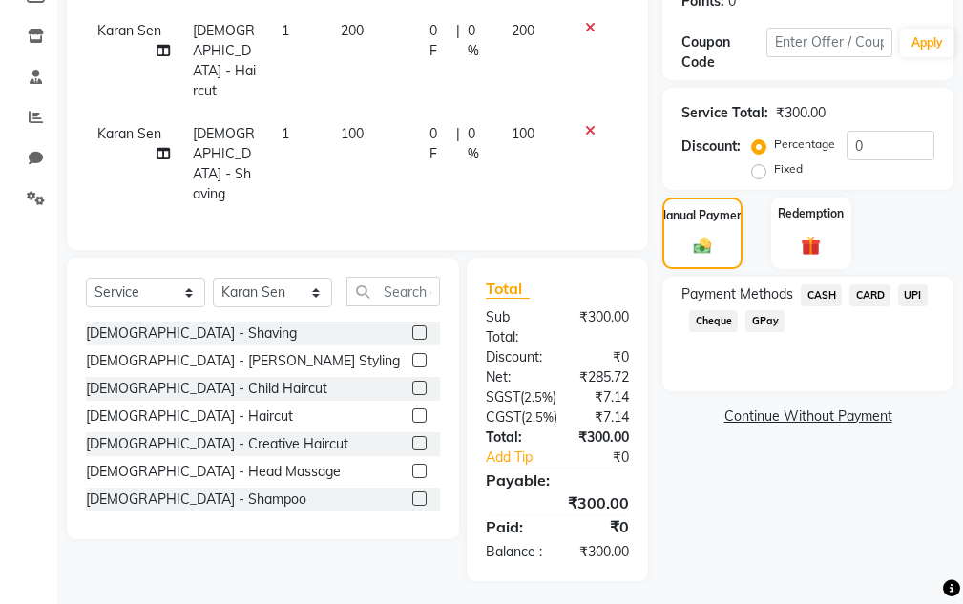
click at [907, 309] on div "Payment Methods CASH CARD UPI Cheque GPay" at bounding box center [808, 311] width 253 height 52
click at [910, 292] on span "UPI" at bounding box center [913, 296] width 30 height 22
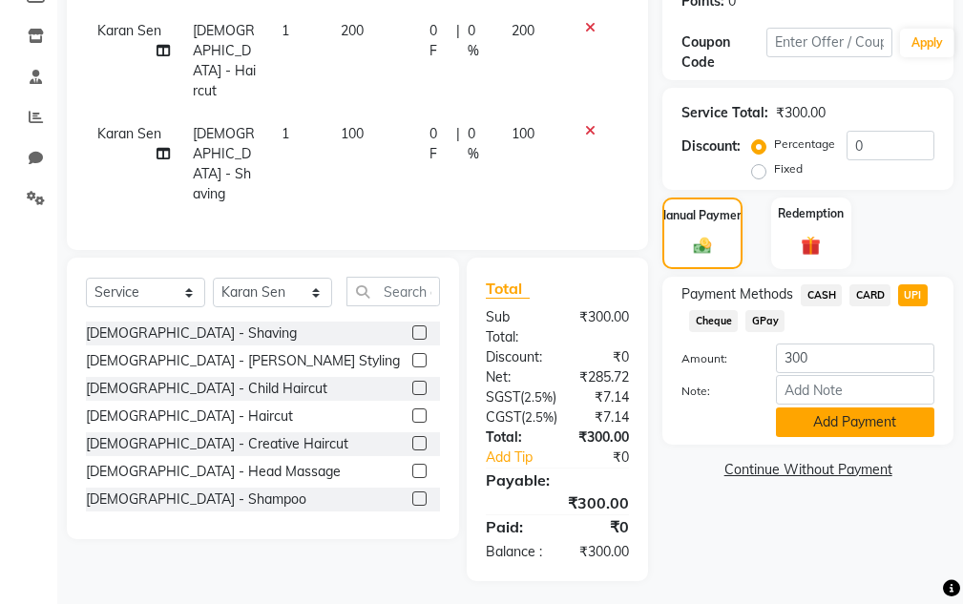
click at [889, 416] on button "Add Payment" at bounding box center [855, 423] width 158 height 30
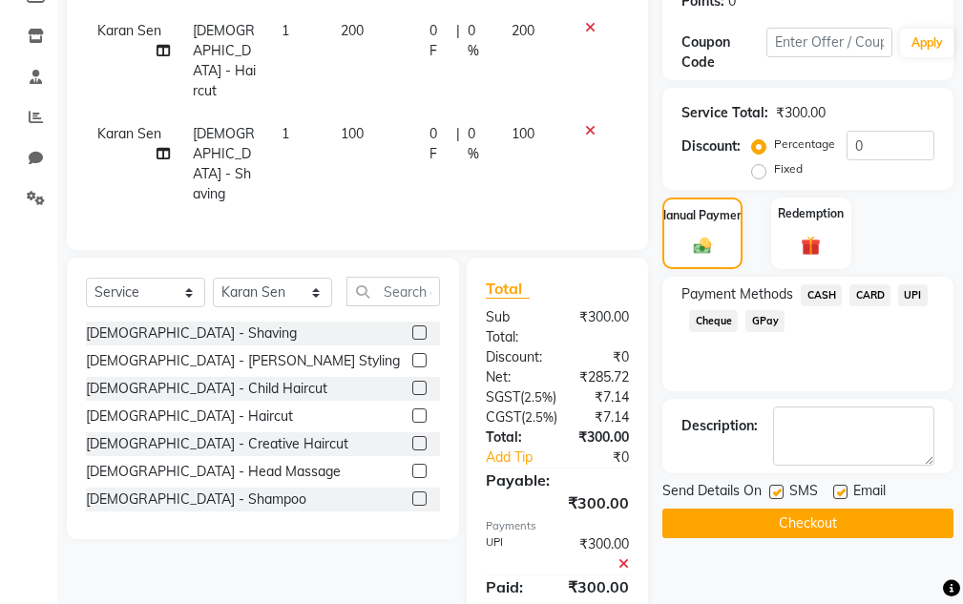
scroll to position [391, 0]
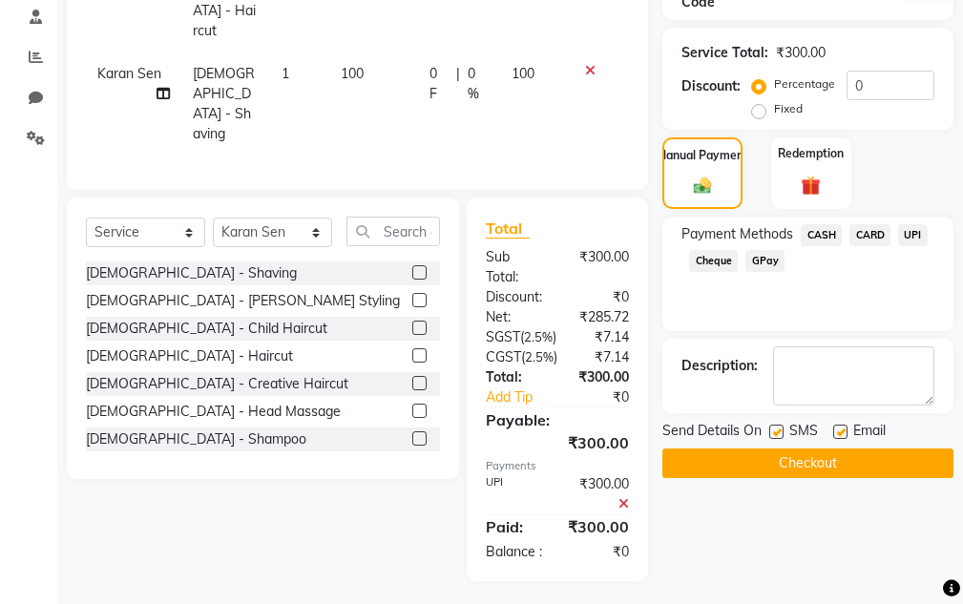
click at [854, 470] on button "Checkout" at bounding box center [808, 464] width 291 height 30
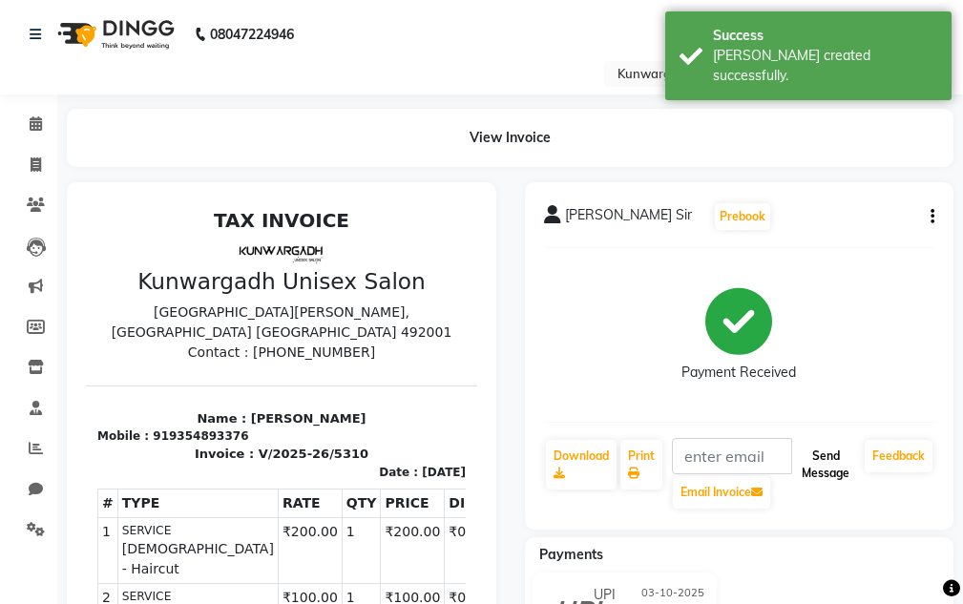
click at [826, 464] on button "Send Message" at bounding box center [825, 465] width 63 height 50
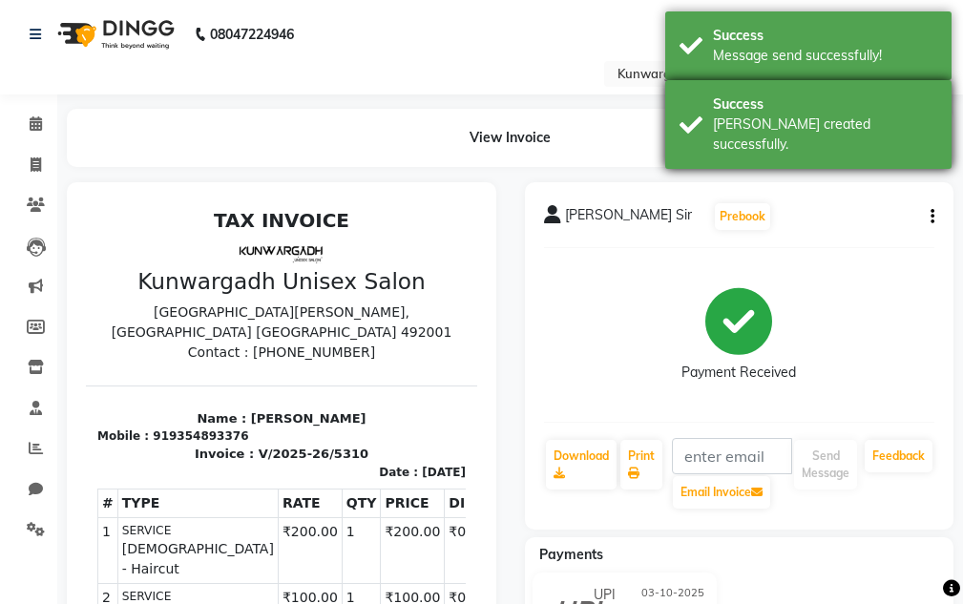
drag, startPoint x: 799, startPoint y: 120, endPoint x: 801, endPoint y: 106, distance: 14.4
click at [800, 116] on div "Bill created successfully." at bounding box center [825, 135] width 224 height 40
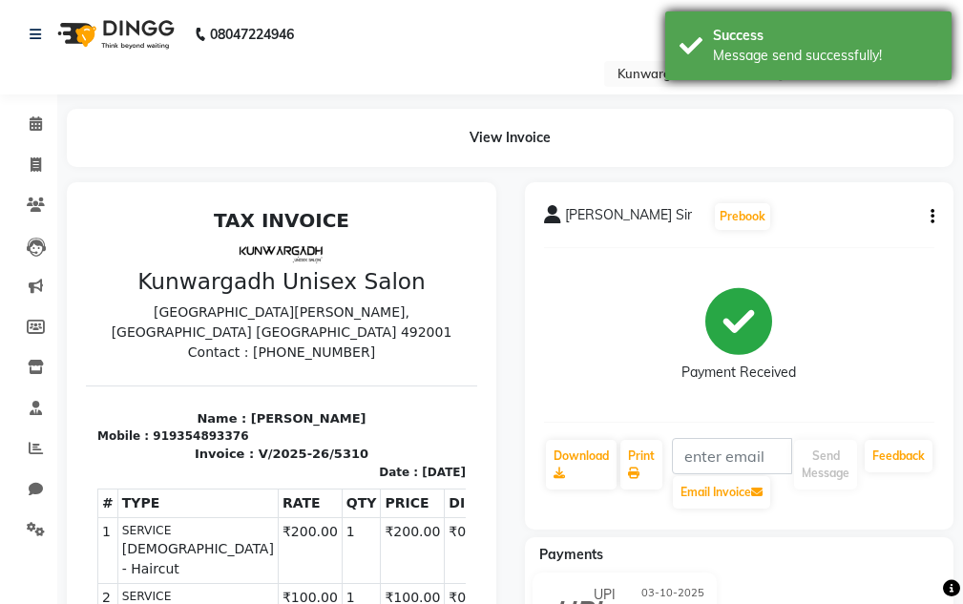
click at [803, 65] on div "Success Message send successfully!" at bounding box center [808, 45] width 286 height 69
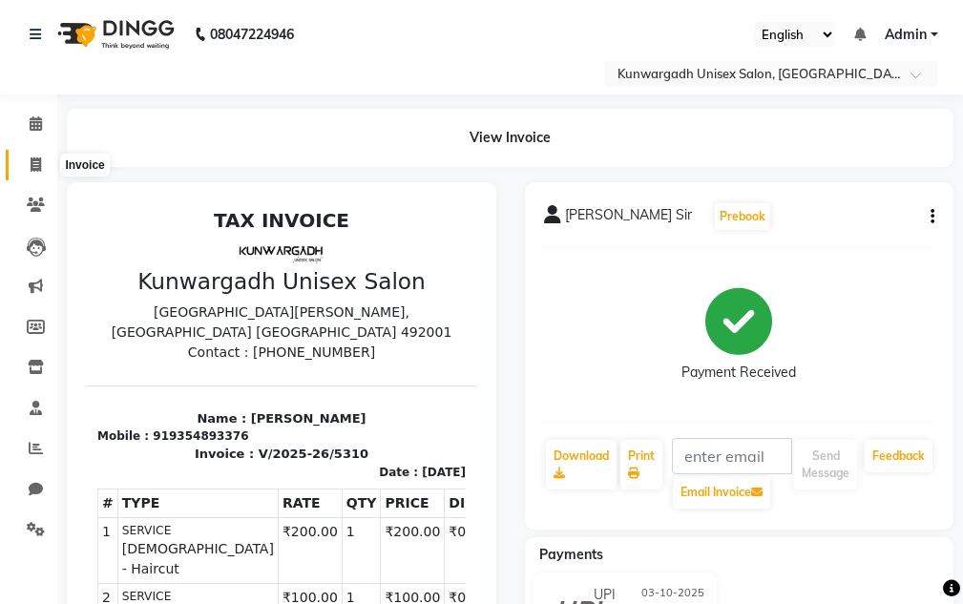
click at [40, 161] on icon at bounding box center [36, 165] width 11 height 14
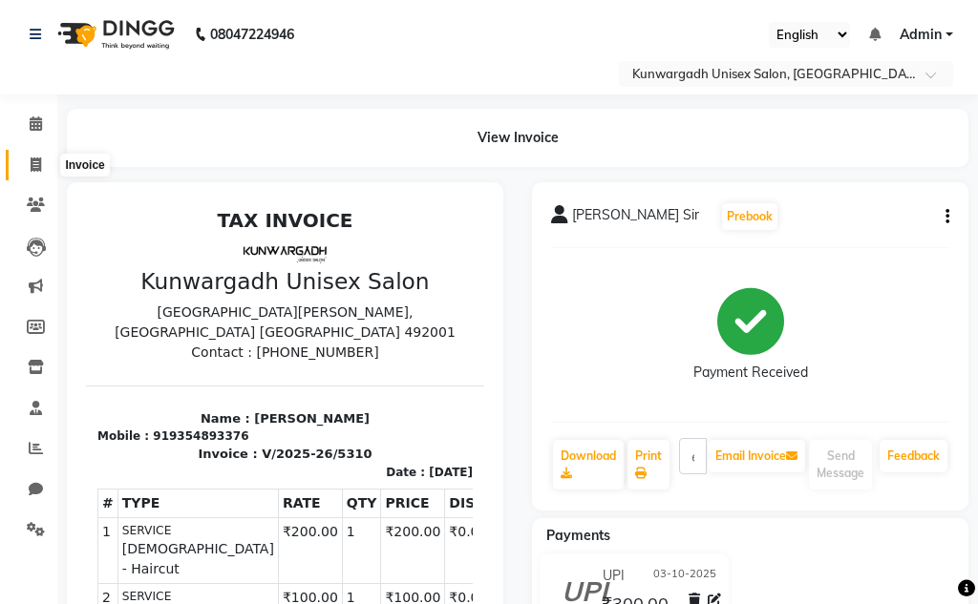
select select "service"
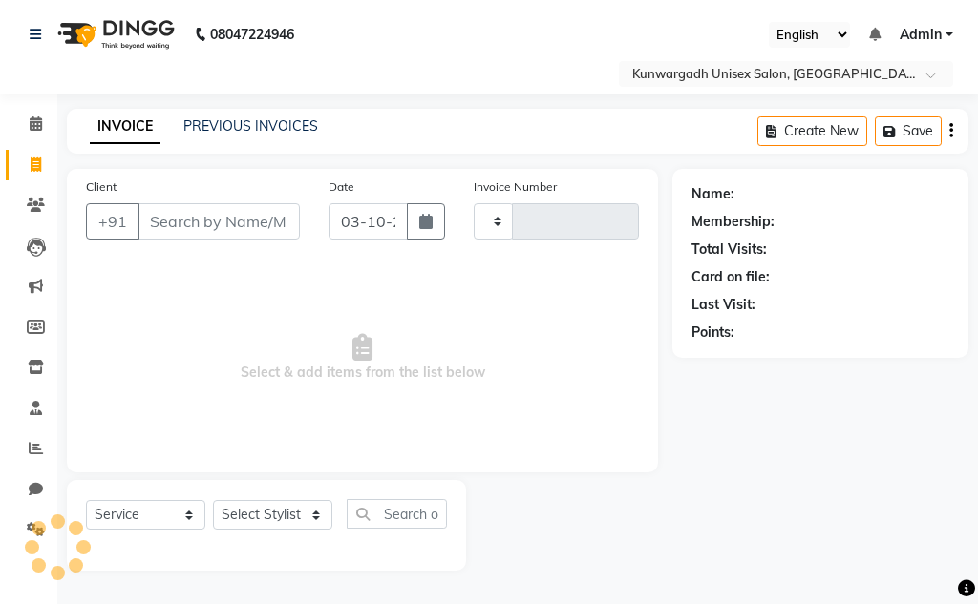
type input "5311"
select select "7931"
click at [43, 146] on li "Invoice" at bounding box center [28, 165] width 57 height 41
click at [42, 160] on span at bounding box center [35, 166] width 33 height 22
select select "service"
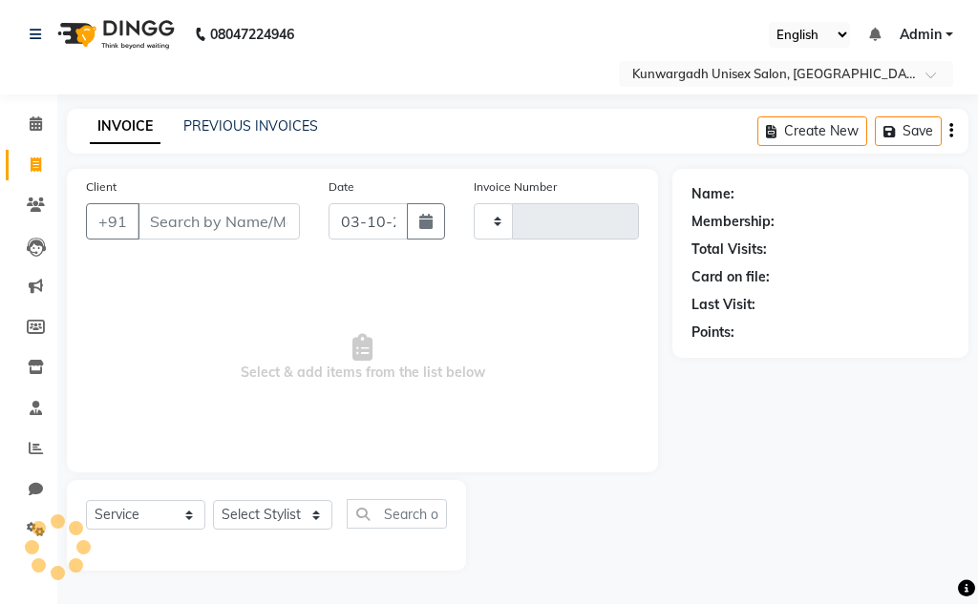
type input "5311"
select select "7931"
click at [29, 176] on link "Invoice" at bounding box center [29, 166] width 46 height 32
select select "service"
type input "5311"
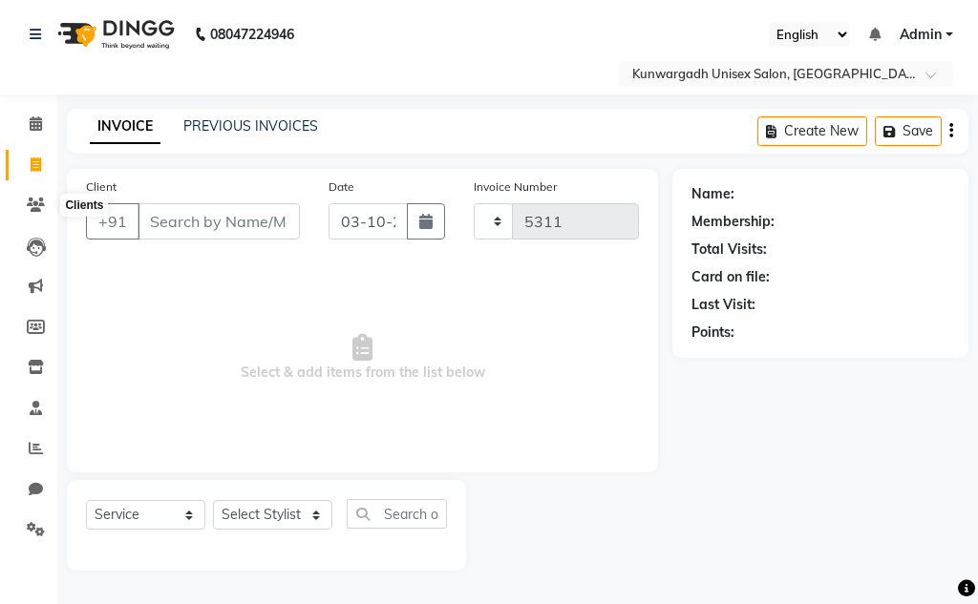
select select "7931"
click at [32, 195] on span at bounding box center [35, 206] width 33 height 22
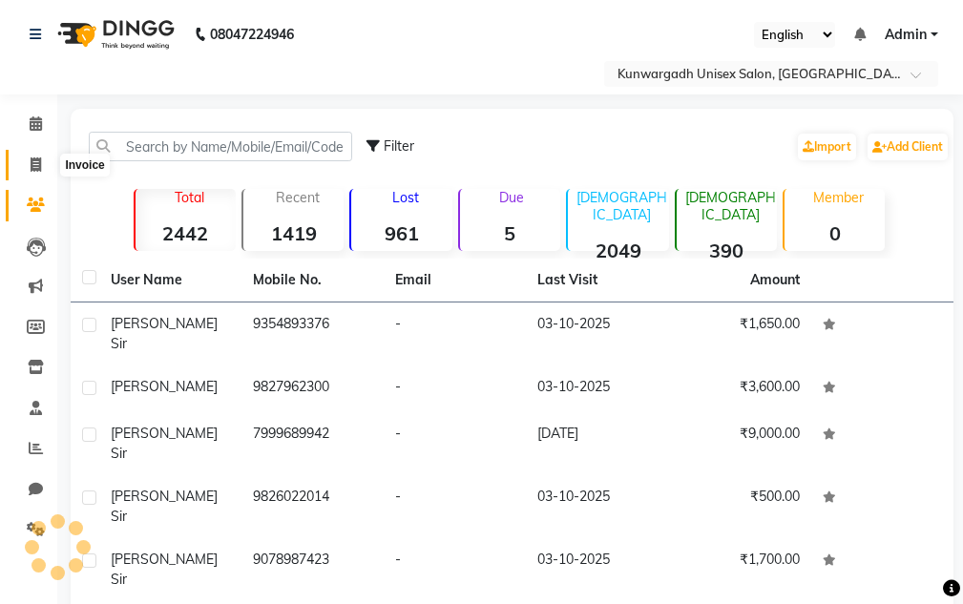
click at [32, 169] on icon at bounding box center [36, 165] width 11 height 14
select select "service"
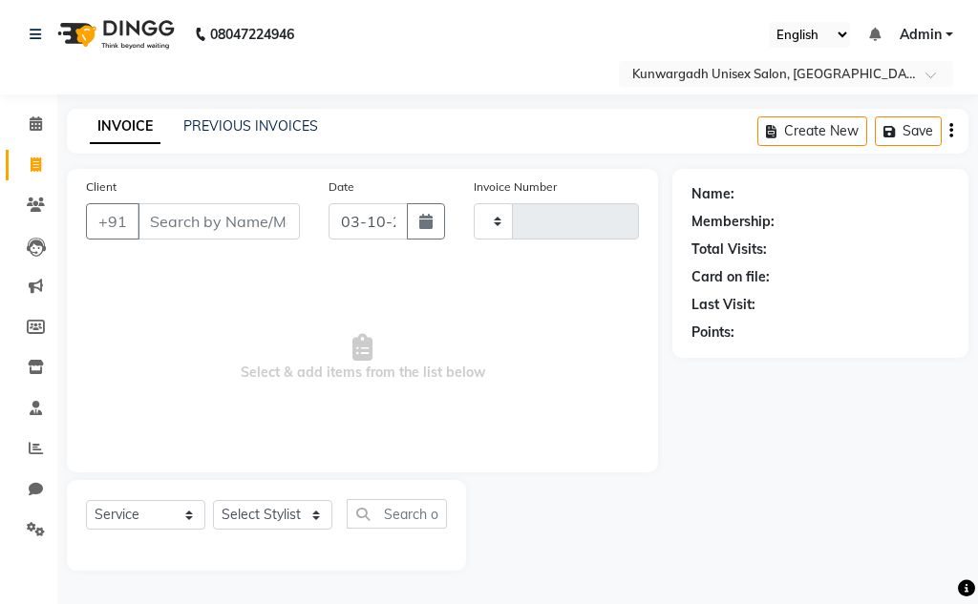
type input "5311"
select select "7931"
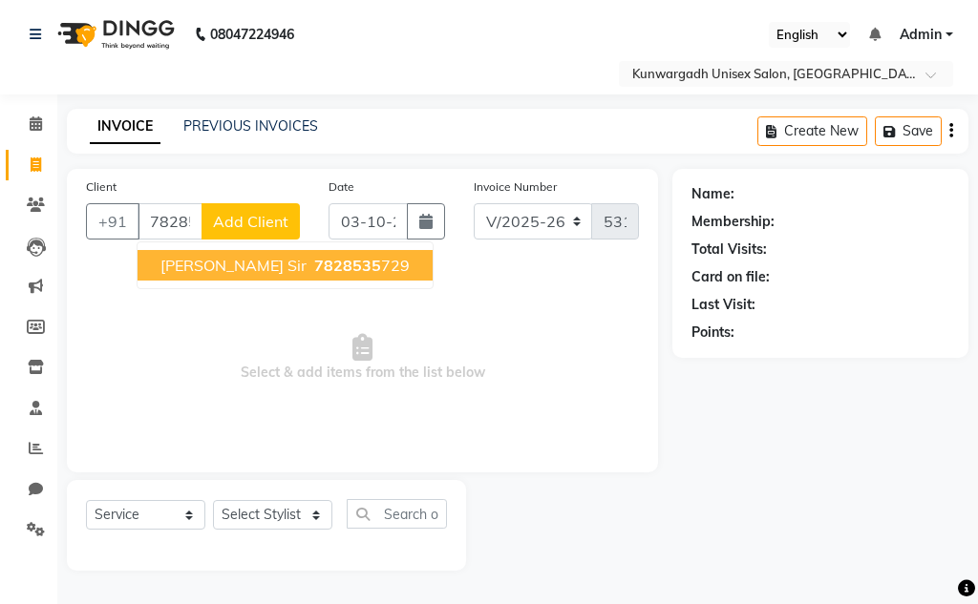
click at [284, 267] on span "Avinash gupta sir" at bounding box center [233, 265] width 146 height 19
type input "7828535729"
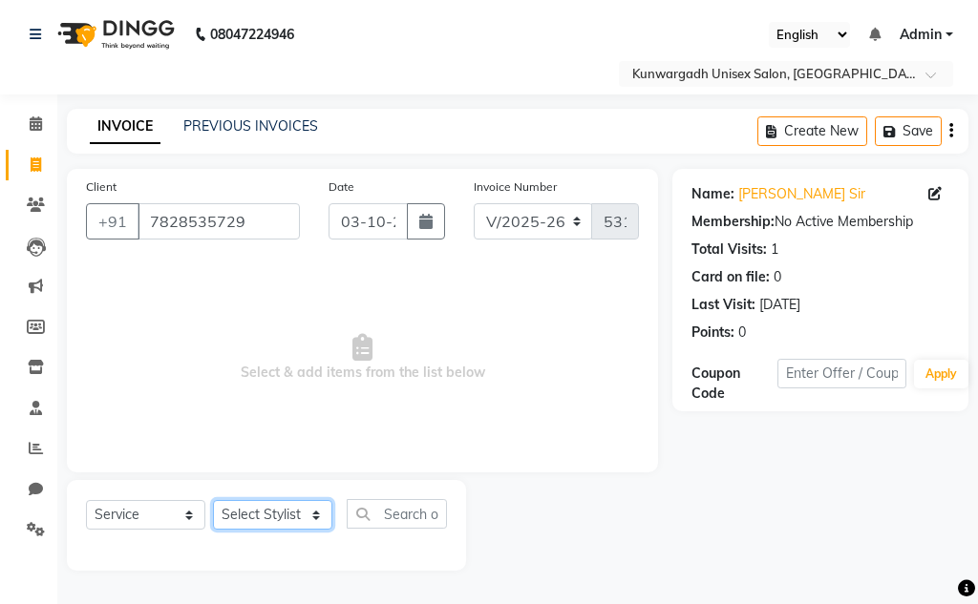
click at [275, 524] on select "Select Stylist Aarti Ayush Sir Chiku Sir Damani Devdas Deepti Sahu Dolly Thakur…" at bounding box center [272, 515] width 119 height 30
select select "82622"
click at [213, 500] on select "Select Stylist Aarti Ayush Sir Chiku Sir Damani Devdas Deepti Sahu Dolly Thakur…" at bounding box center [272, 515] width 119 height 30
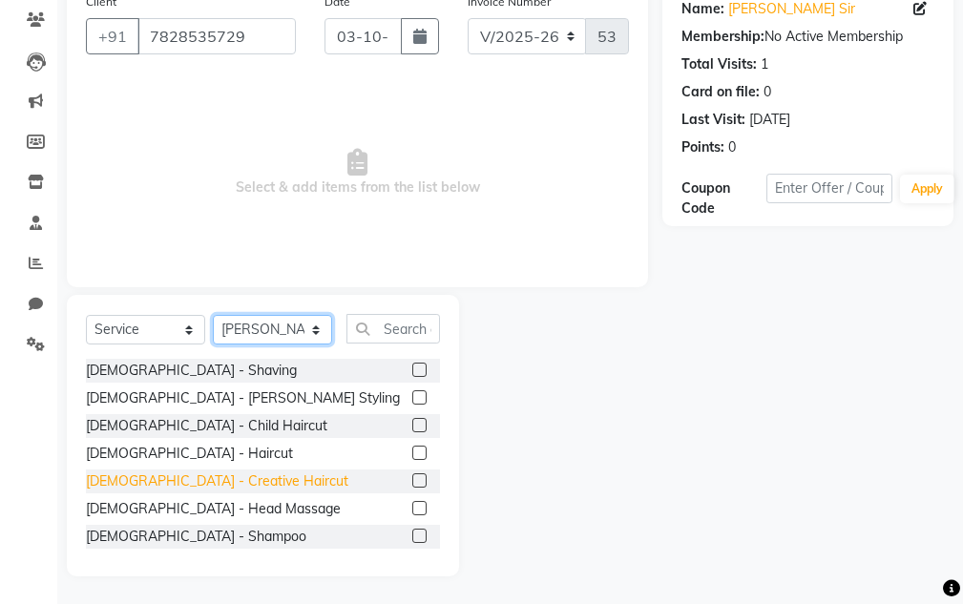
scroll to position [186, 0]
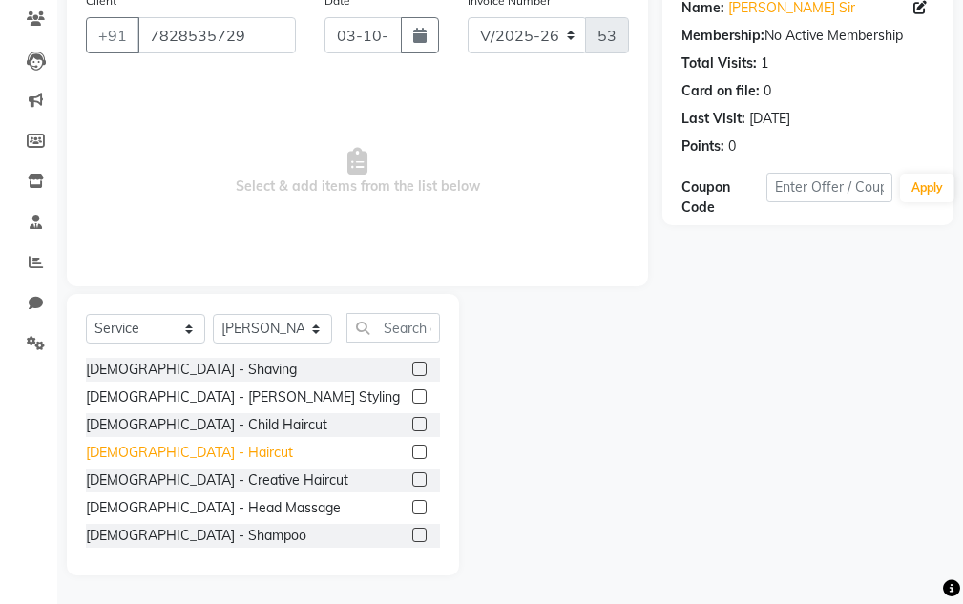
click at [126, 459] on div "Male - Haircut" at bounding box center [189, 453] width 207 height 20
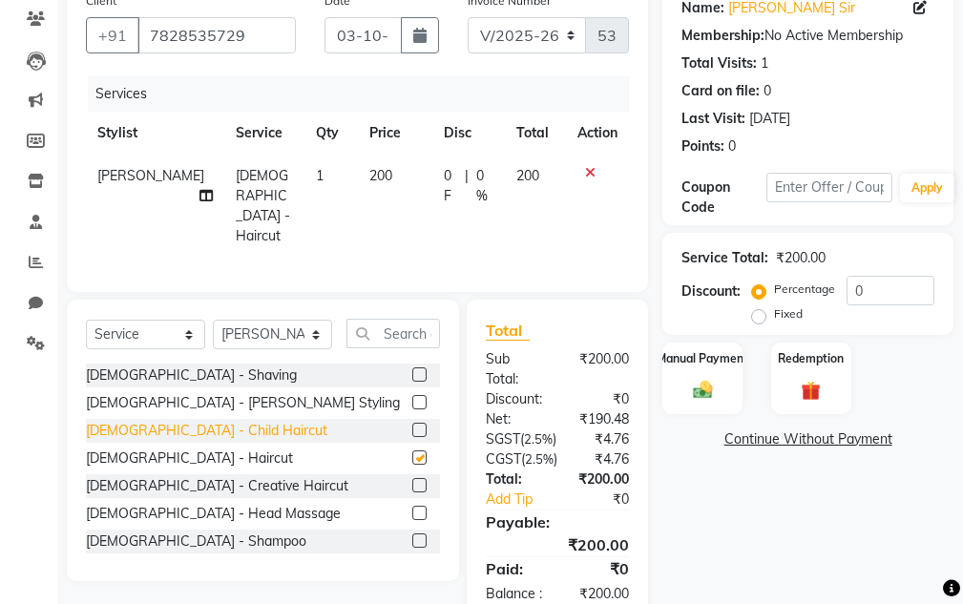
checkbox input "false"
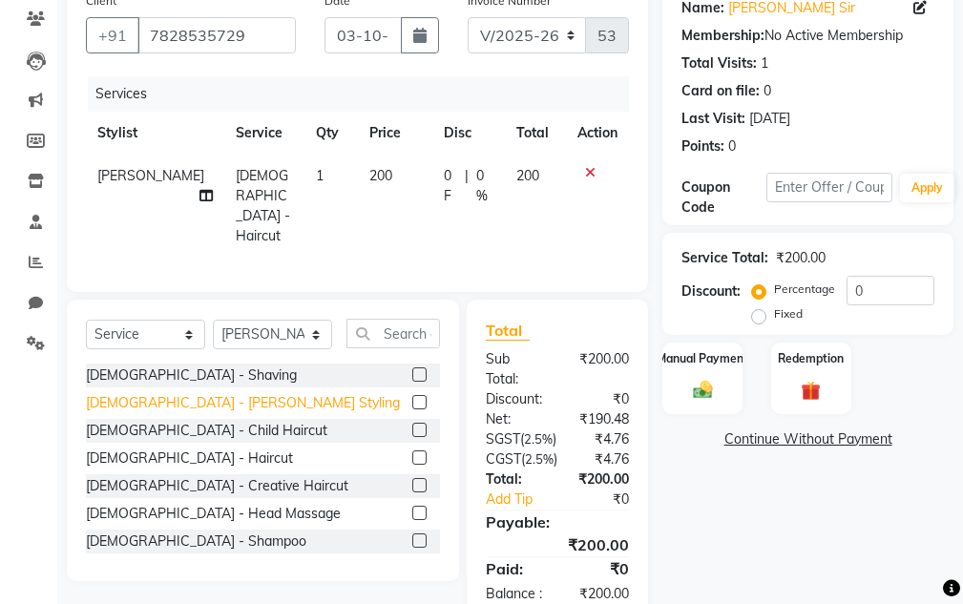
click at [159, 398] on div "Male - Beard Styling" at bounding box center [243, 403] width 314 height 20
checkbox input "false"
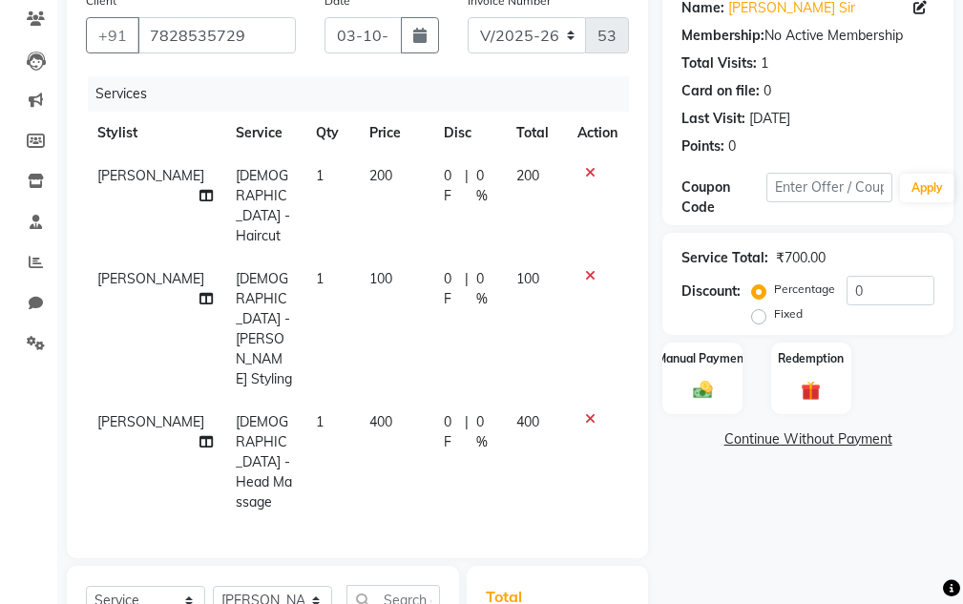
checkbox input "false"
drag, startPoint x: 695, startPoint y: 360, endPoint x: 706, endPoint y: 372, distance: 16.3
click at [695, 359] on label "Manual Payment" at bounding box center [702, 357] width 95 height 18
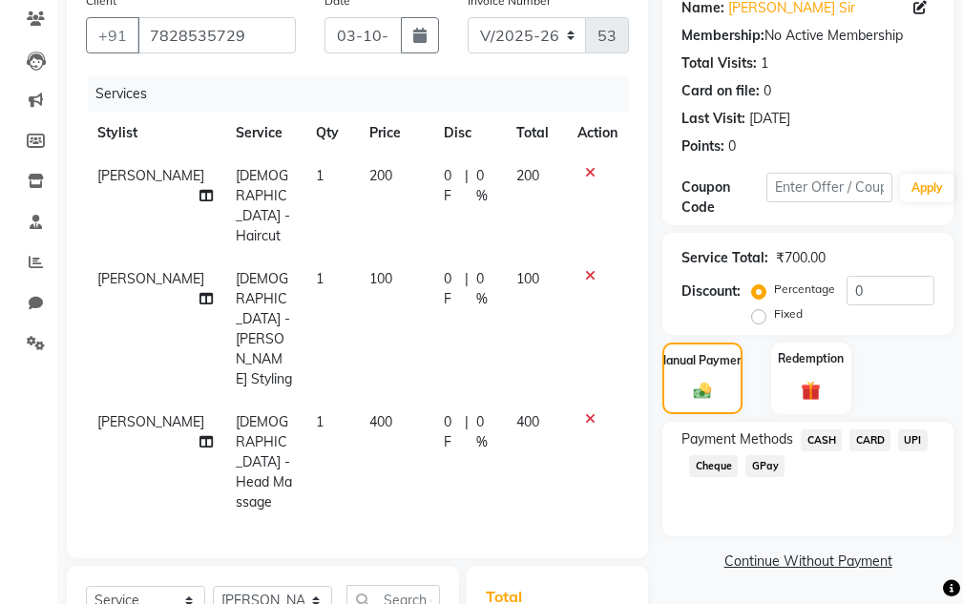
click at [812, 431] on span "CASH" at bounding box center [821, 441] width 41 height 22
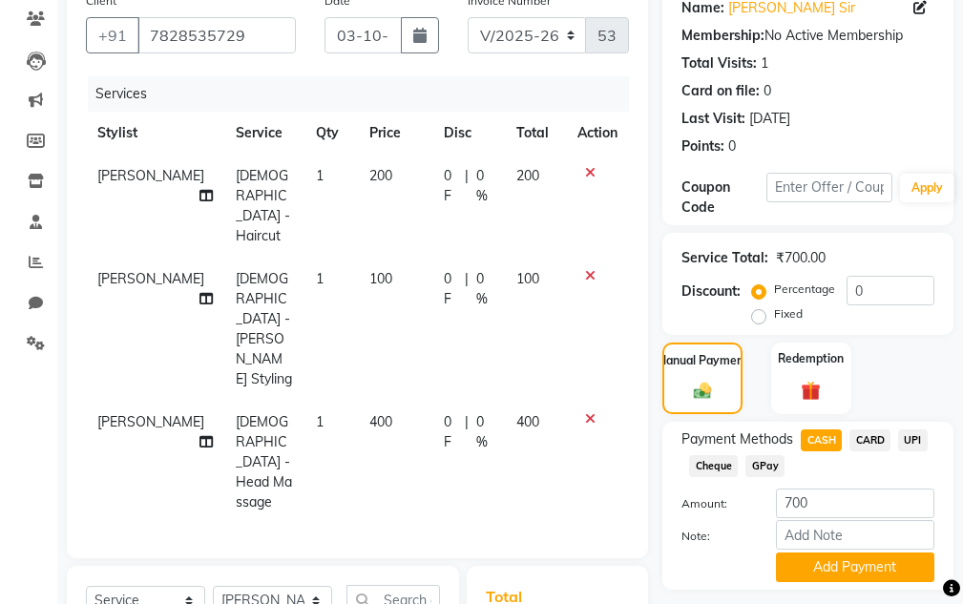
scroll to position [434, 0]
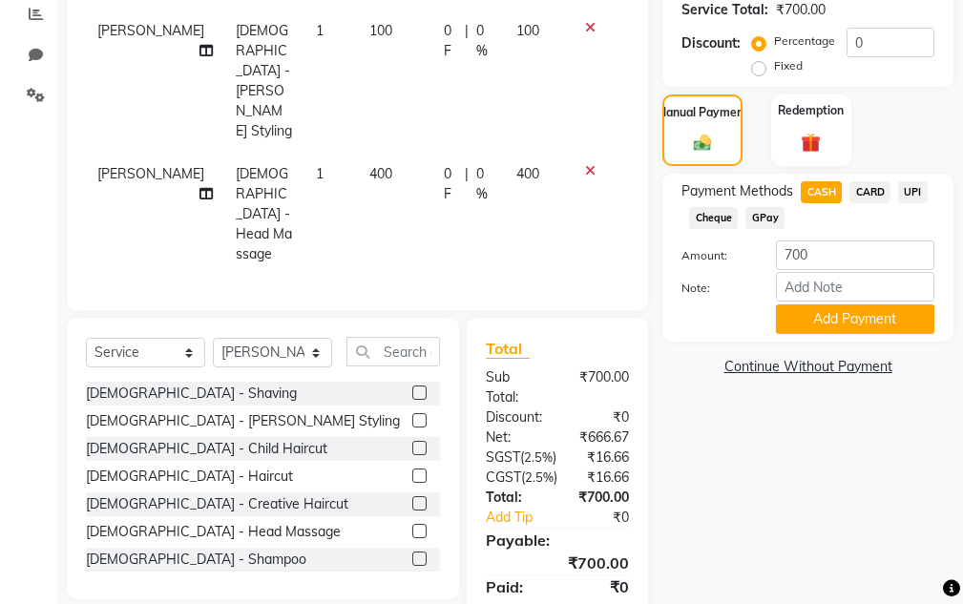
click at [836, 334] on div "Payment Methods CASH CARD UPI Cheque GPay Amount: 700 Note: Add Payment" at bounding box center [808, 258] width 291 height 168
click at [833, 329] on button "Add Payment" at bounding box center [855, 320] width 158 height 30
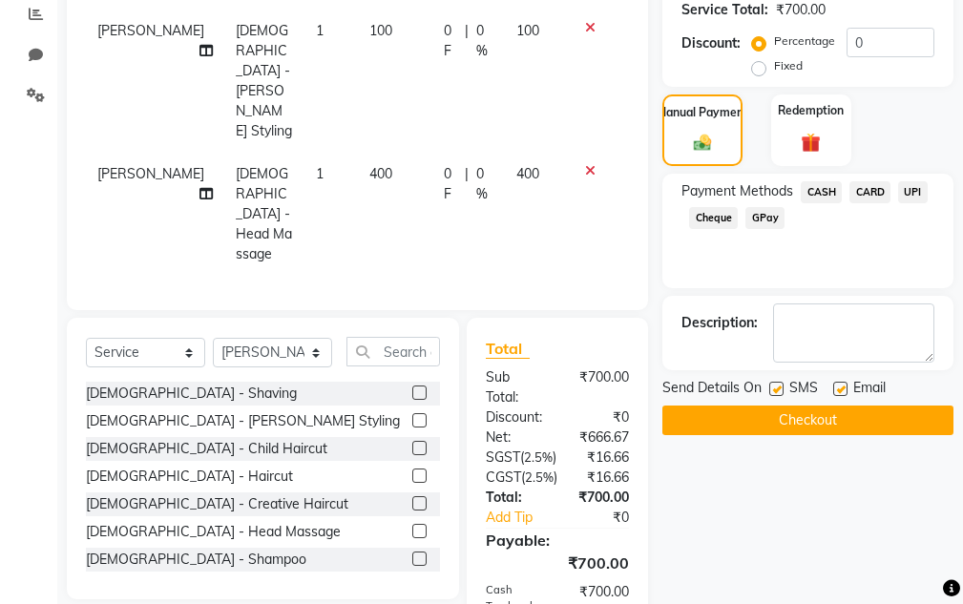
drag, startPoint x: 833, startPoint y: 403, endPoint x: 826, endPoint y: 388, distance: 16.7
click at [833, 397] on div "Send Details On SMS Email Checkout" at bounding box center [808, 406] width 291 height 57
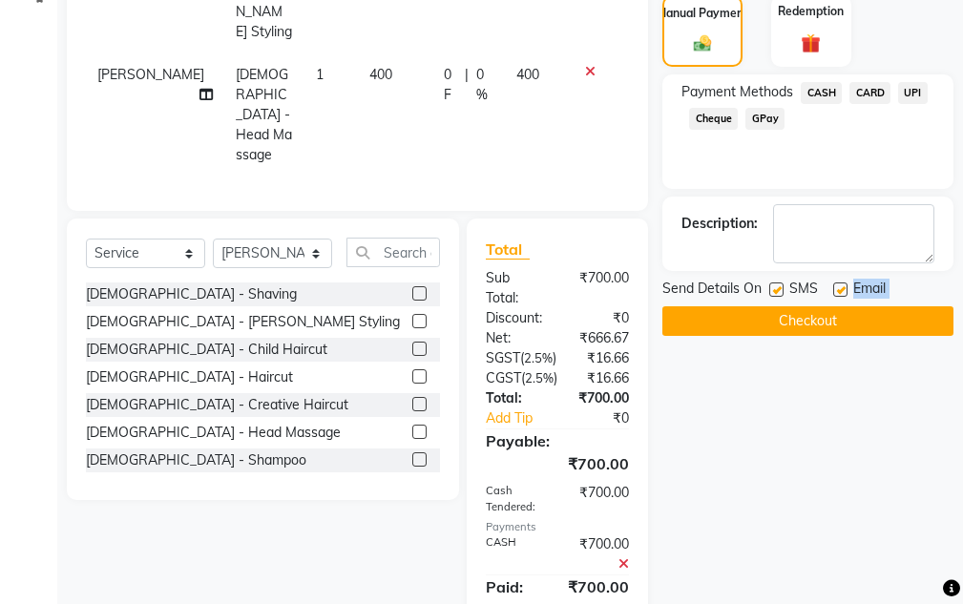
click at [824, 326] on button "Checkout" at bounding box center [808, 321] width 291 height 30
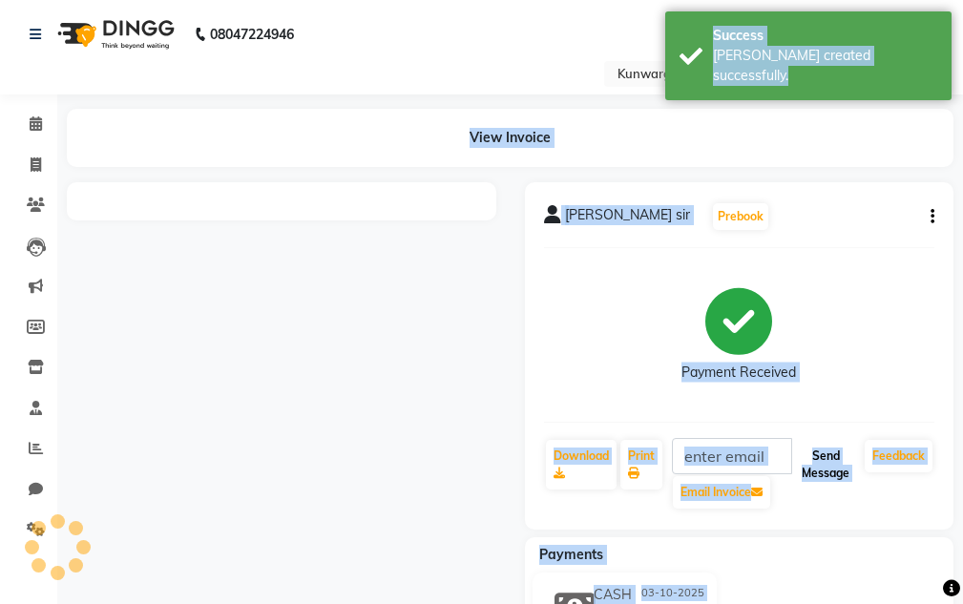
click at [829, 447] on button "Send Message" at bounding box center [825, 465] width 63 height 50
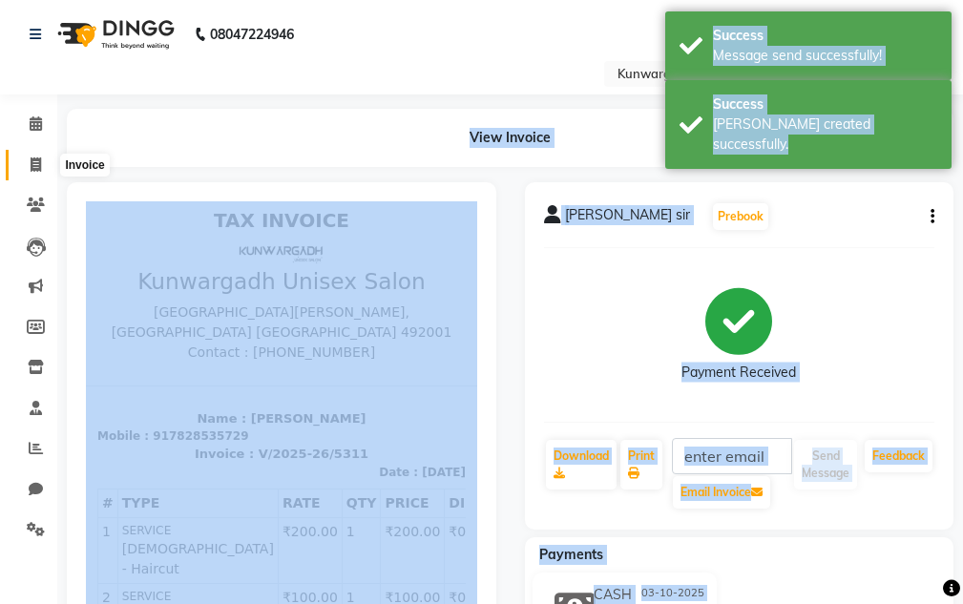
click at [47, 164] on span at bounding box center [35, 166] width 33 height 22
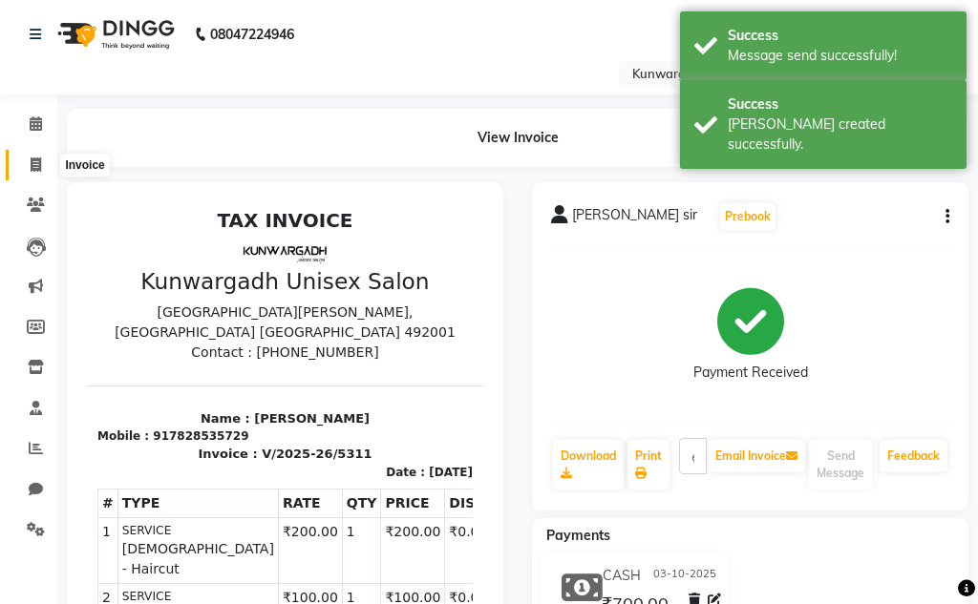
select select "service"
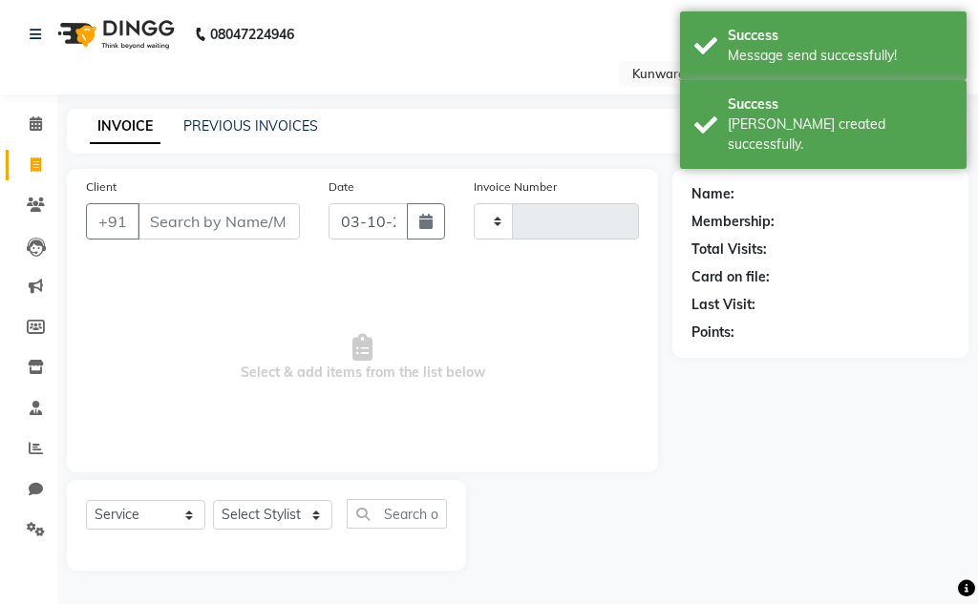
type input "5312"
select select "7931"
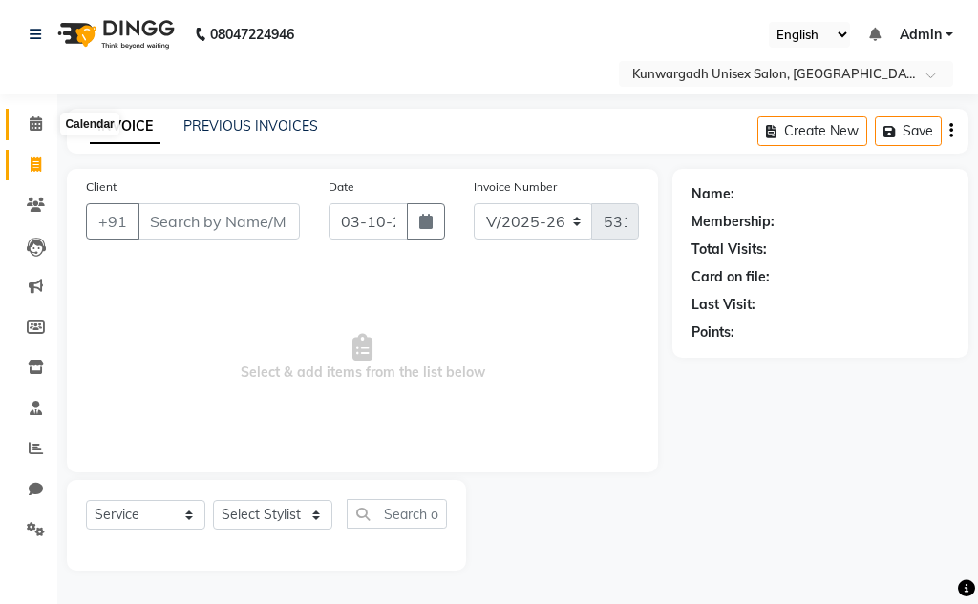
click at [34, 133] on span at bounding box center [35, 125] width 33 height 22
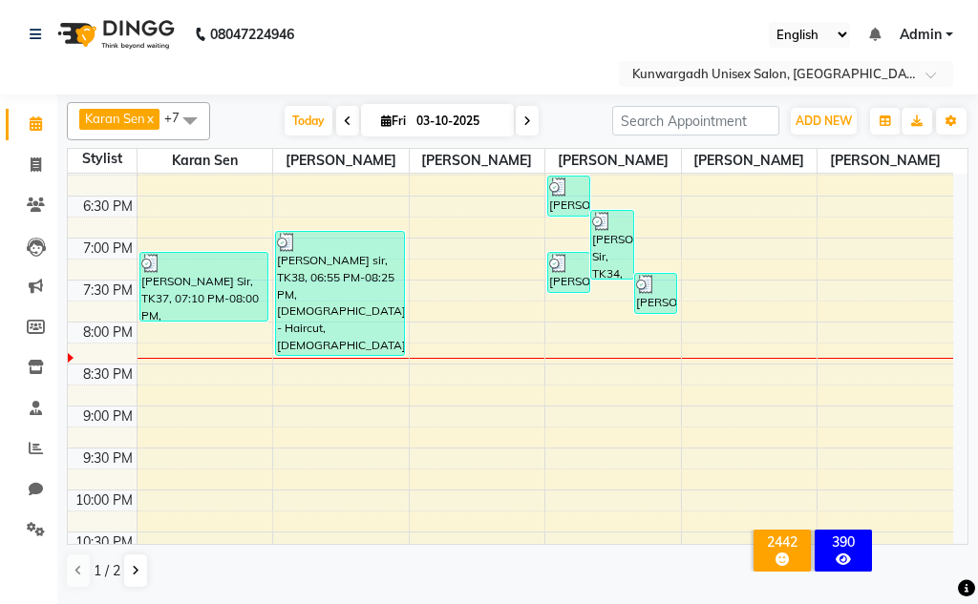
scroll to position [813, 0]
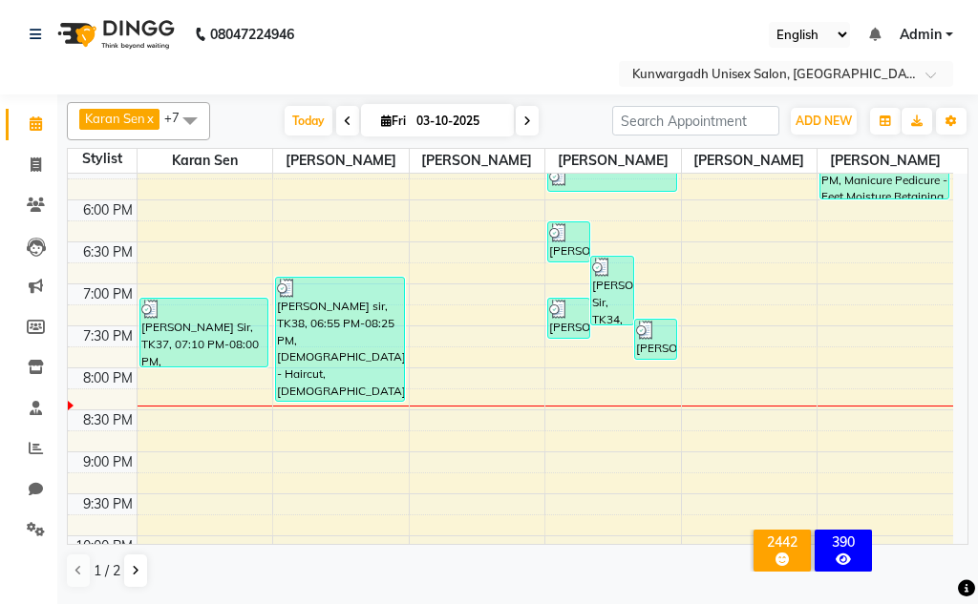
click at [1, 157] on li "Invoice" at bounding box center [28, 165] width 57 height 41
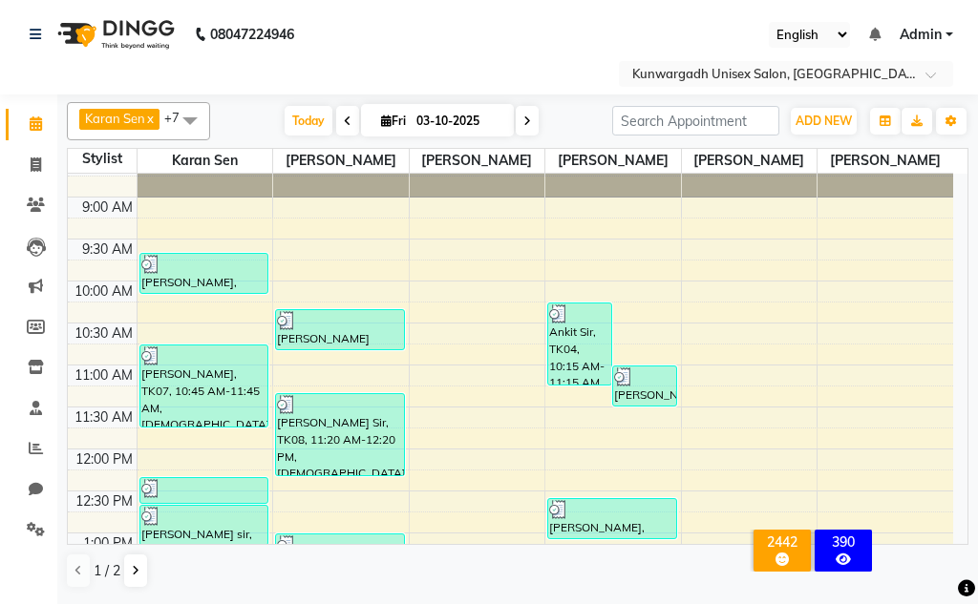
scroll to position [0, 0]
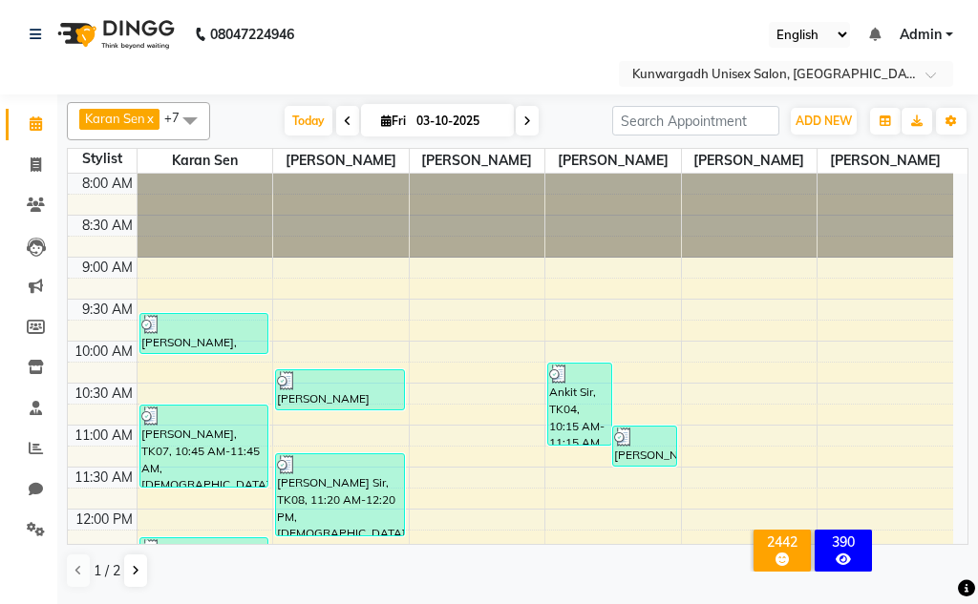
click at [184, 120] on span at bounding box center [190, 120] width 38 height 36
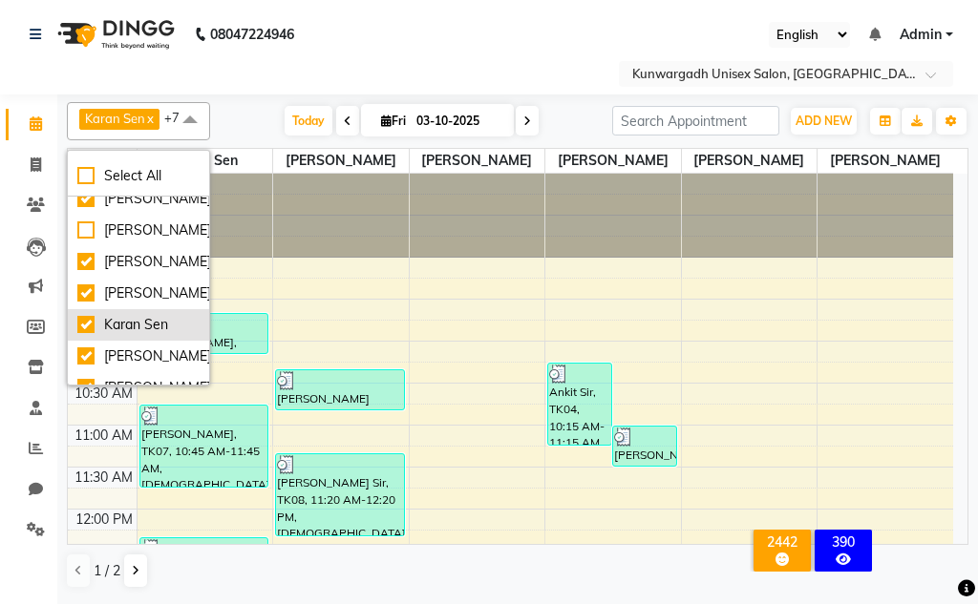
scroll to position [230, 0]
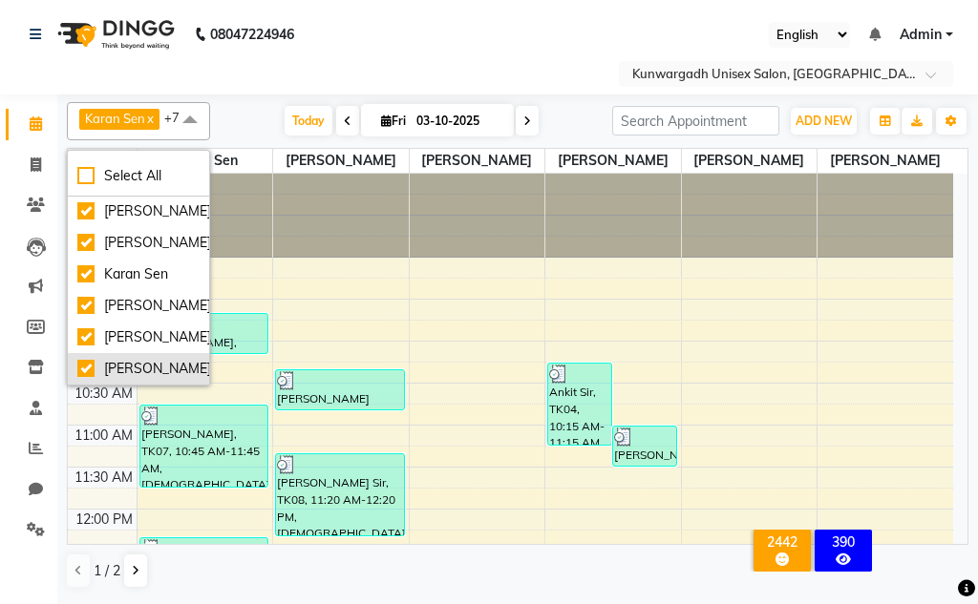
click at [133, 359] on div "[PERSON_NAME]" at bounding box center [138, 369] width 122 height 20
checkbox input "false"
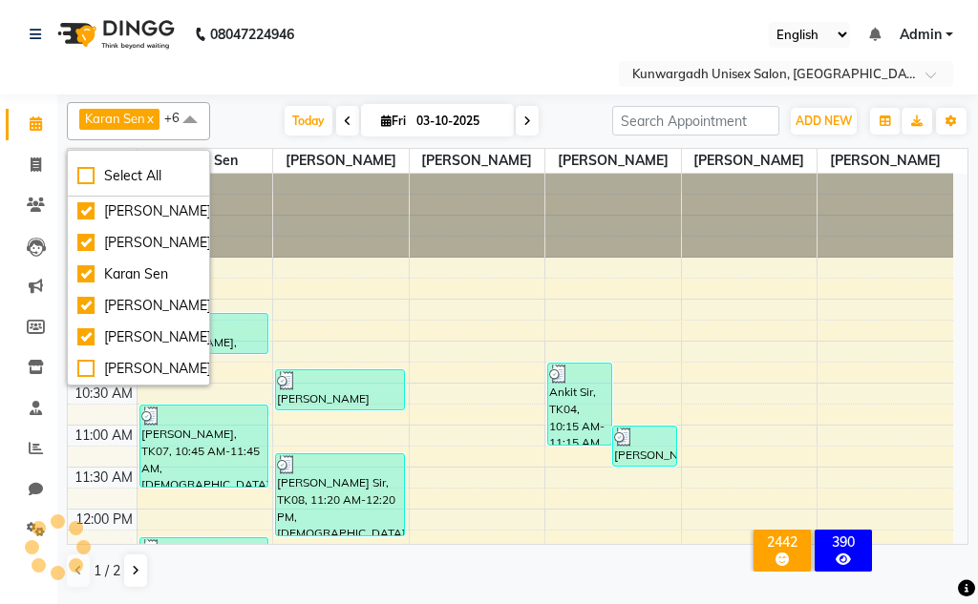
click at [154, 114] on link "x" at bounding box center [149, 118] width 9 height 15
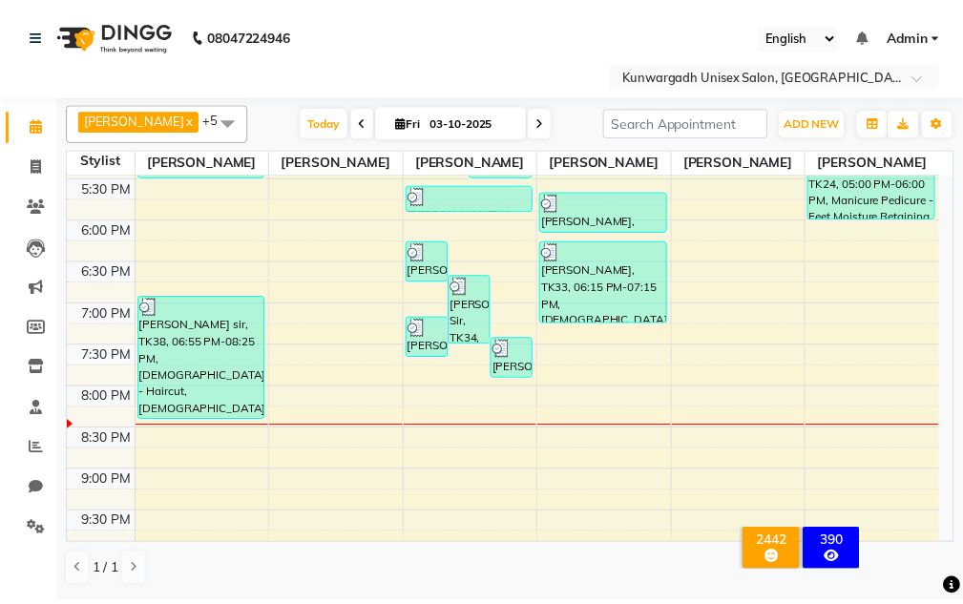
scroll to position [955, 0]
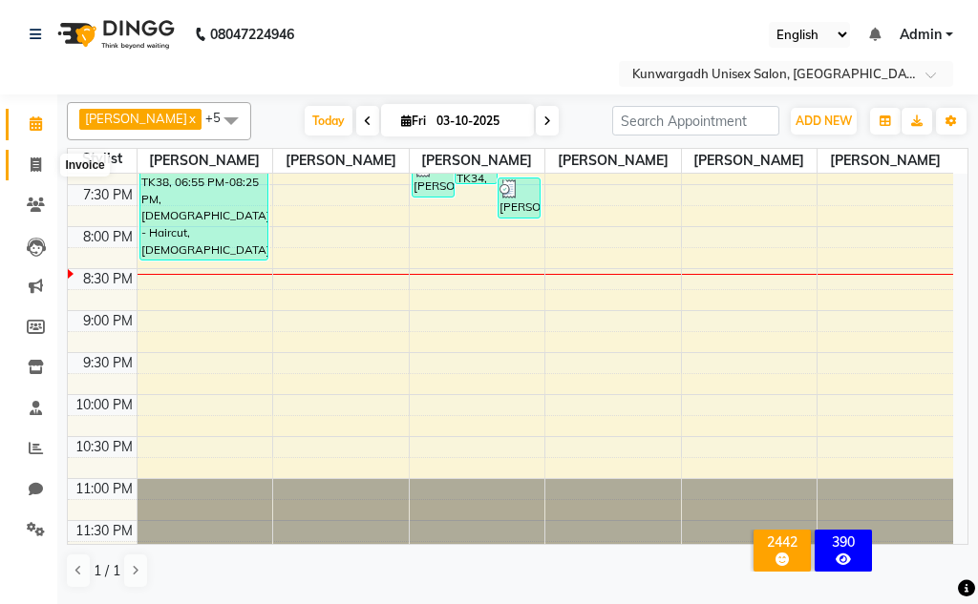
click at [34, 155] on span at bounding box center [35, 166] width 33 height 22
select select "service"
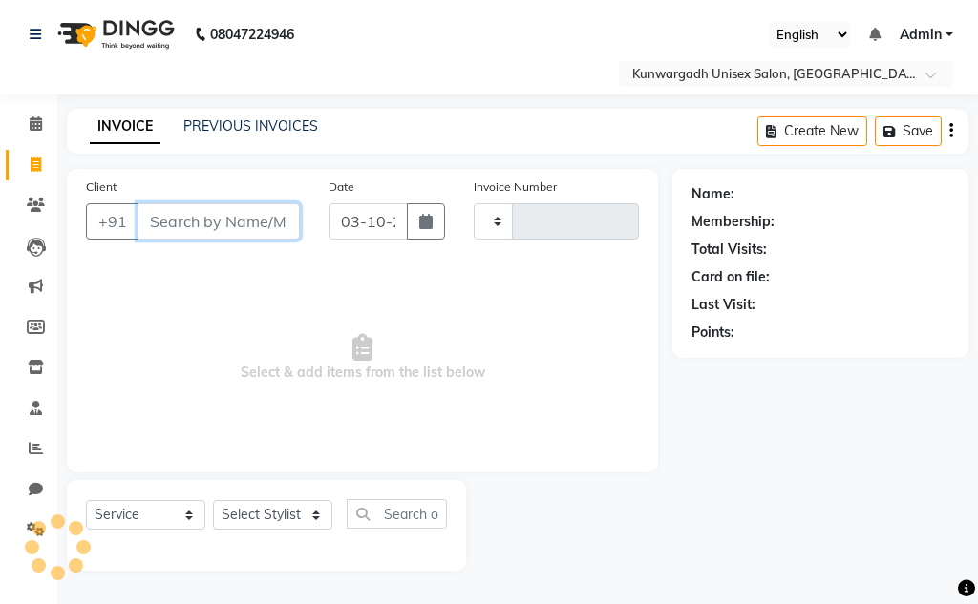
click at [177, 225] on input "Client" at bounding box center [218, 221] width 162 height 36
type input "5312"
select select "7931"
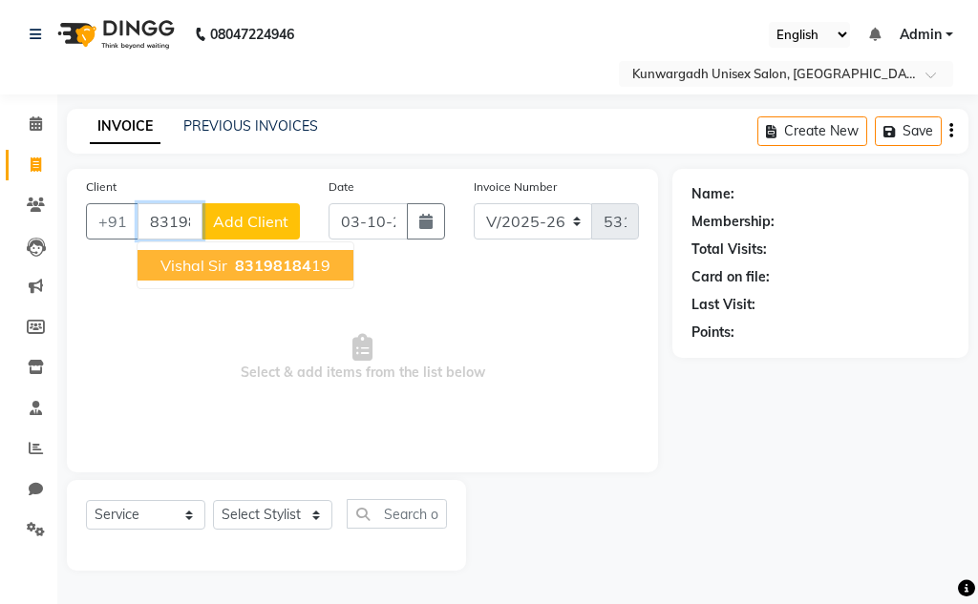
click at [222, 259] on span "Vishal Sir" at bounding box center [193, 265] width 67 height 19
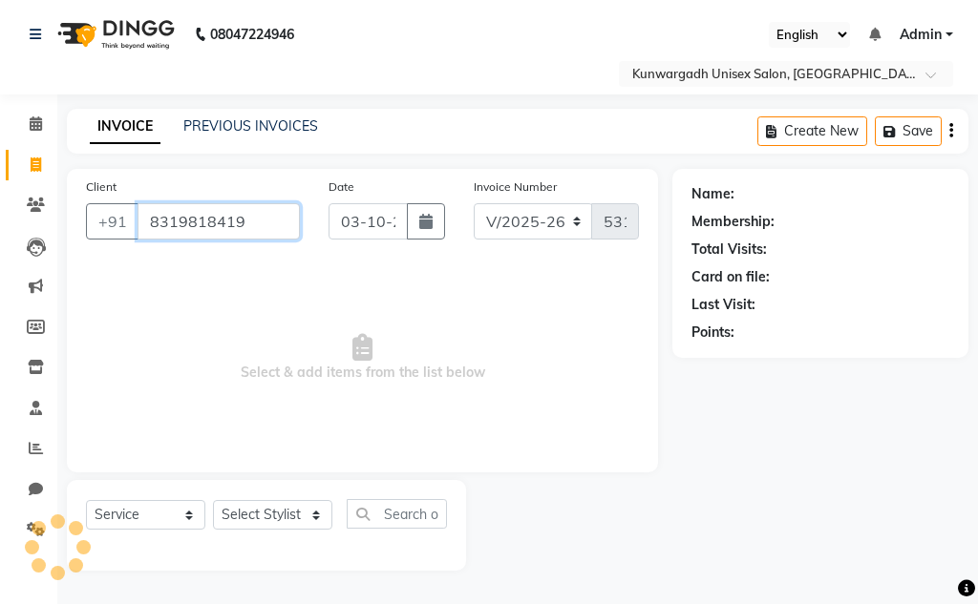
type input "8319818419"
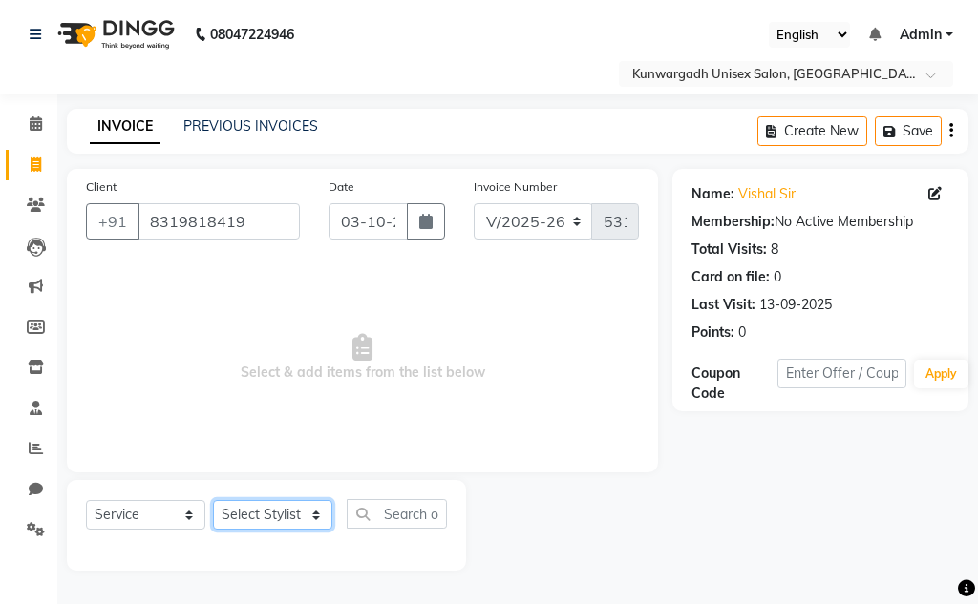
click at [284, 519] on select "Select Stylist Aarti Ayush Sir Chiku Sir Damani Devdas Deepti Sahu Dolly Thakur…" at bounding box center [272, 515] width 119 height 30
select select "84120"
click at [213, 500] on select "Select Stylist Aarti Ayush Sir Chiku Sir Damani Devdas Deepti Sahu Dolly Thakur…" at bounding box center [272, 515] width 119 height 30
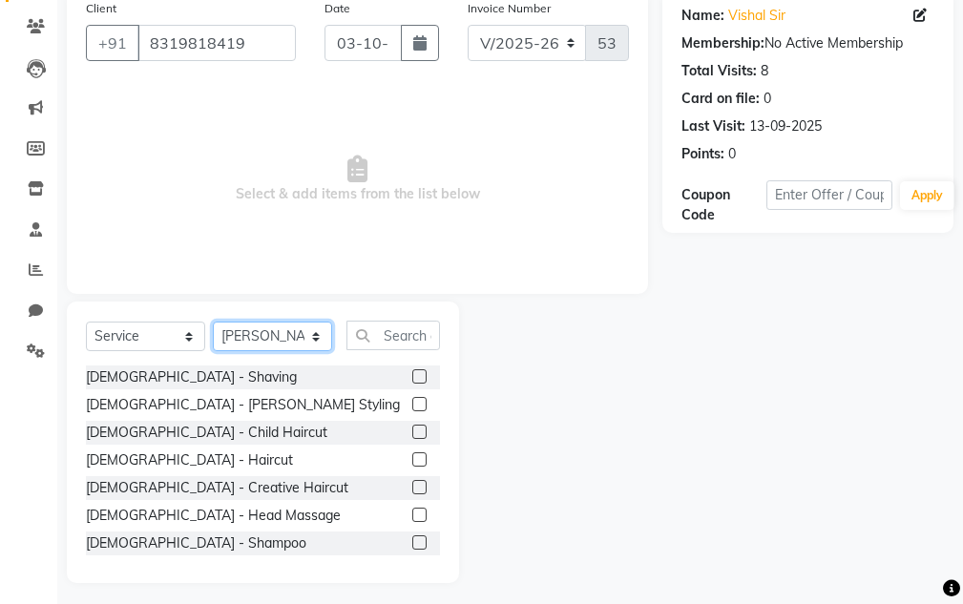
scroll to position [186, 0]
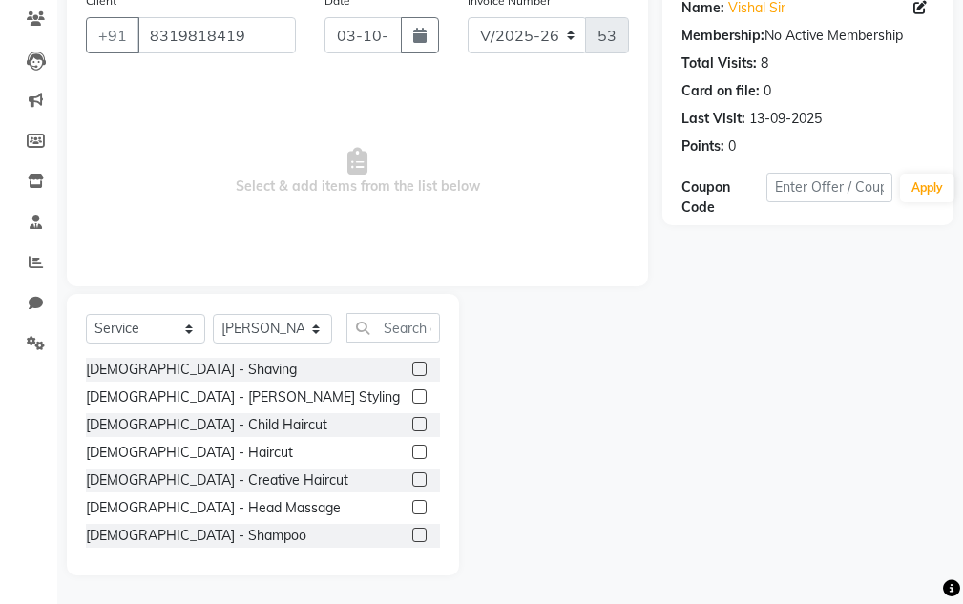
click at [412, 393] on label at bounding box center [419, 397] width 14 height 14
click at [412, 393] on input "checkbox" at bounding box center [418, 397] width 12 height 12
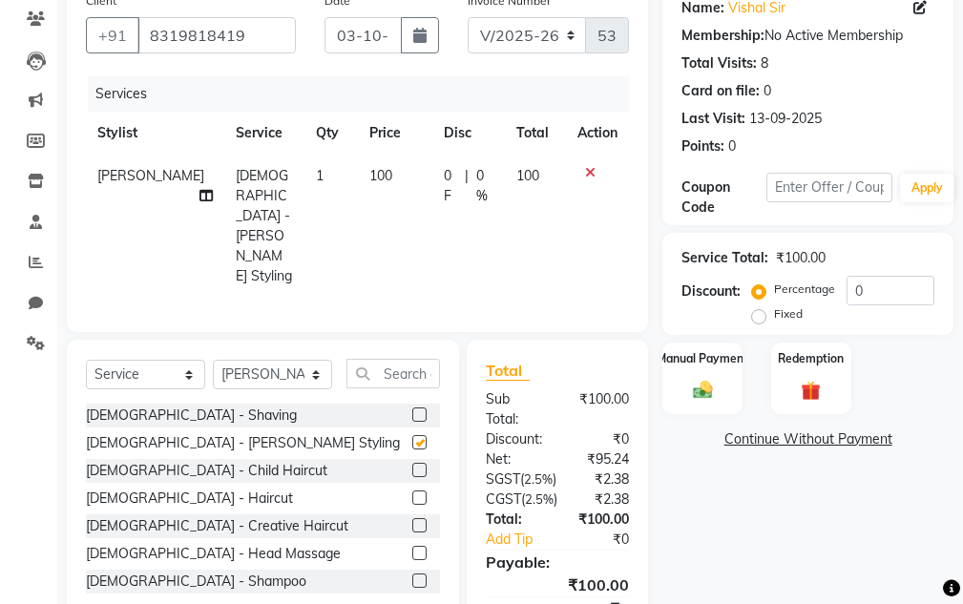
checkbox input "false"
click at [412, 491] on label at bounding box center [419, 498] width 14 height 14
click at [412, 493] on input "checkbox" at bounding box center [418, 499] width 12 height 12
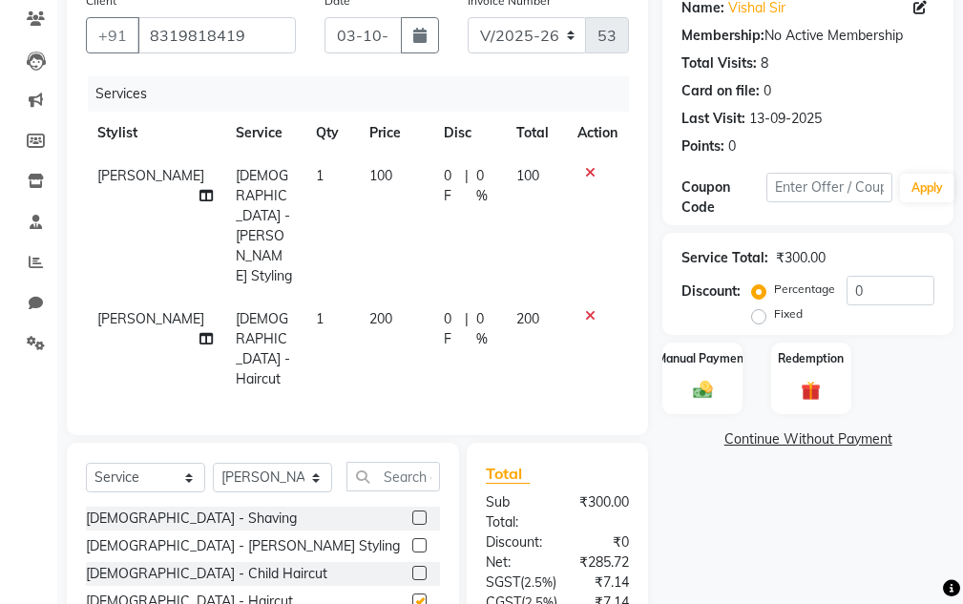
checkbox input "false"
click at [256, 463] on select "Select Stylist Aarti Ayush Sir Chiku Sir Damani Devdas Deepti Sahu Dolly Thakur…" at bounding box center [272, 478] width 119 height 30
select select "92346"
click at [213, 463] on select "Select Stylist Aarti Ayush Sir Chiku Sir Damani Devdas Deepti Sahu Dolly Thakur…" at bounding box center [272, 478] width 119 height 30
click at [375, 462] on input "text" at bounding box center [394, 477] width 94 height 30
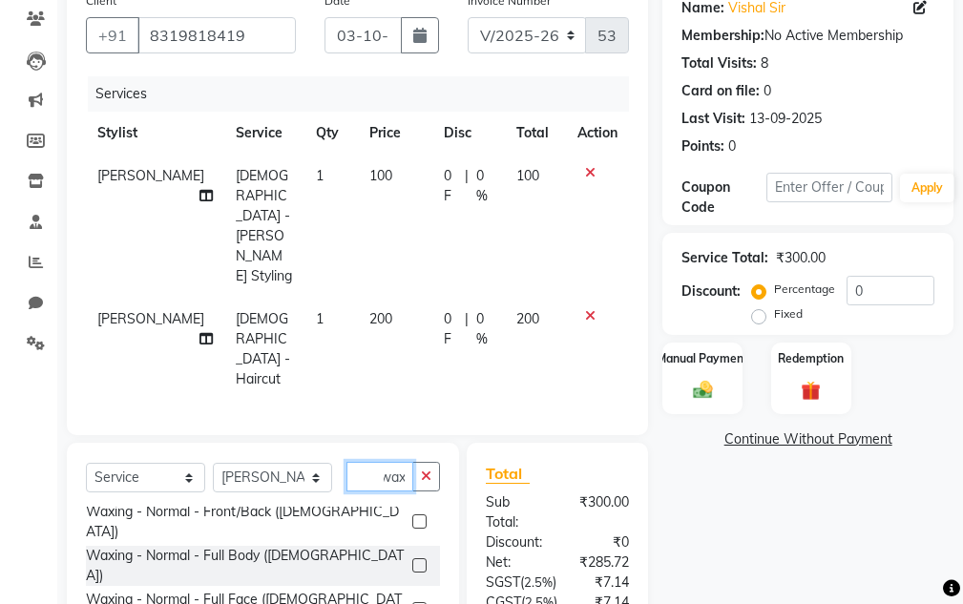
scroll to position [318, 0]
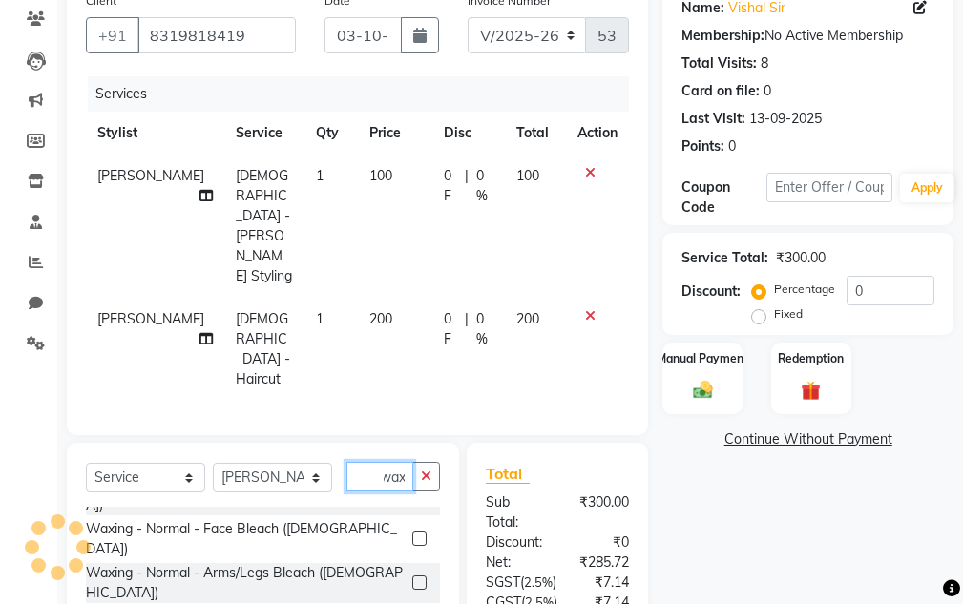
type input "wax"
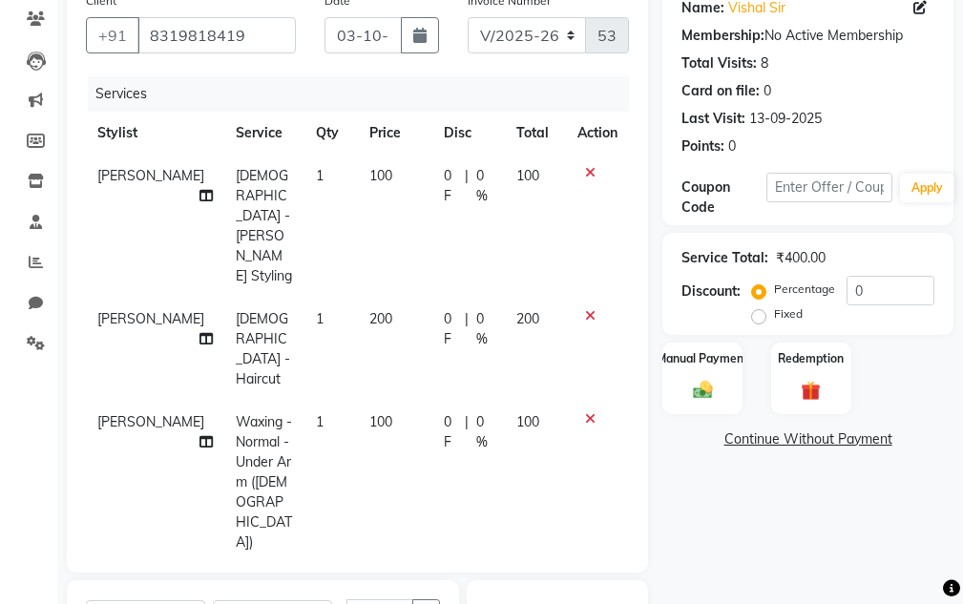
checkbox input "false"
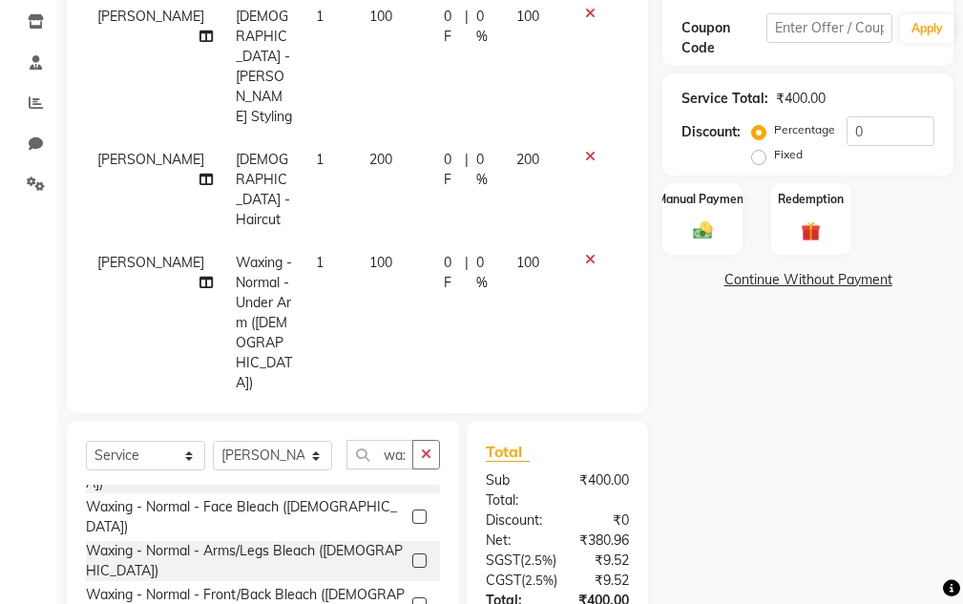
checkbox input "false"
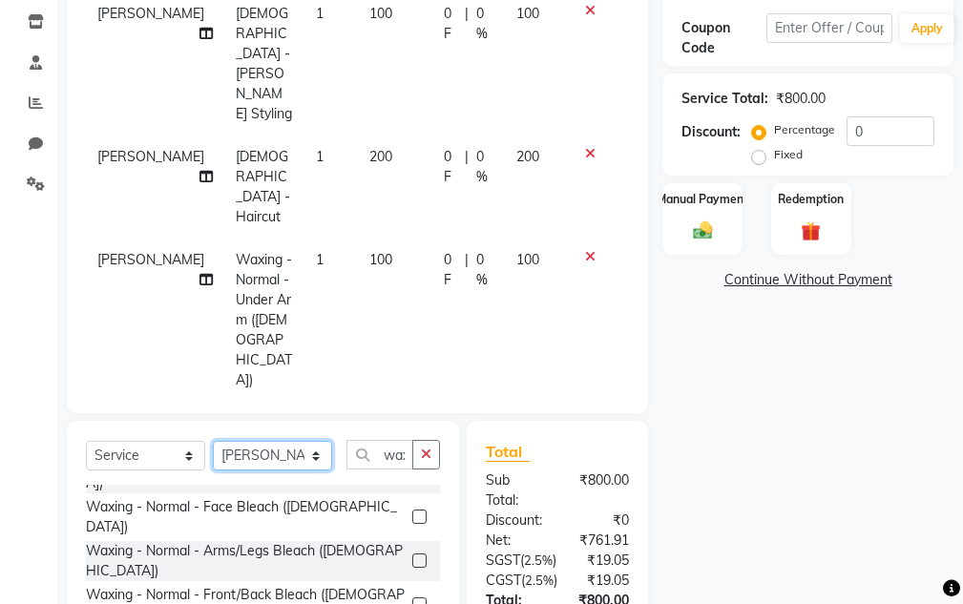
click at [306, 452] on select "Select Stylist Aarti Ayush Sir Chiku Sir Damani Devdas Deepti Sahu Dolly Thakur…" at bounding box center [272, 456] width 119 height 30
select select "83190"
click at [213, 441] on select "Select Stylist Aarti Ayush Sir Chiku Sir Damani Devdas Deepti Sahu Dolly Thakur…" at bounding box center [272, 456] width 119 height 30
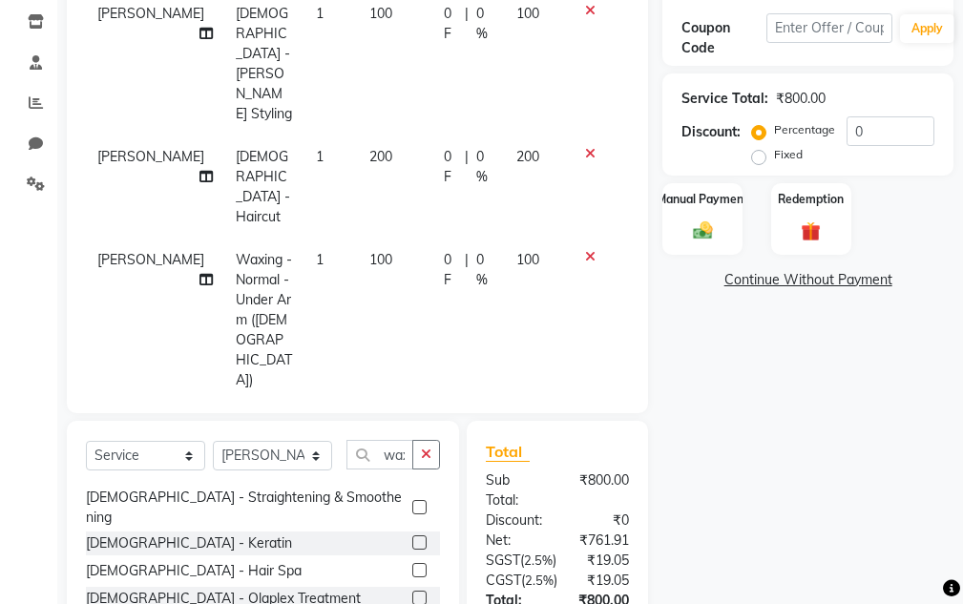
click at [429, 445] on button "button" at bounding box center [426, 455] width 28 height 30
click at [401, 453] on input "text" at bounding box center [394, 455] width 94 height 30
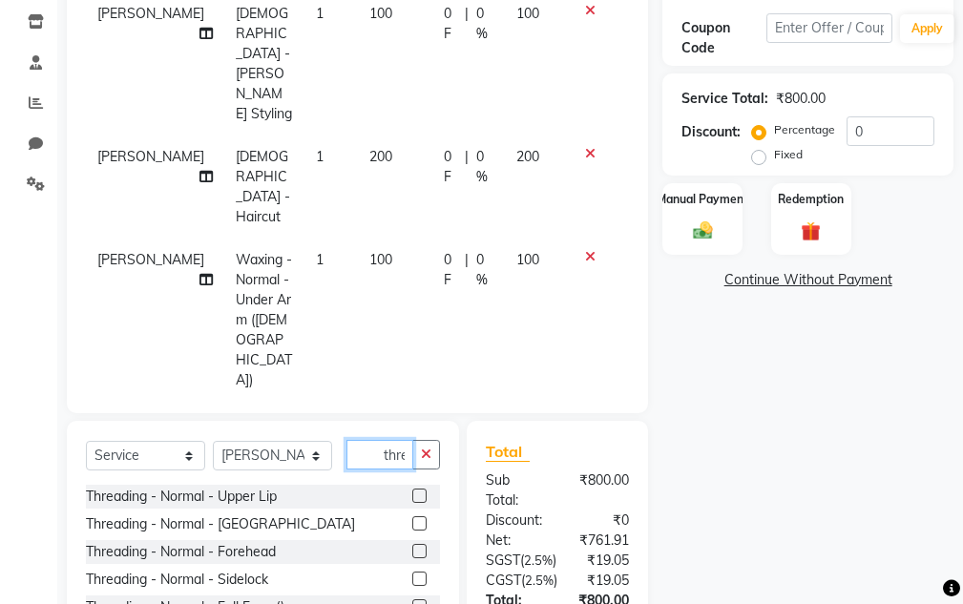
scroll to position [0, 2]
type input "thre"
click at [415, 494] on label at bounding box center [419, 496] width 14 height 14
click at [415, 494] on input "checkbox" at bounding box center [418, 497] width 12 height 12
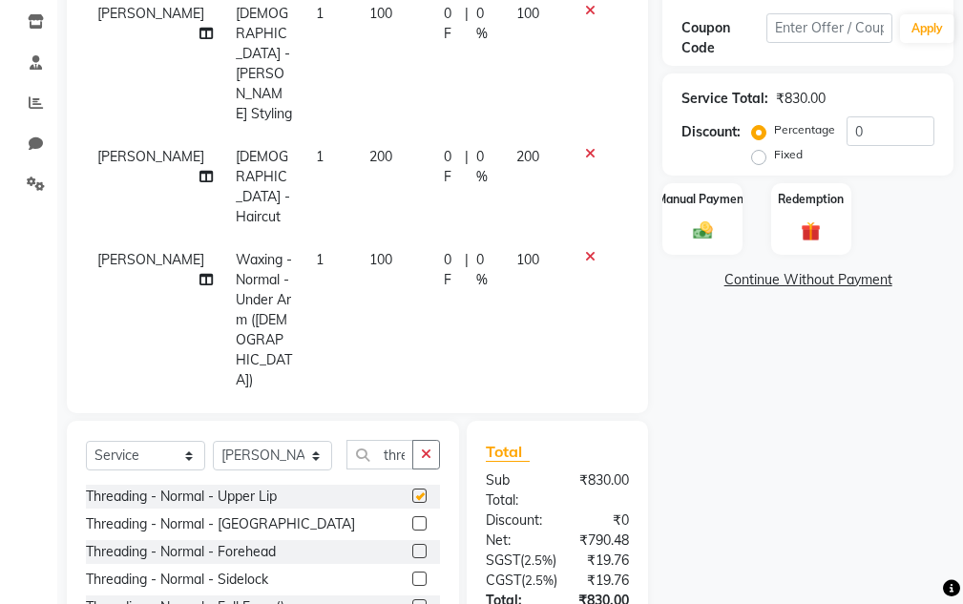
checkbox input "false"
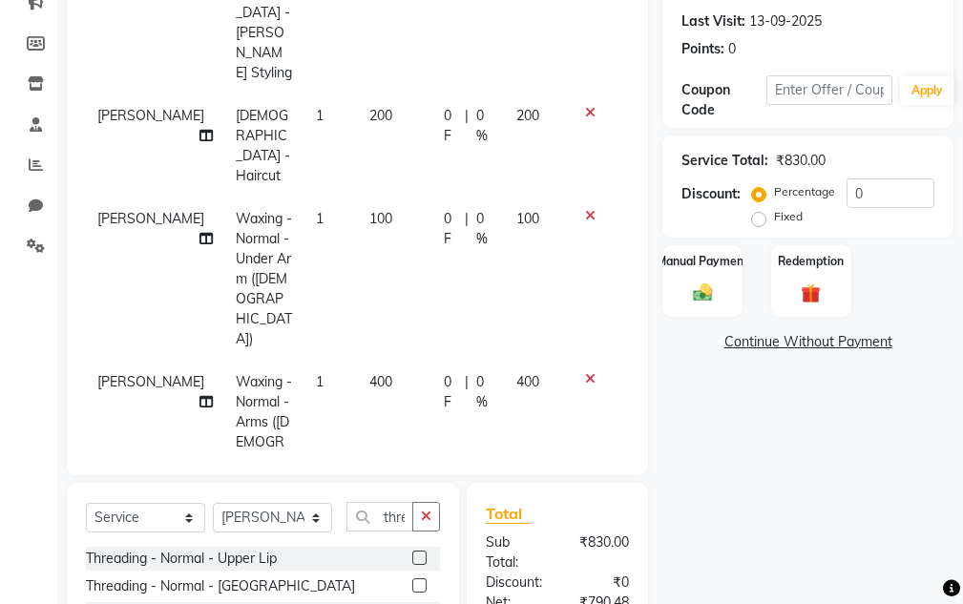
scroll to position [504, 0]
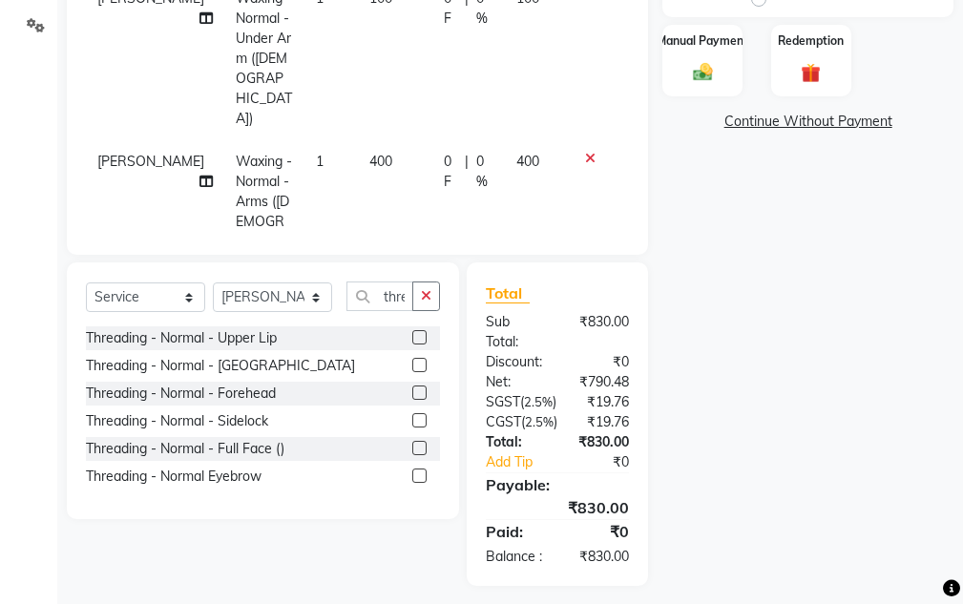
click at [422, 478] on label at bounding box center [419, 476] width 14 height 14
click at [422, 478] on input "checkbox" at bounding box center [418, 477] width 12 height 12
checkbox input "false"
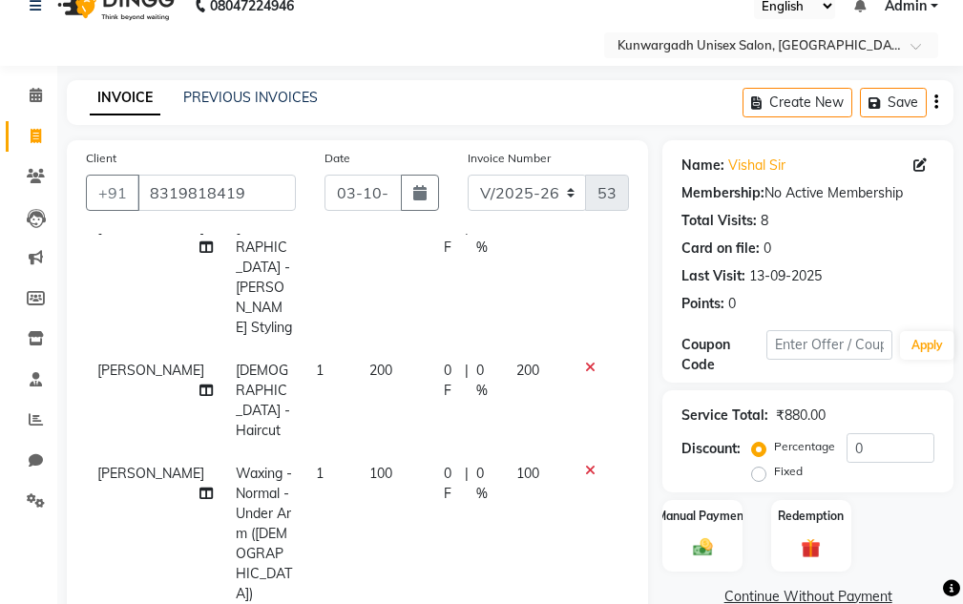
scroll to position [27, 0]
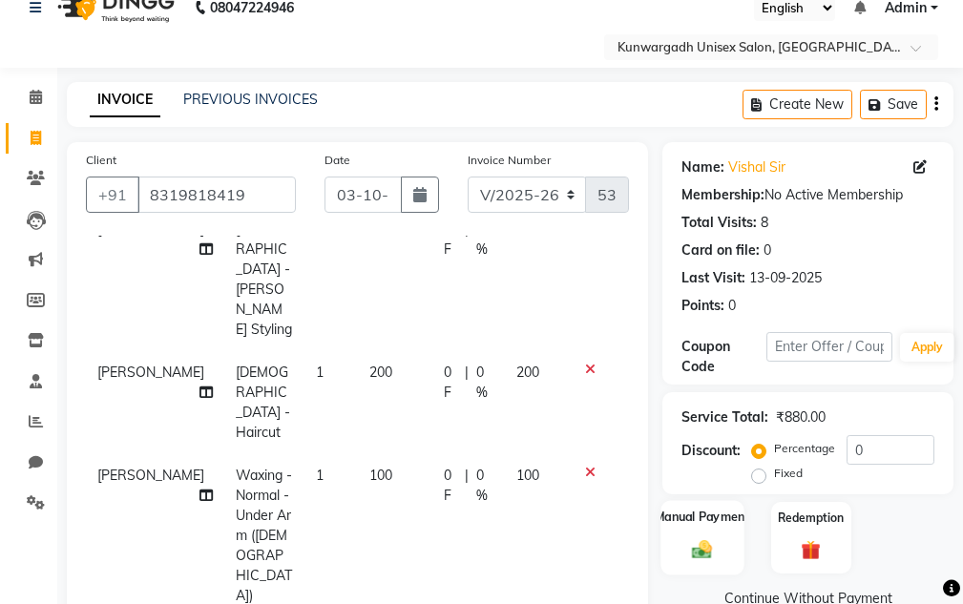
click at [713, 536] on div "Manual Payment" at bounding box center [703, 537] width 83 height 74
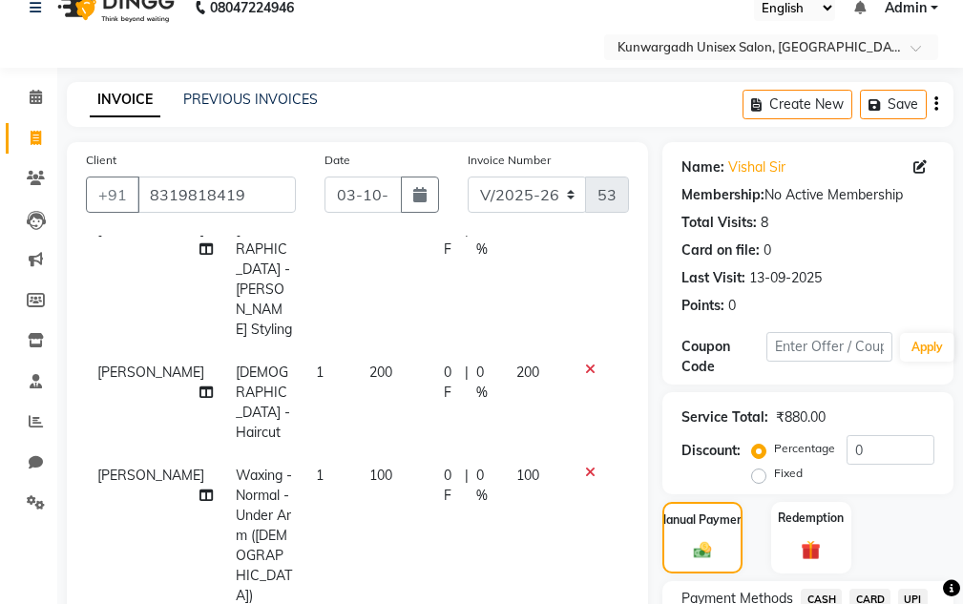
scroll to position [186, 0]
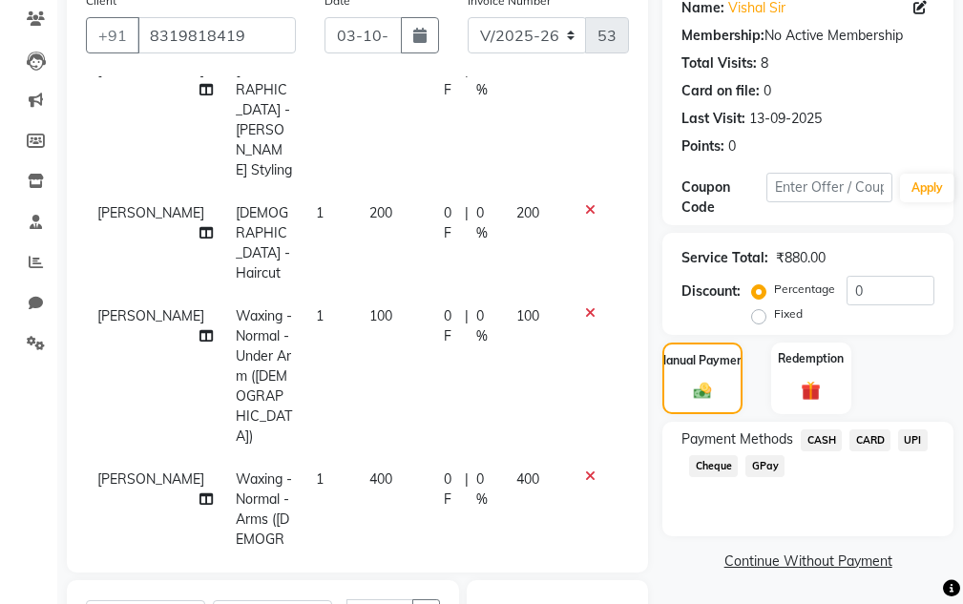
click at [914, 436] on span "UPI" at bounding box center [913, 441] width 30 height 22
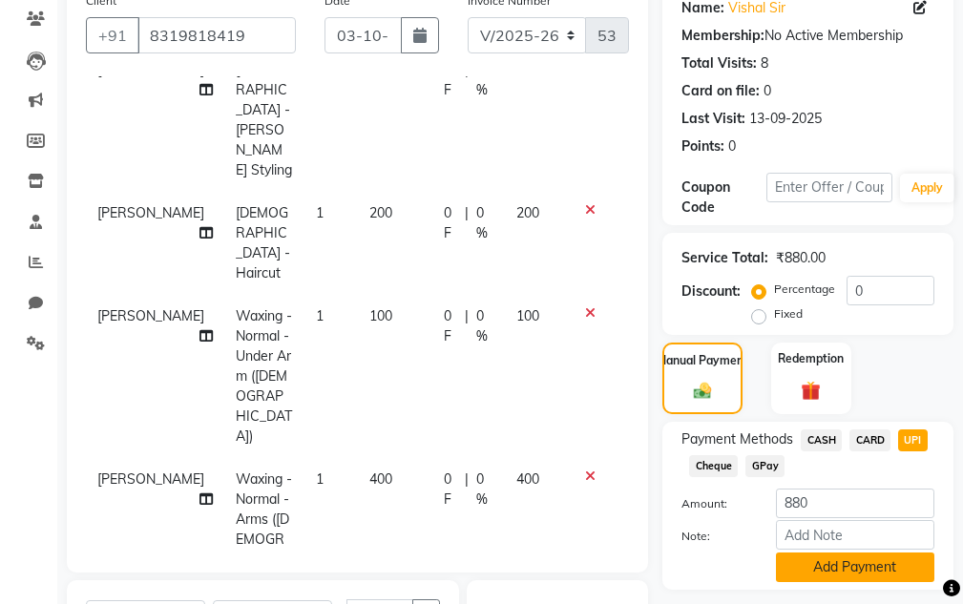
click at [874, 568] on button "Add Payment" at bounding box center [855, 568] width 158 height 30
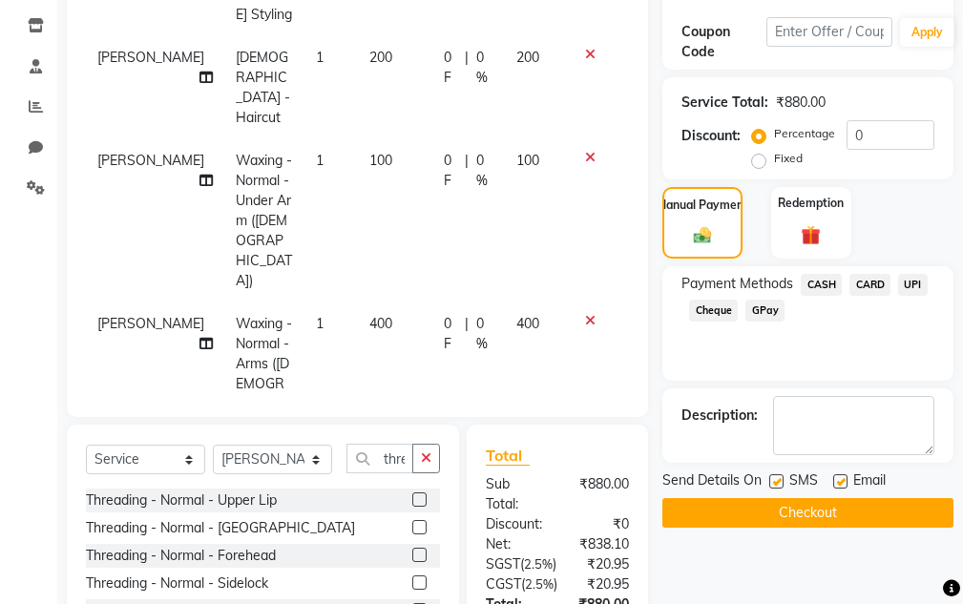
scroll to position [346, 0]
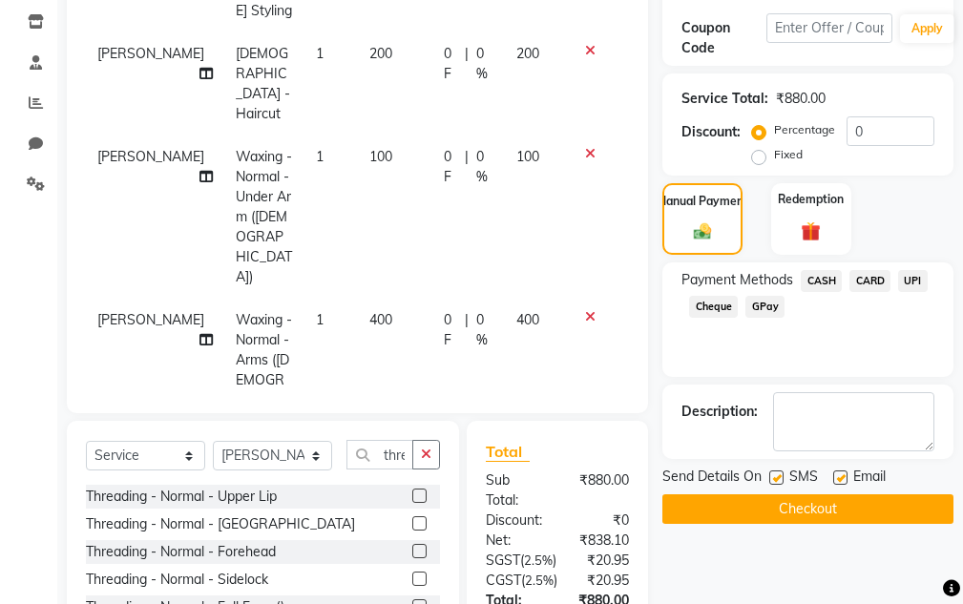
click at [817, 522] on button "Checkout" at bounding box center [808, 510] width 291 height 30
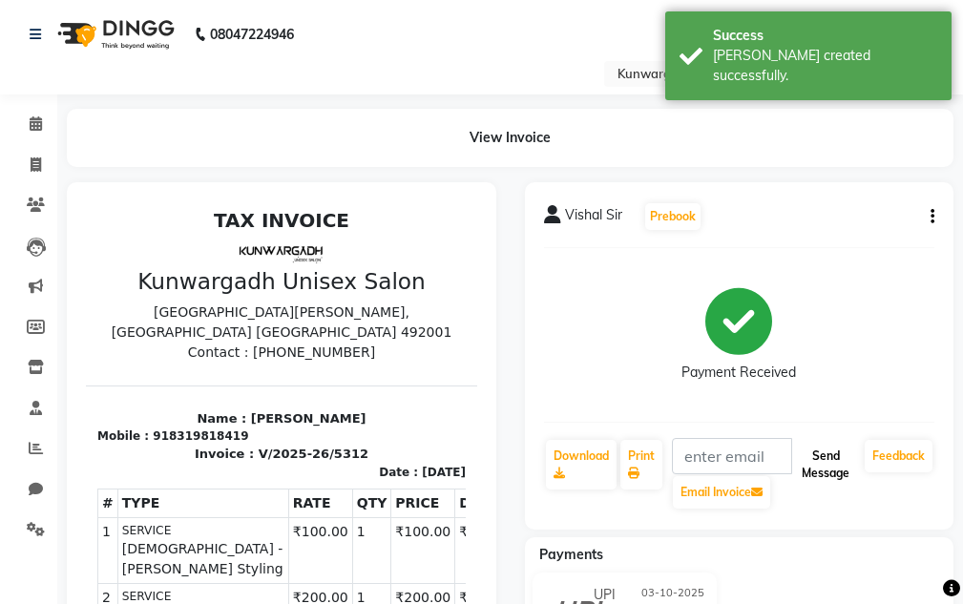
click at [830, 463] on button "Send Message" at bounding box center [825, 465] width 63 height 50
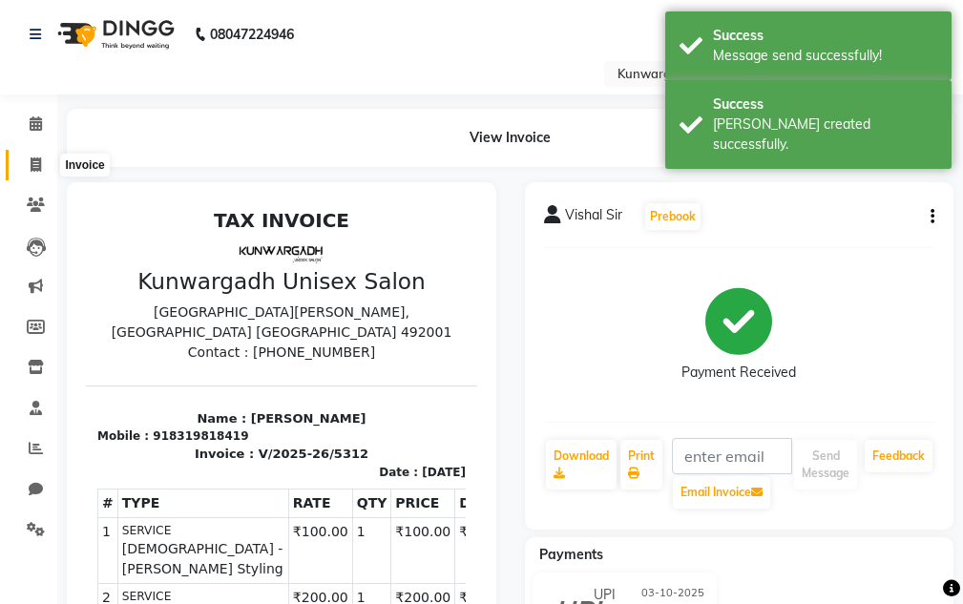
click at [35, 169] on icon at bounding box center [36, 165] width 11 height 14
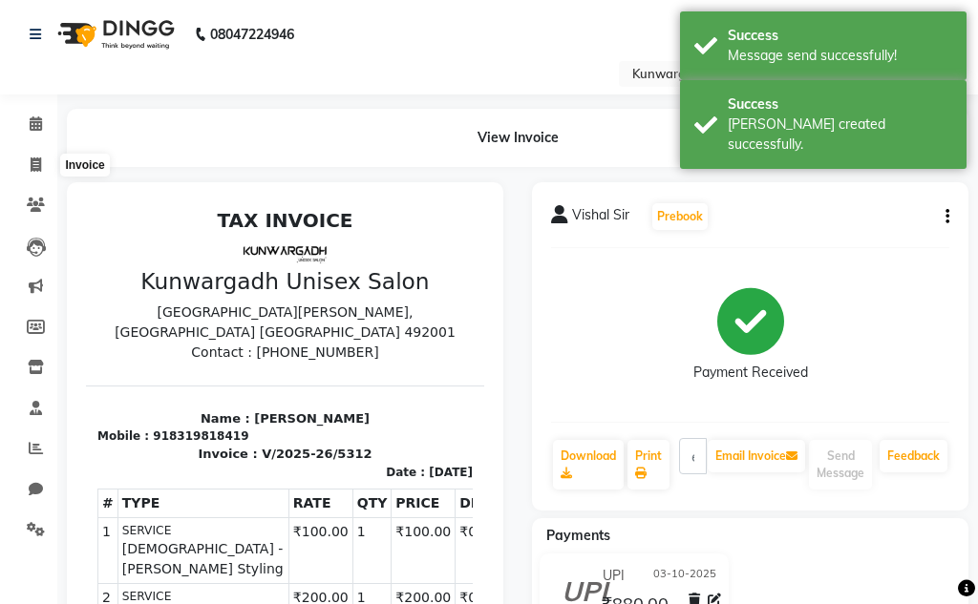
select select "service"
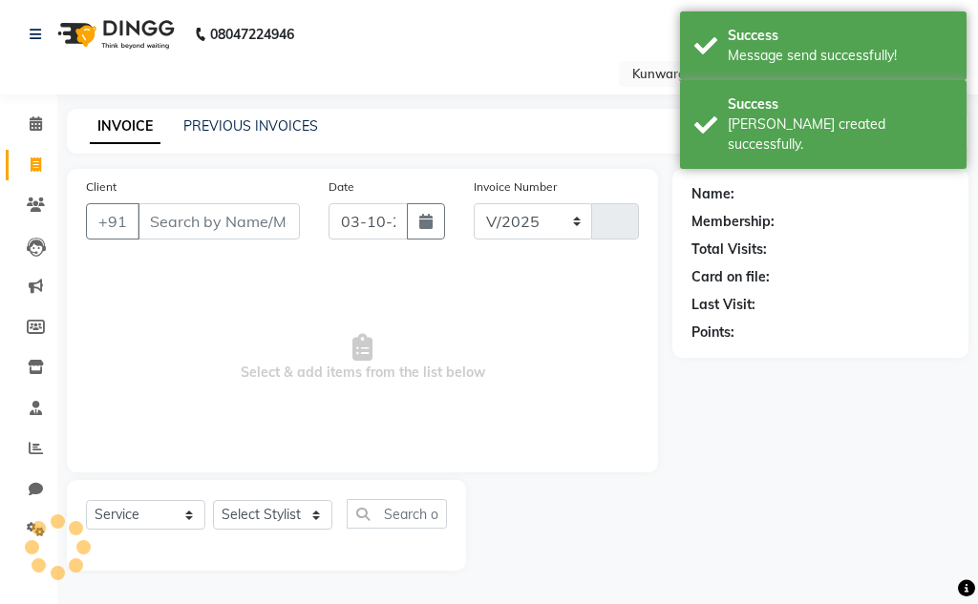
select select "7931"
type input "5313"
click at [171, 230] on input "Client" at bounding box center [218, 221] width 162 height 36
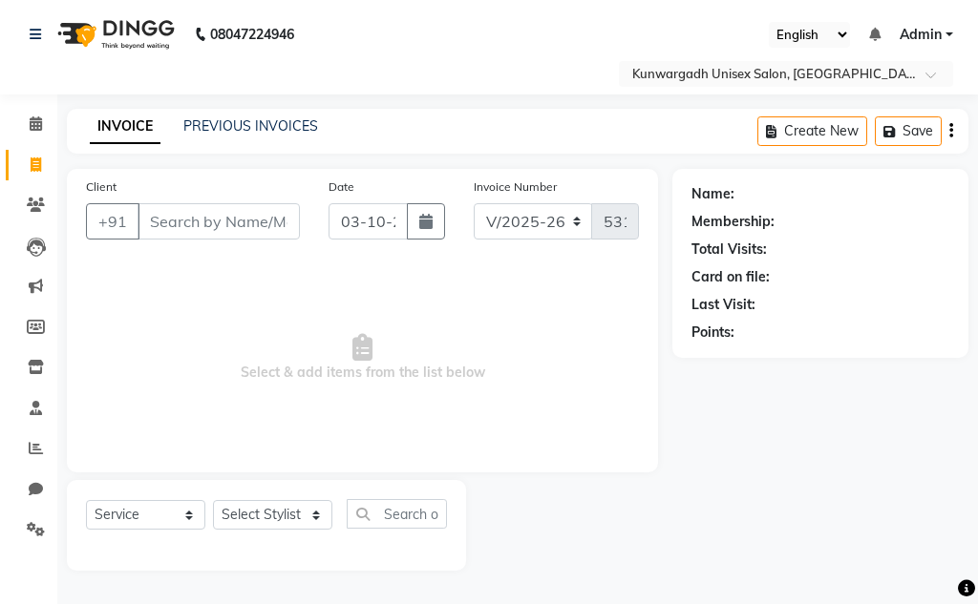
click at [268, 202] on div "Client +91" at bounding box center [193, 216] width 242 height 78
click at [265, 214] on input "Client" at bounding box center [218, 221] width 162 height 36
click at [290, 522] on select "Select Stylist Aarti Ayush Sir Chiku Sir Damani Devdas Deepti Sahu Dolly Thakur…" at bounding box center [272, 515] width 119 height 30
select select "82467"
click at [213, 500] on select "Select Stylist Aarti Ayush Sir Chiku Sir Damani Devdas Deepti Sahu Dolly Thakur…" at bounding box center [272, 515] width 119 height 30
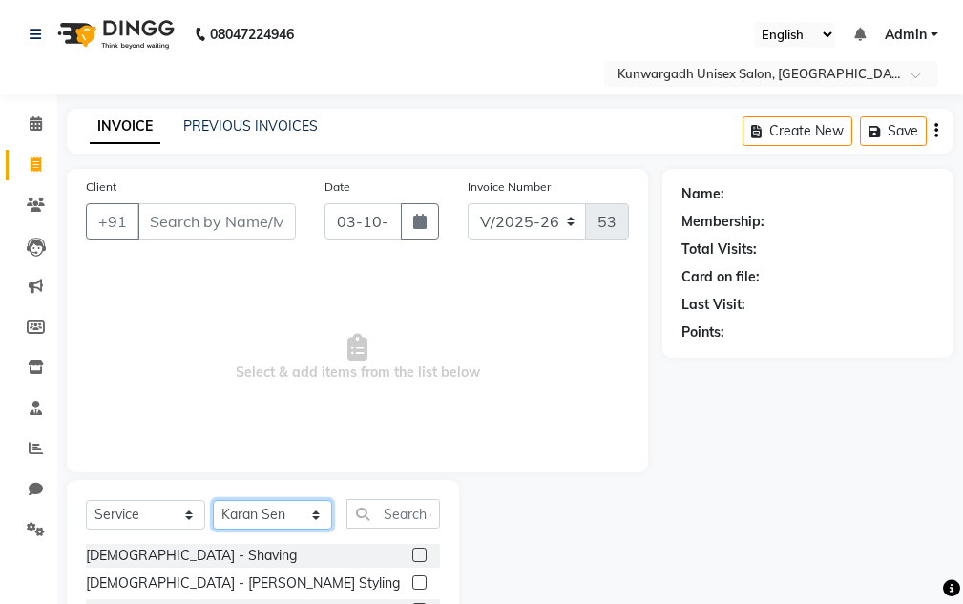
click at [292, 520] on select "Select Stylist Aarti Ayush Sir Chiku Sir Damani Devdas Deepti Sahu Dolly Thakur…" at bounding box center [272, 515] width 119 height 30
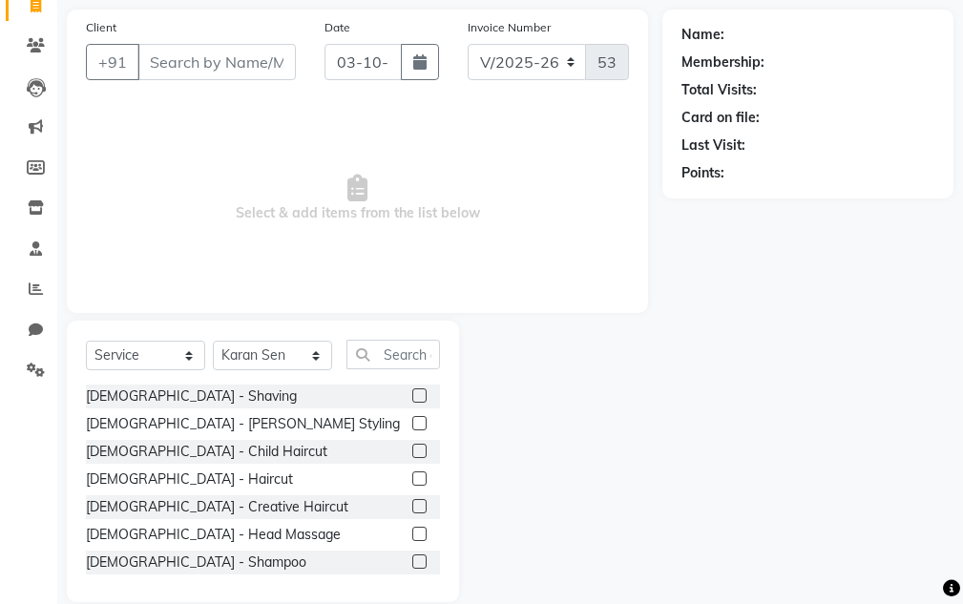
click at [412, 480] on label at bounding box center [419, 479] width 14 height 14
click at [412, 480] on input "checkbox" at bounding box center [418, 480] width 12 height 12
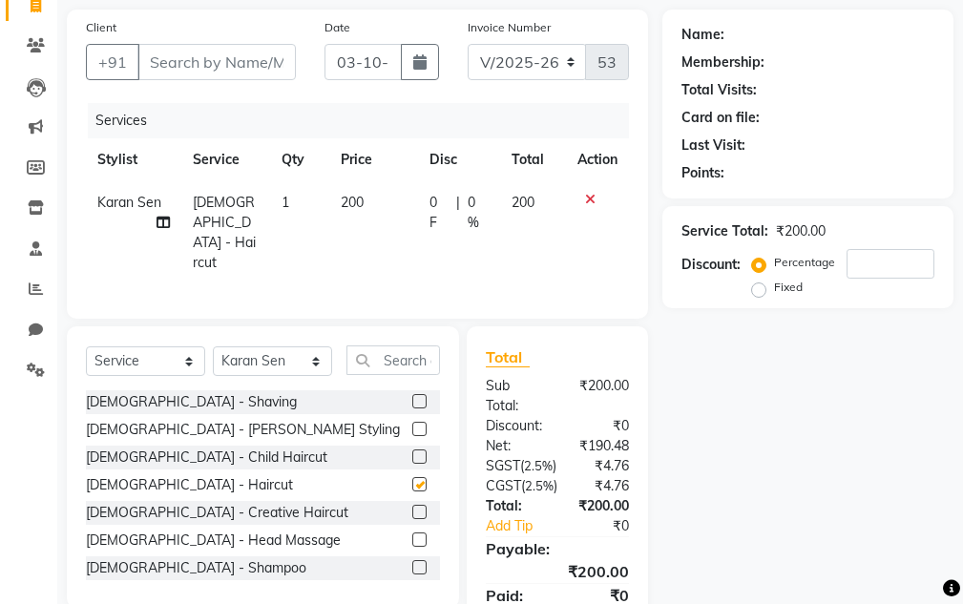
checkbox input "false"
click at [412, 422] on label at bounding box center [419, 429] width 14 height 14
click at [412, 424] on input "checkbox" at bounding box center [418, 430] width 12 height 12
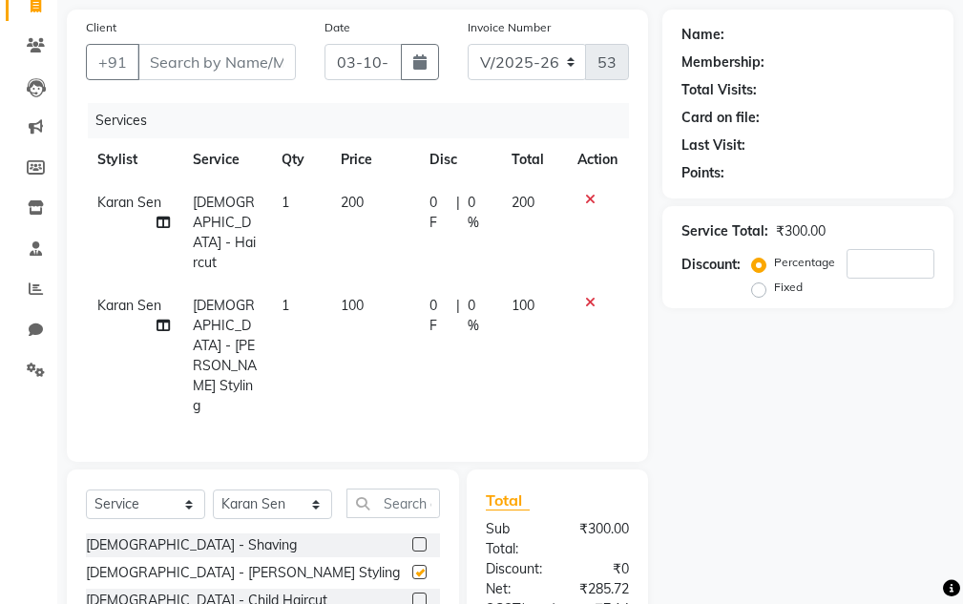
checkbox input "false"
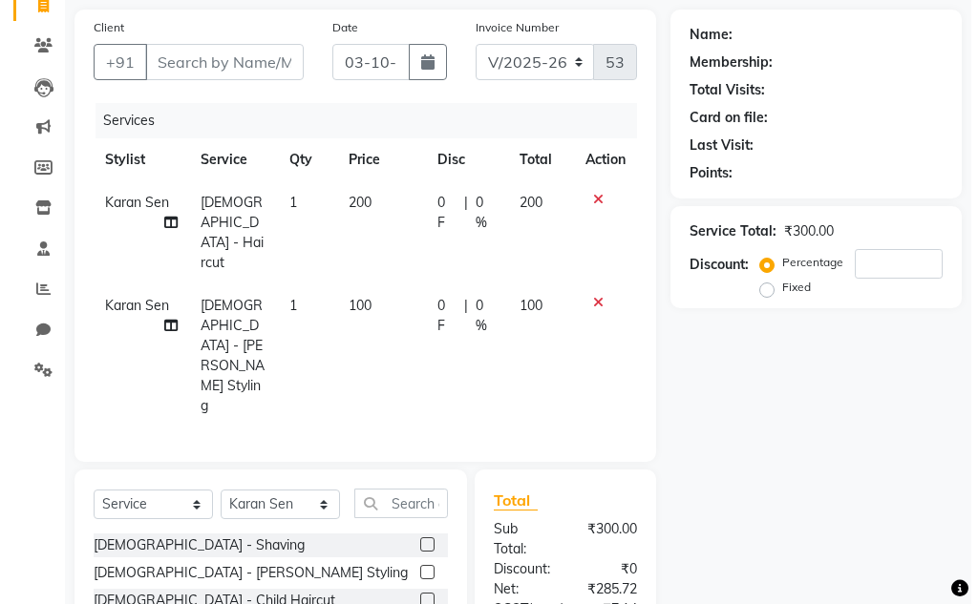
scroll to position [0, 0]
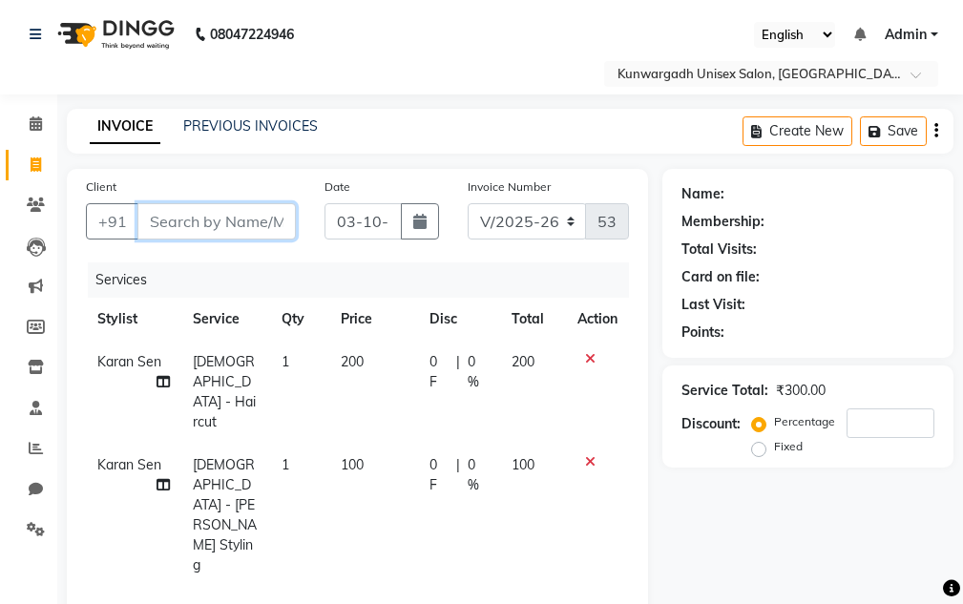
click at [253, 226] on input "Client" at bounding box center [216, 221] width 158 height 36
type input "9"
type input "0"
type input "9039223249"
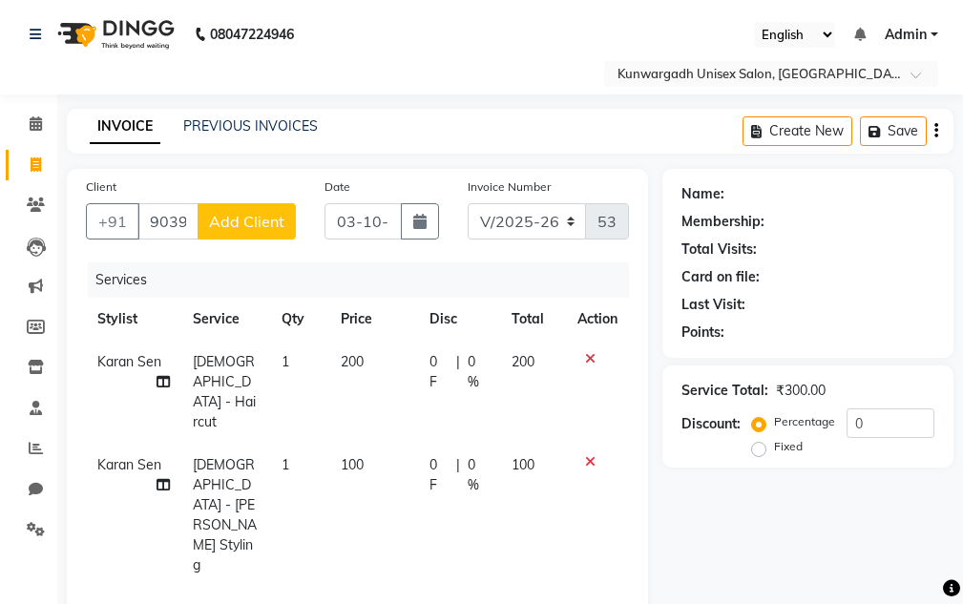
drag, startPoint x: 253, startPoint y: 226, endPoint x: 253, endPoint y: 216, distance: 10.5
click at [253, 216] on span "Add Client" at bounding box center [246, 221] width 75 height 19
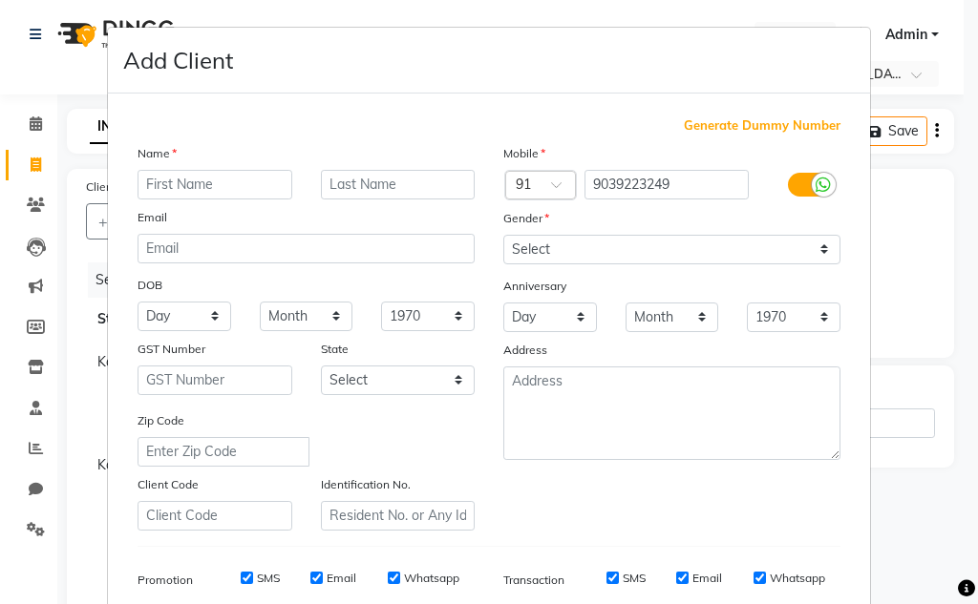
click at [258, 186] on input "text" at bounding box center [214, 185] width 155 height 30
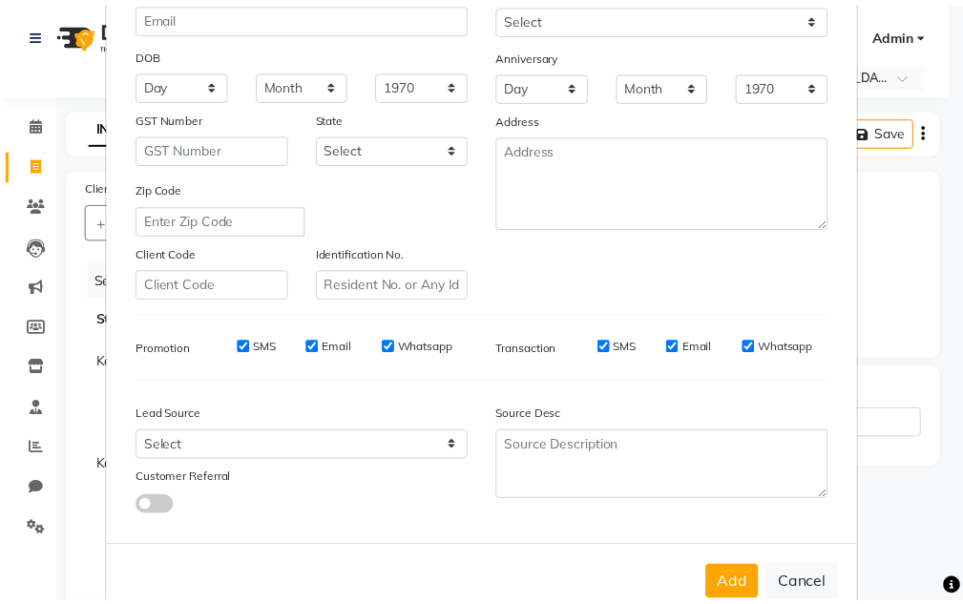
scroll to position [277, 0]
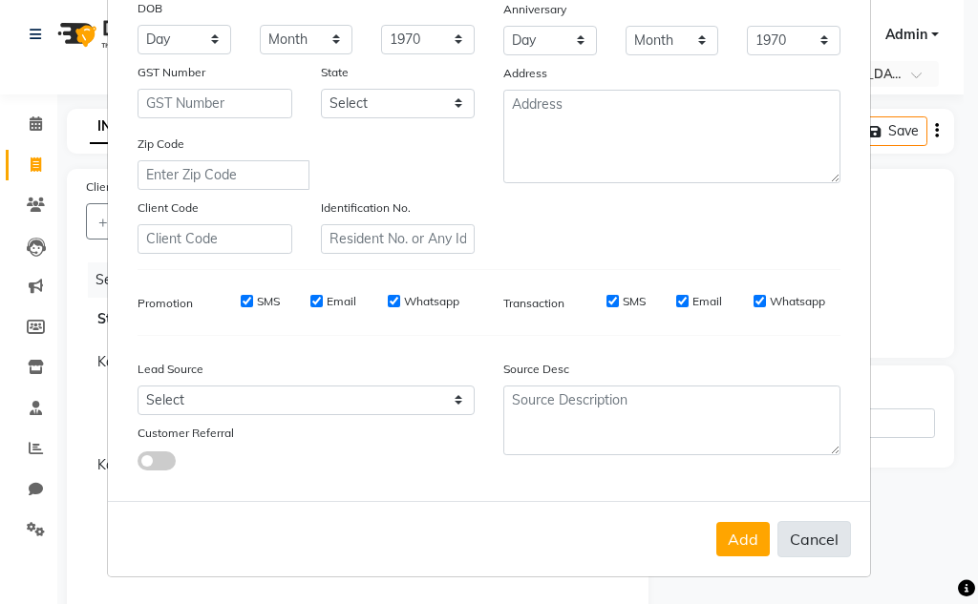
type input "ayush sir"
click at [827, 542] on button "Cancel" at bounding box center [814, 539] width 74 height 36
select select
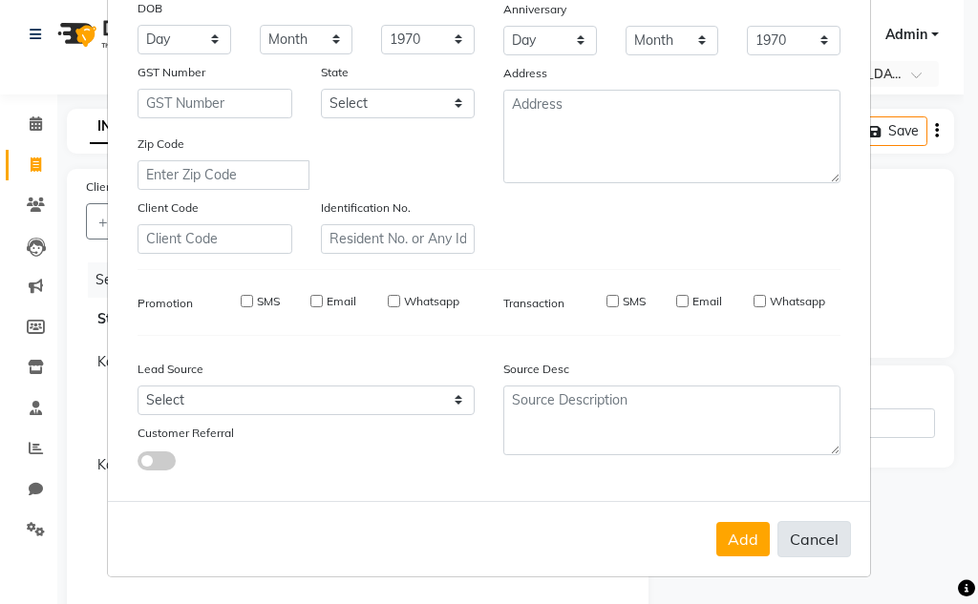
select select
checkbox input "false"
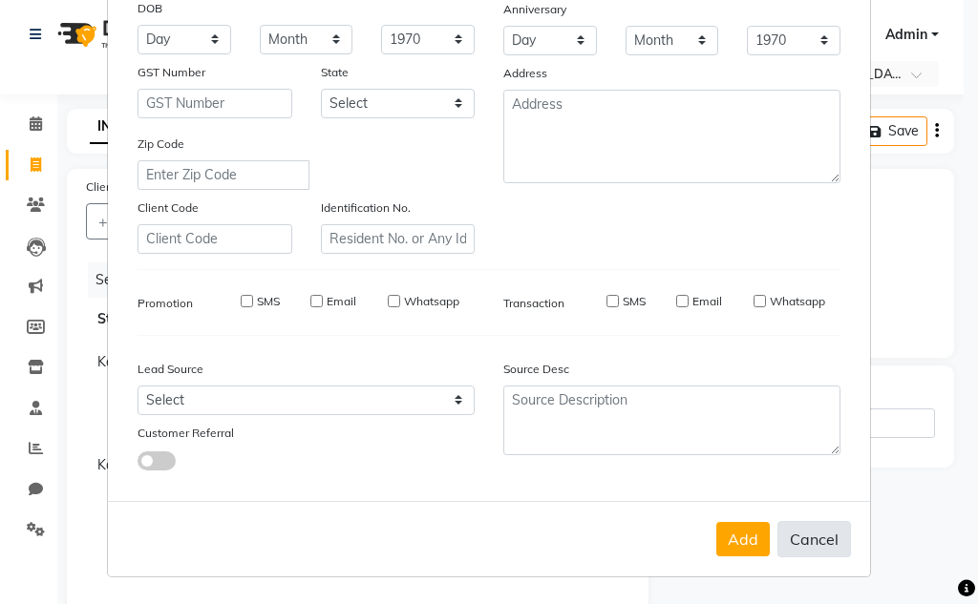
checkbox input "false"
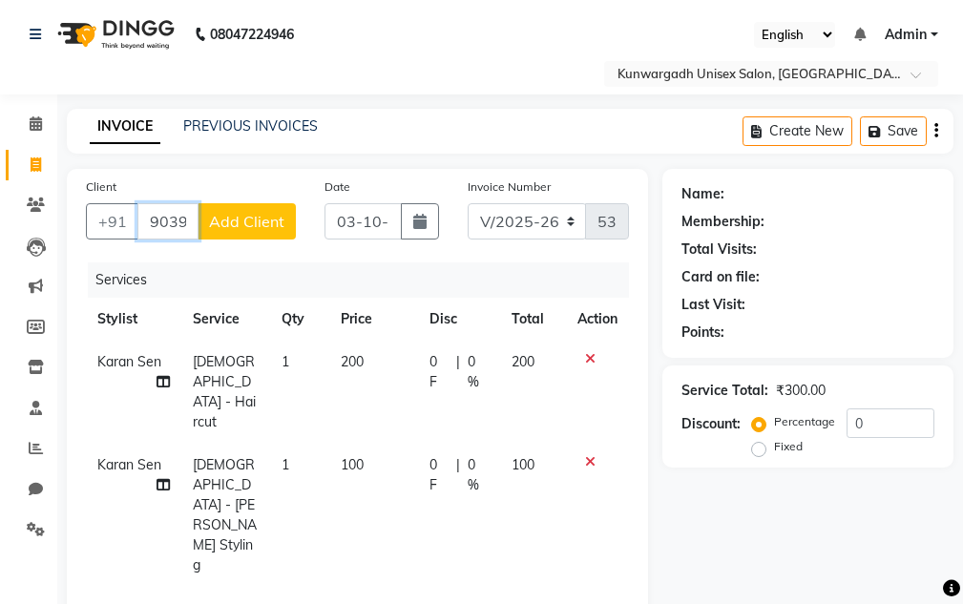
click at [173, 222] on input "9039223249" at bounding box center [167, 221] width 61 height 36
click at [179, 221] on input "9223249" at bounding box center [167, 221] width 61 height 36
click at [199, 216] on input "3249" at bounding box center [167, 221] width 61 height 36
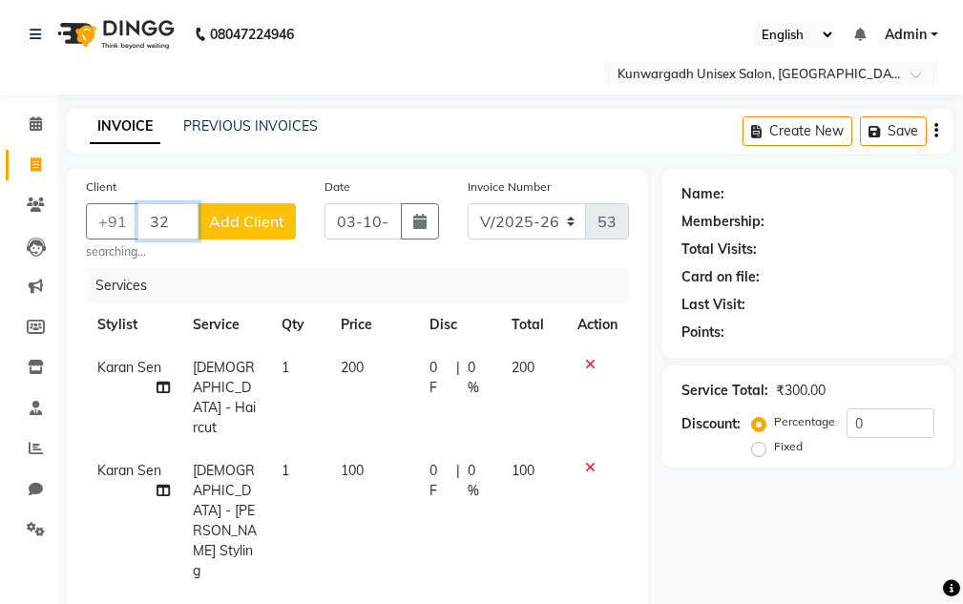
type input "3"
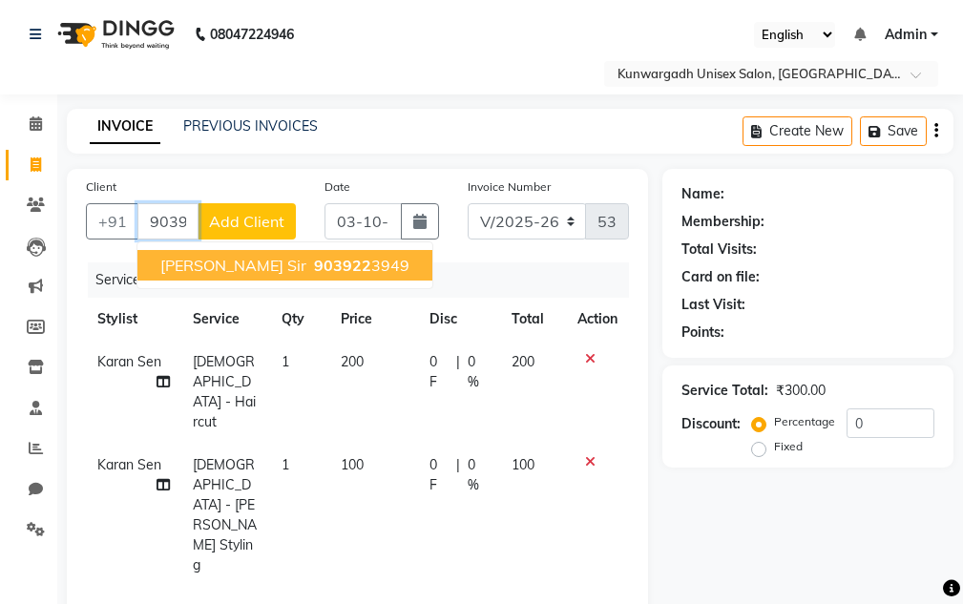
click at [218, 264] on span "Ayush Chawla Sir" at bounding box center [233, 265] width 146 height 19
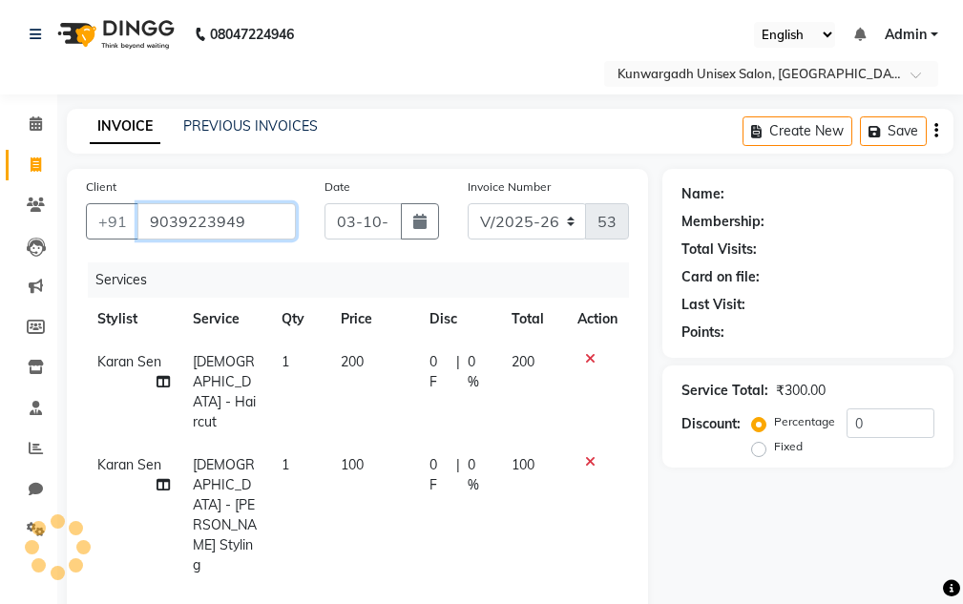
type input "9039223949"
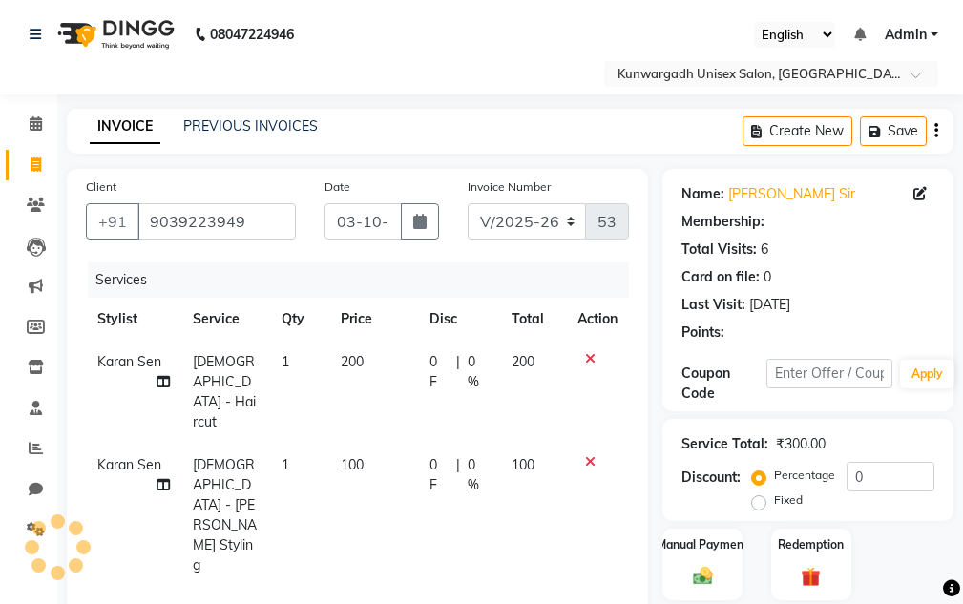
scroll to position [318, 0]
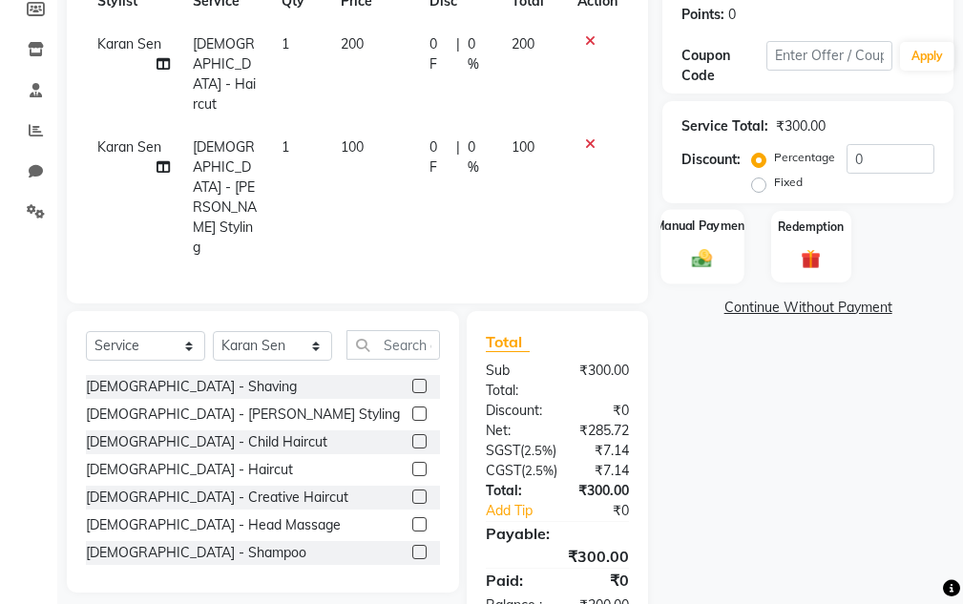
click at [728, 251] on div "Manual Payment" at bounding box center [703, 246] width 83 height 74
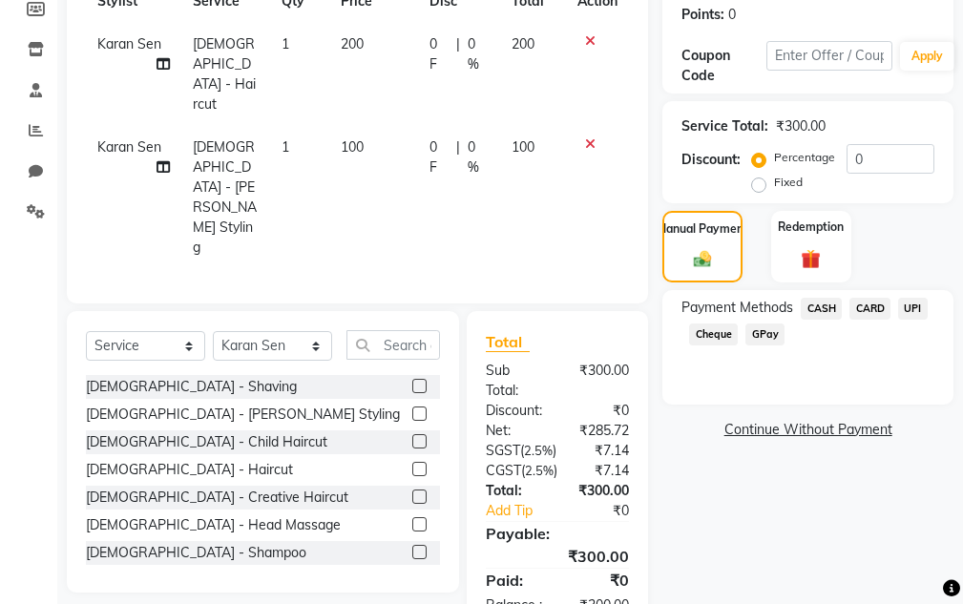
click at [910, 307] on span "UPI" at bounding box center [913, 309] width 30 height 22
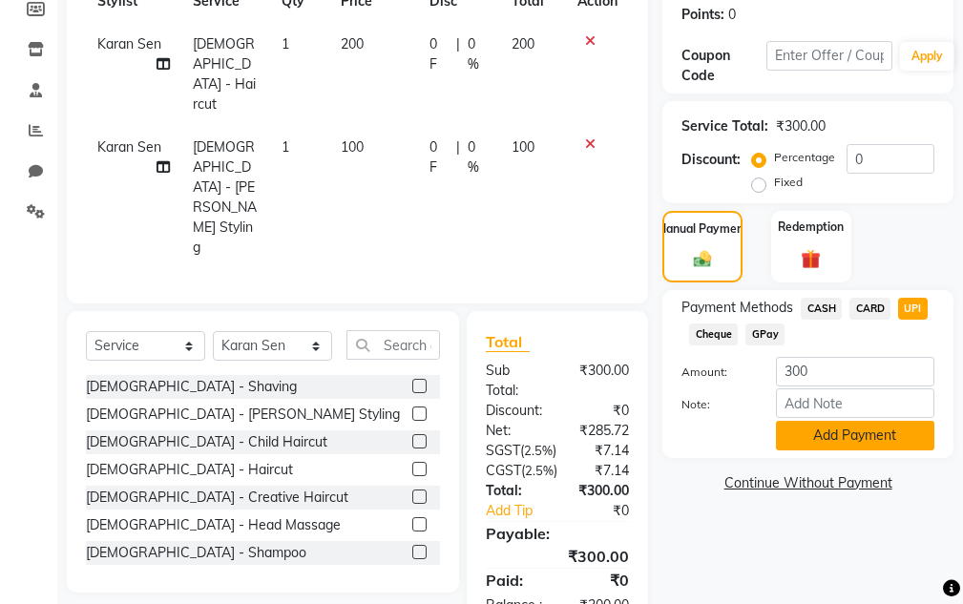
scroll to position [351, 0]
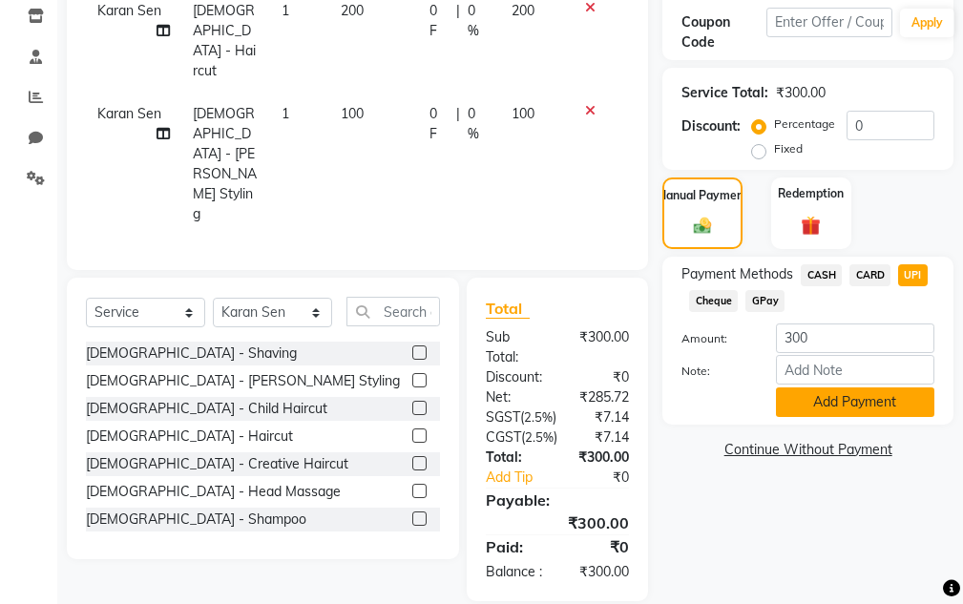
click at [870, 403] on button "Add Payment" at bounding box center [855, 403] width 158 height 30
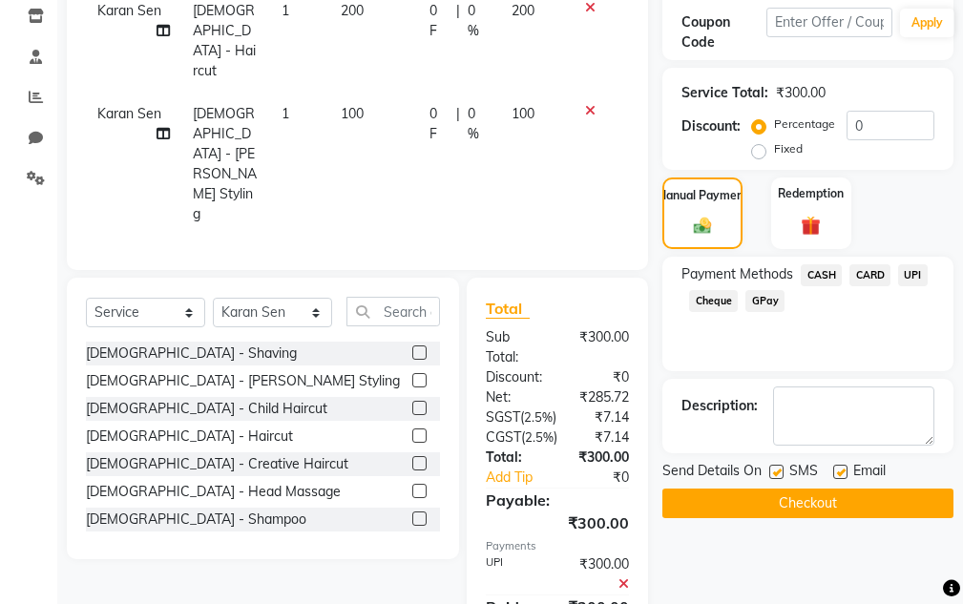
click at [869, 511] on button "Checkout" at bounding box center [808, 504] width 291 height 30
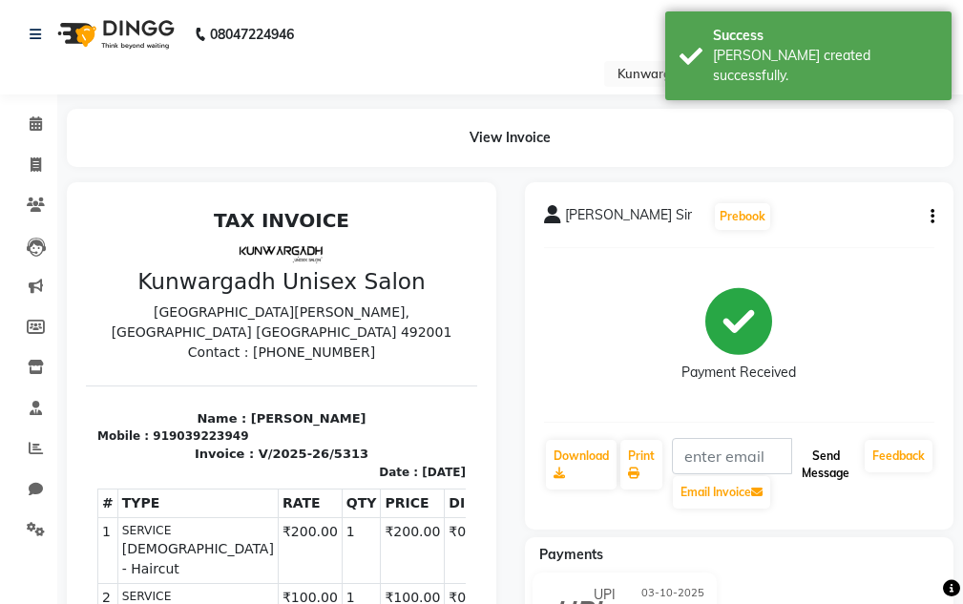
click at [820, 470] on button "Send Message" at bounding box center [825, 465] width 63 height 50
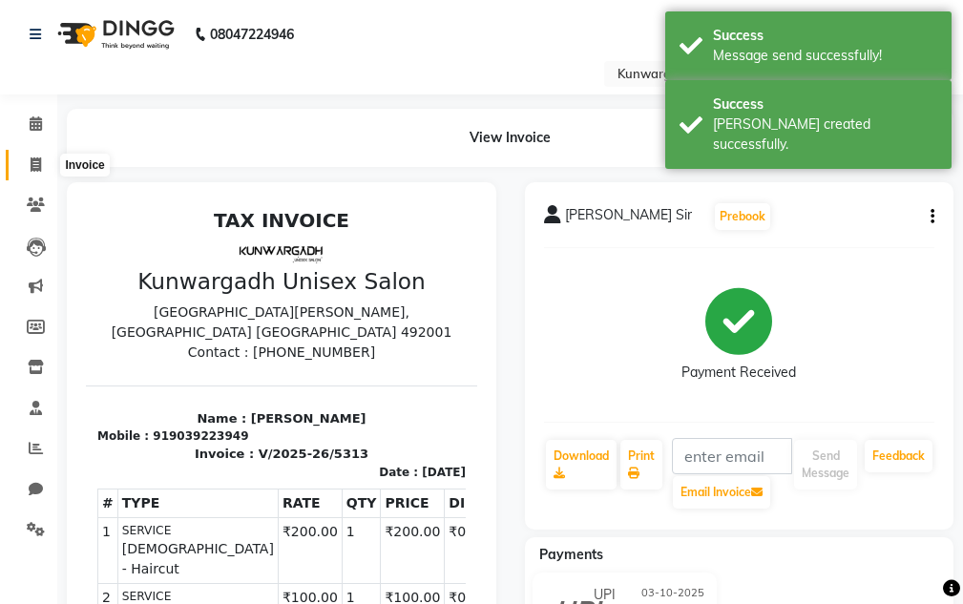
click at [32, 160] on icon at bounding box center [36, 165] width 11 height 14
select select "service"
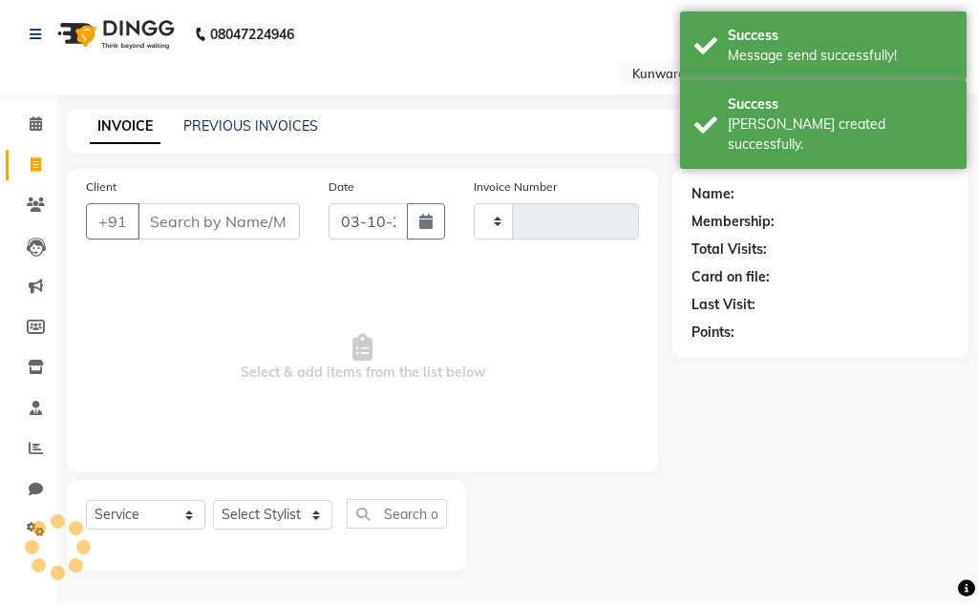
type input "5314"
select select "7931"
click at [161, 233] on input "Client" at bounding box center [218, 221] width 162 height 36
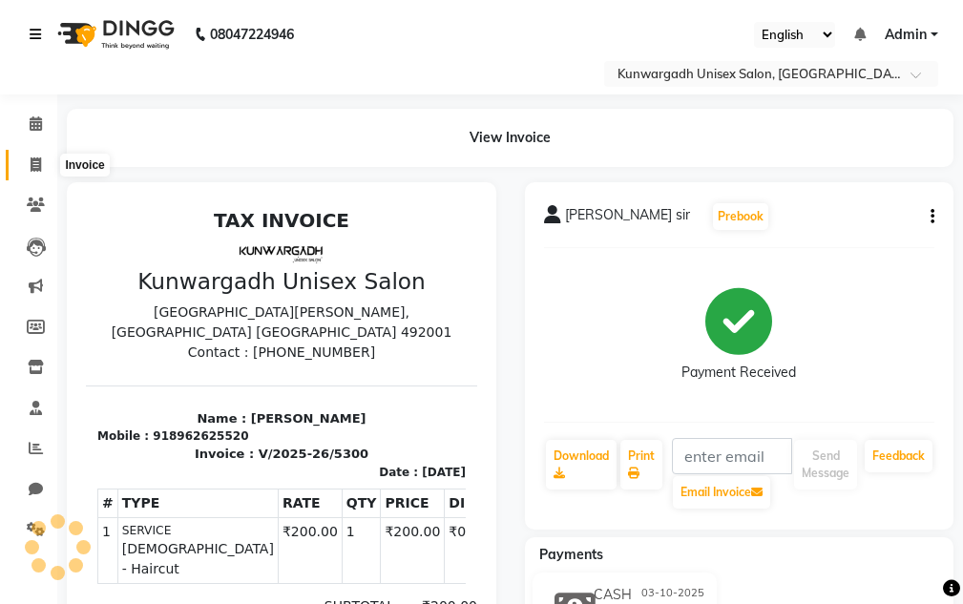
drag, startPoint x: 52, startPoint y: 157, endPoint x: 35, endPoint y: 30, distance: 128.0
click at [52, 157] on span at bounding box center [35, 166] width 33 height 22
select select "7931"
select select "service"
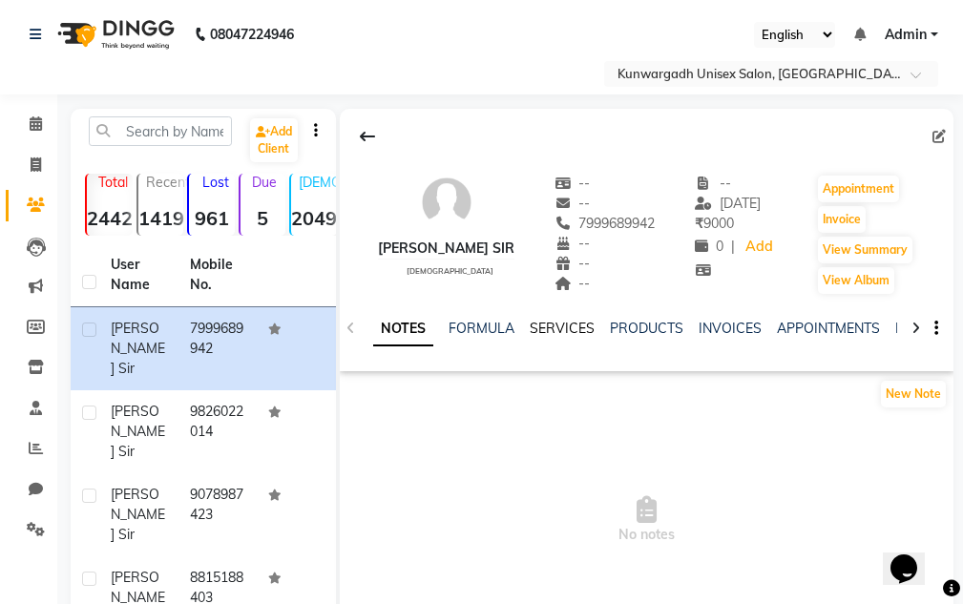
click at [561, 331] on link "SERVICES" at bounding box center [562, 328] width 65 height 17
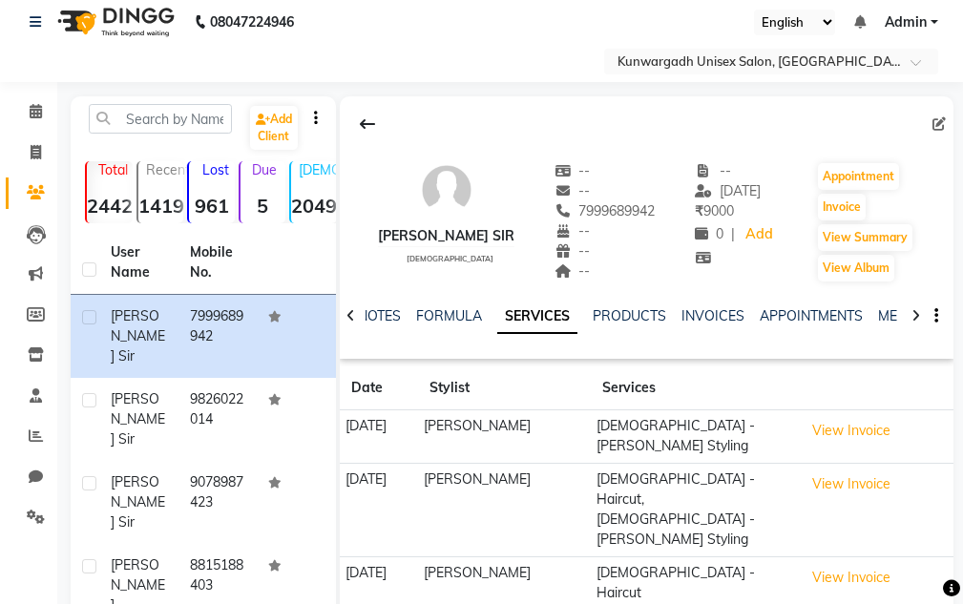
scroll to position [159, 0]
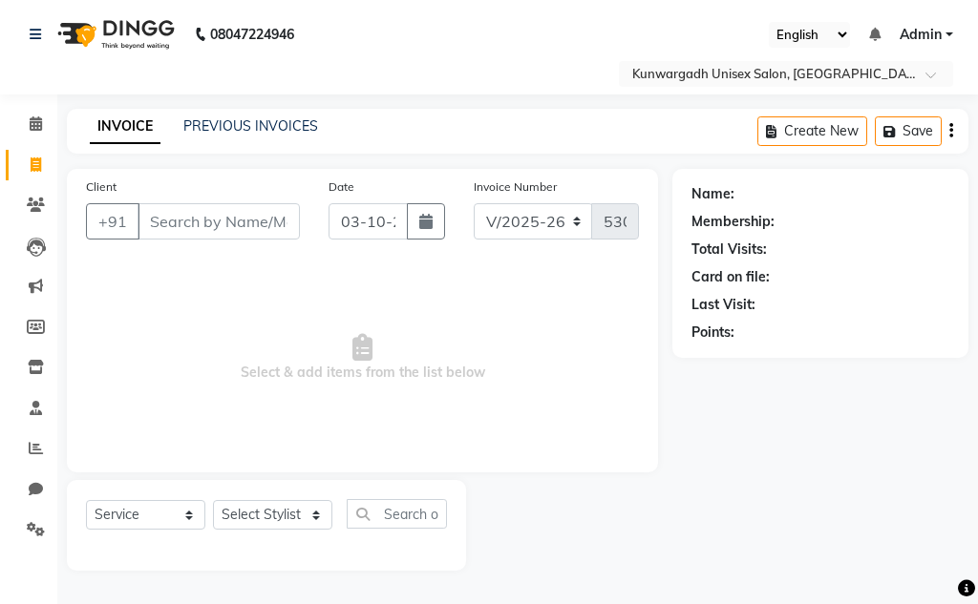
select select "7931"
select select "service"
select select "7931"
select select "service"
